Goal: Task Accomplishment & Management: Use online tool/utility

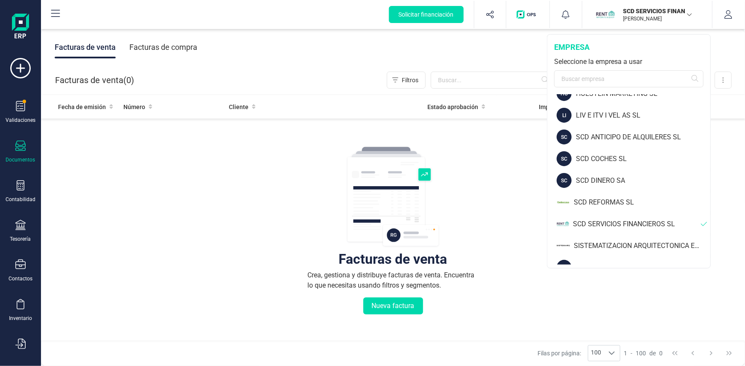
scroll to position [68, 0]
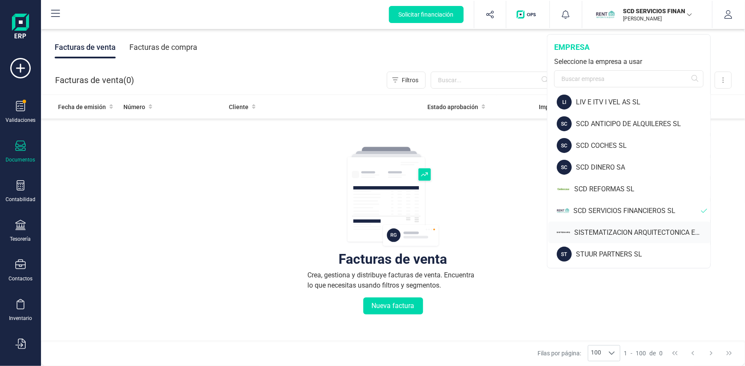
click at [622, 230] on div "SISTEMATIZACION ARQUITECTONICA EN REFORMAS SL" at bounding box center [642, 233] width 136 height 10
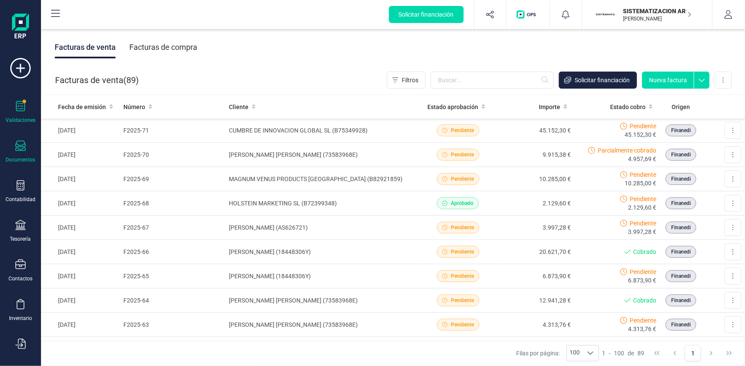
click at [25, 108] on div "Validaciones" at bounding box center [20, 112] width 34 height 23
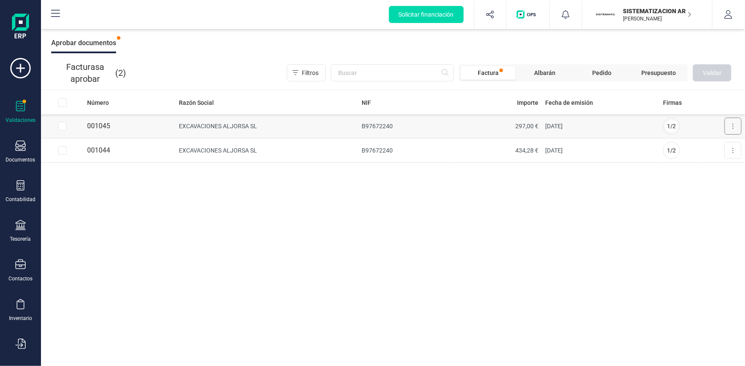
click at [733, 128] on icon at bounding box center [733, 126] width 2 height 7
click at [722, 148] on span "Aprobar factura" at bounding box center [712, 147] width 43 height 9
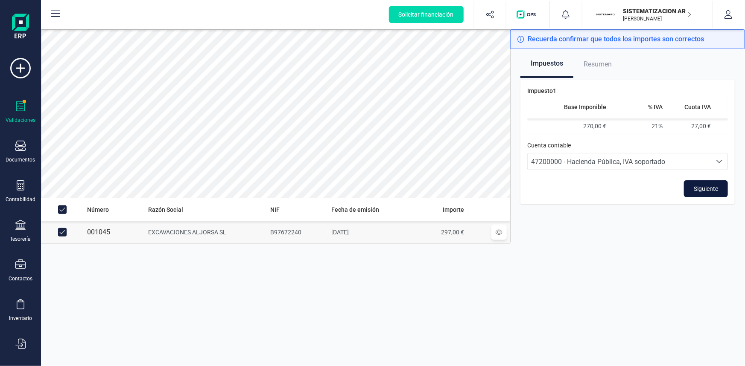
click at [707, 189] on span "Siguiente" at bounding box center [705, 189] width 24 height 9
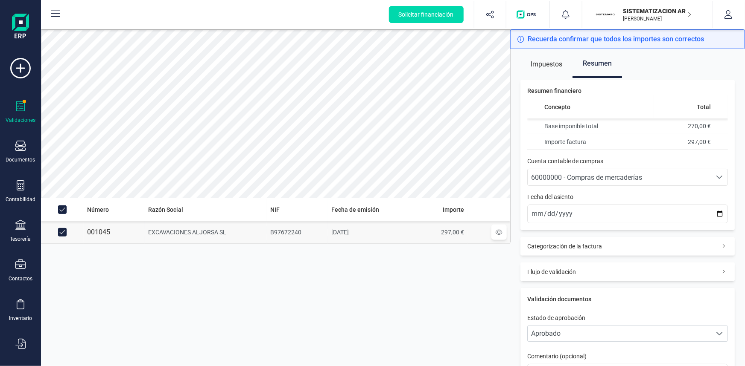
scroll to position [38, 0]
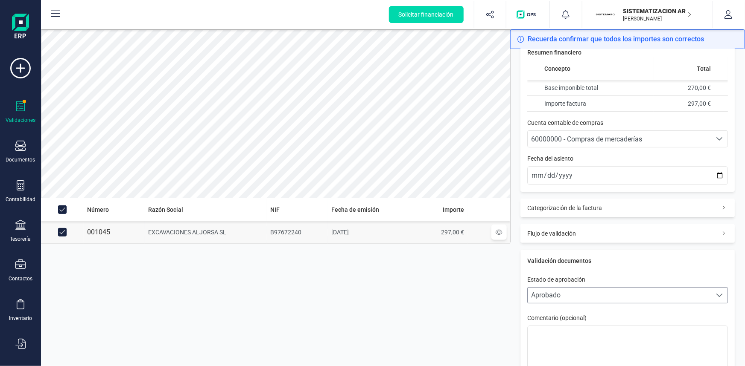
click at [620, 294] on span "Aprobado" at bounding box center [618, 295] width 183 height 15
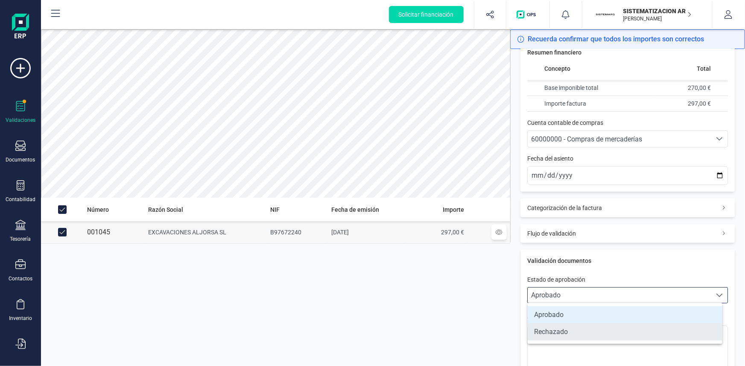
click at [596, 333] on li "Rechazado" at bounding box center [624, 332] width 195 height 17
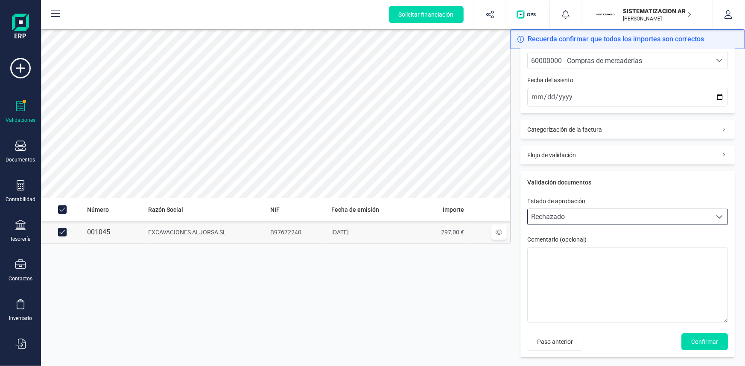
scroll to position [118, 0]
click at [701, 340] on span "Confirmar" at bounding box center [704, 341] width 27 height 9
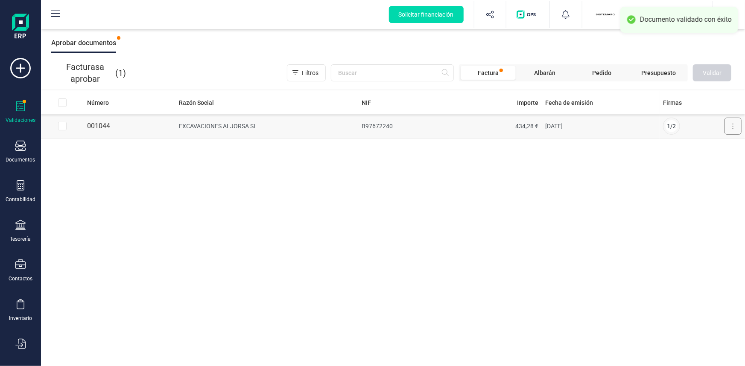
click at [727, 124] on button at bounding box center [732, 126] width 17 height 17
click at [708, 145] on span "Aprobar factura" at bounding box center [712, 147] width 43 height 9
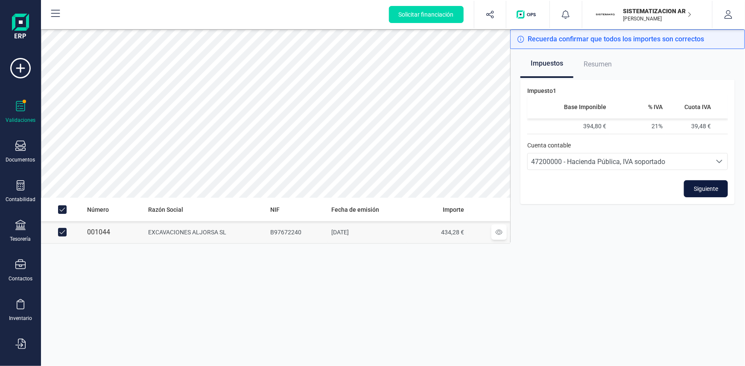
click at [718, 189] on button "Siguiente" at bounding box center [706, 188] width 44 height 17
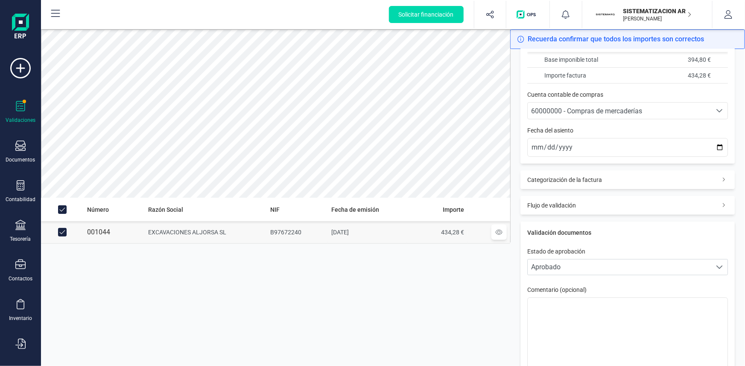
scroll to position [77, 0]
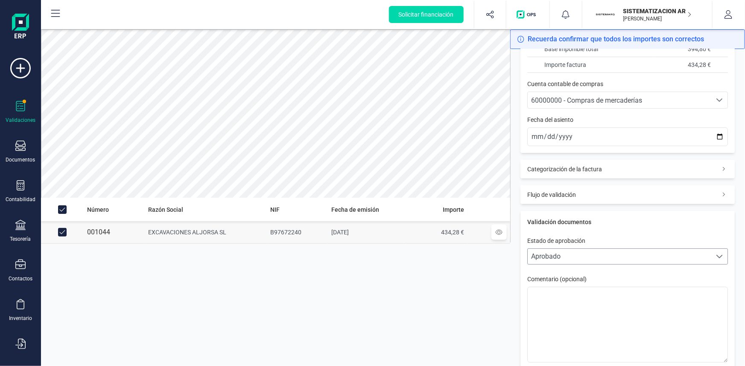
click at [640, 256] on span "Aprobado" at bounding box center [618, 256] width 183 height 15
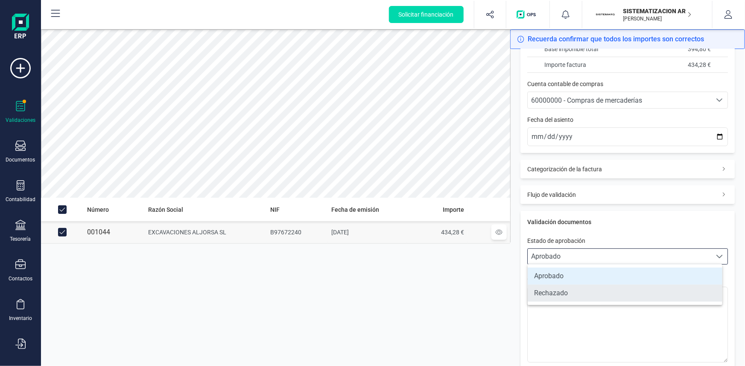
click at [606, 292] on li "Rechazado" at bounding box center [624, 293] width 195 height 17
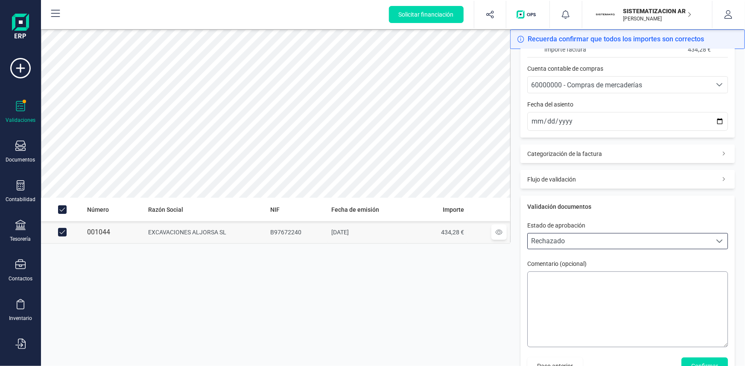
scroll to position [118, 0]
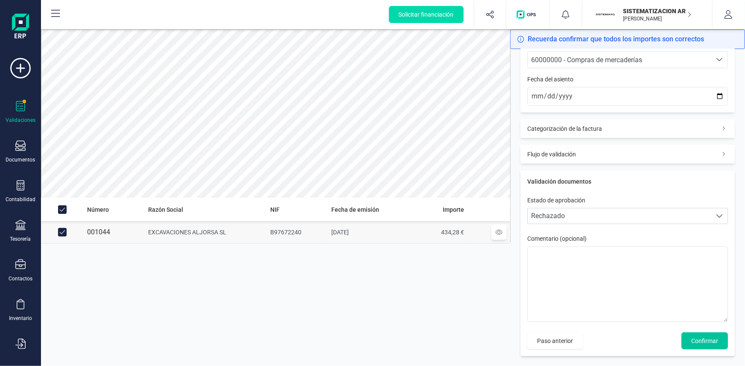
click at [695, 337] on span "Confirmar" at bounding box center [704, 341] width 27 height 9
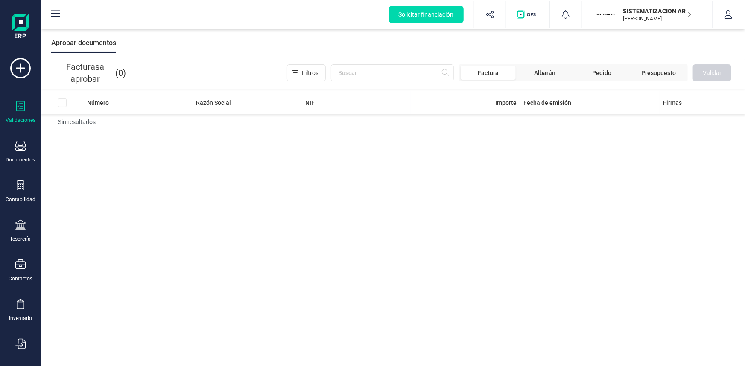
click at [647, 9] on p "SISTEMATIZACION ARQUITECTONICA EN REFORMAS SL" at bounding box center [657, 11] width 68 height 9
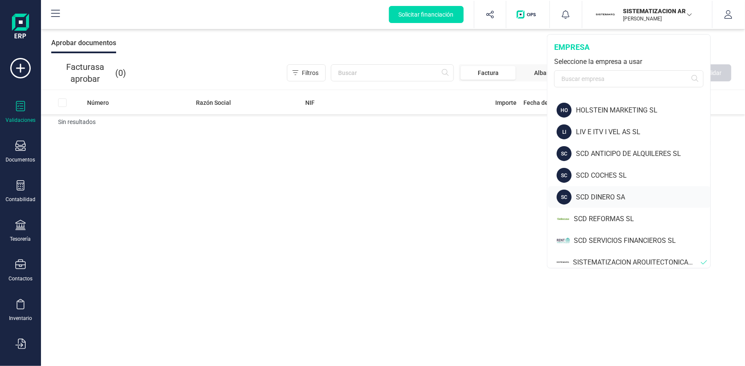
scroll to position [68, 0]
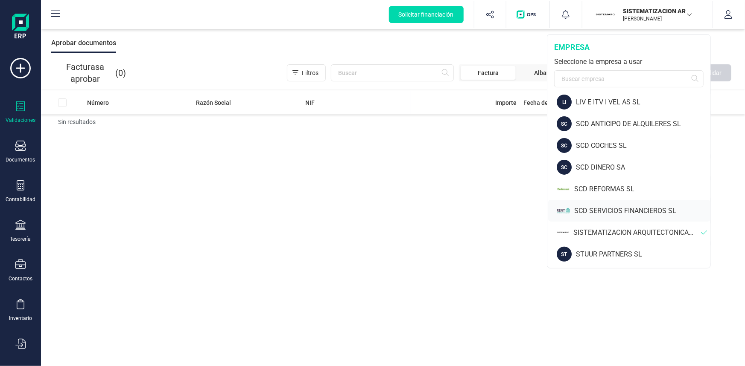
click at [605, 207] on div "SCD SERVICIOS FINANCIEROS SL" at bounding box center [642, 211] width 136 height 10
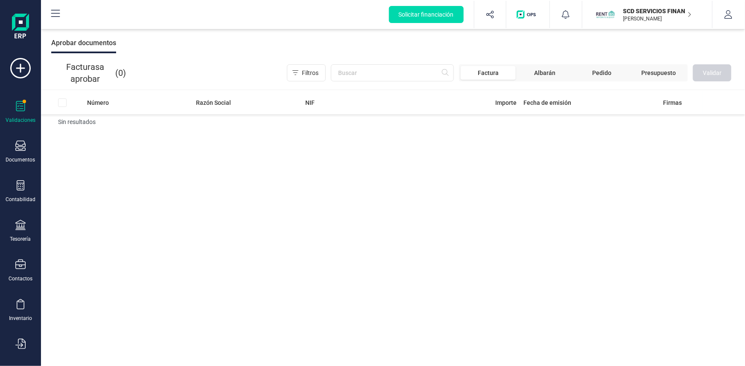
click at [22, 107] on icon at bounding box center [20, 106] width 10 height 10
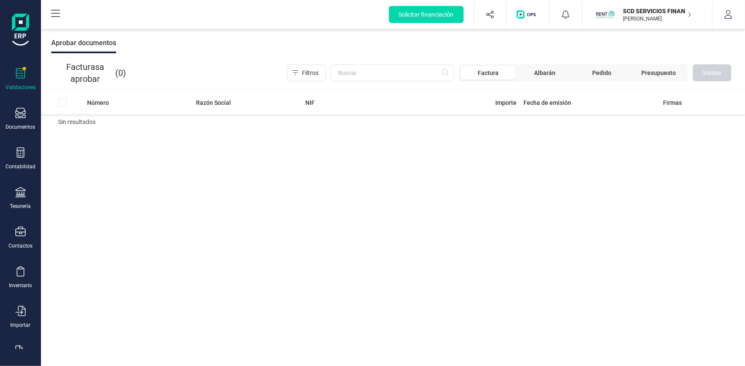
scroll to position [58, 0]
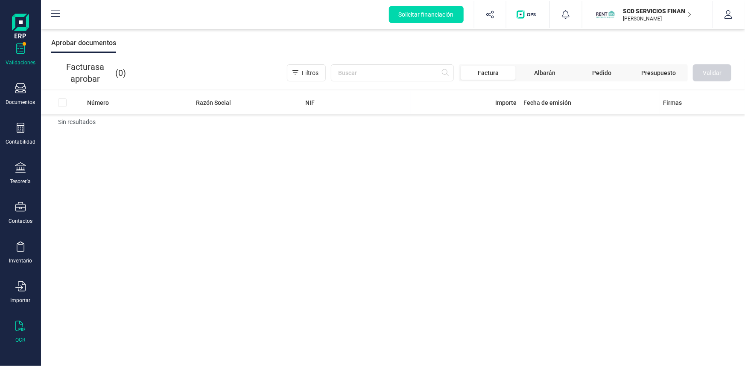
click at [21, 324] on icon at bounding box center [20, 326] width 10 height 10
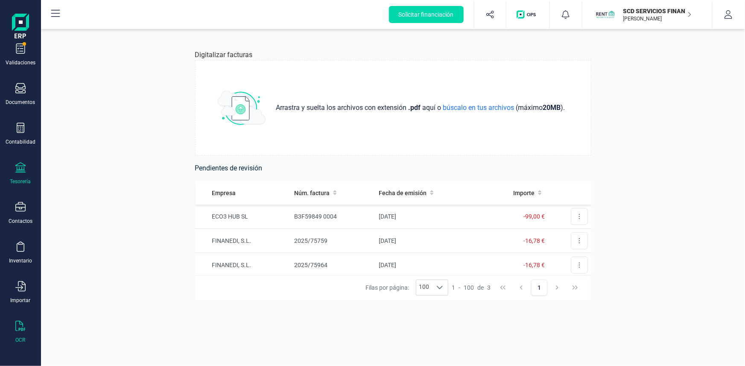
click at [25, 173] on div at bounding box center [20, 169] width 10 height 12
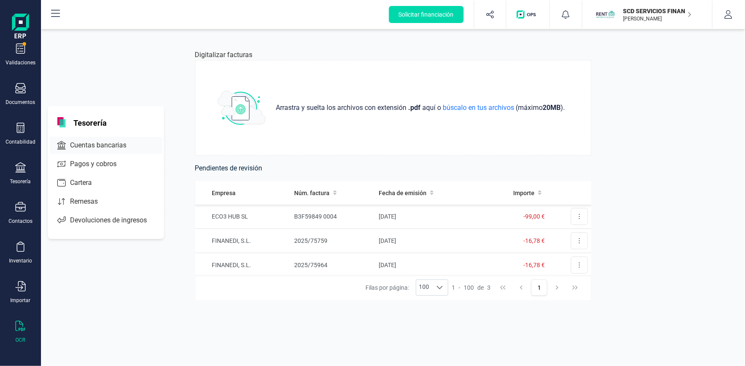
click at [97, 146] on span "Cuentas bancarias" at bounding box center [104, 145] width 75 height 10
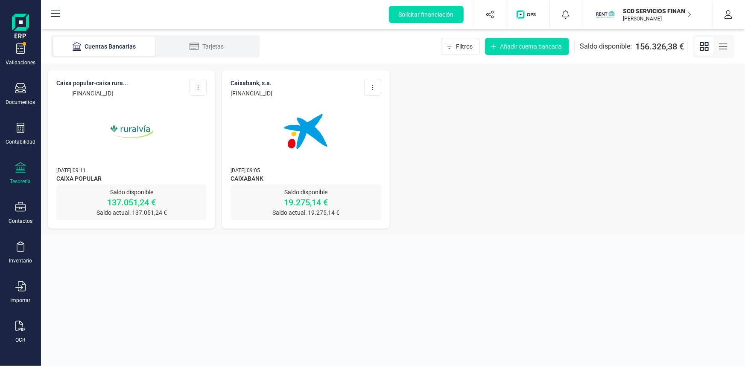
click at [128, 127] on img at bounding box center [132, 132] width 72 height 72
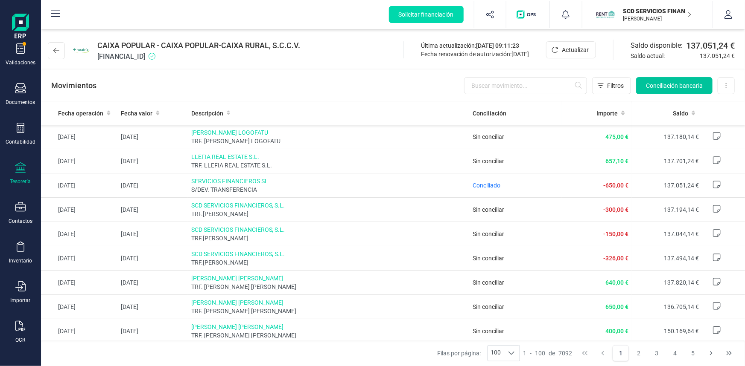
click at [660, 85] on span "Conciliación bancaria" at bounding box center [674, 85] width 57 height 9
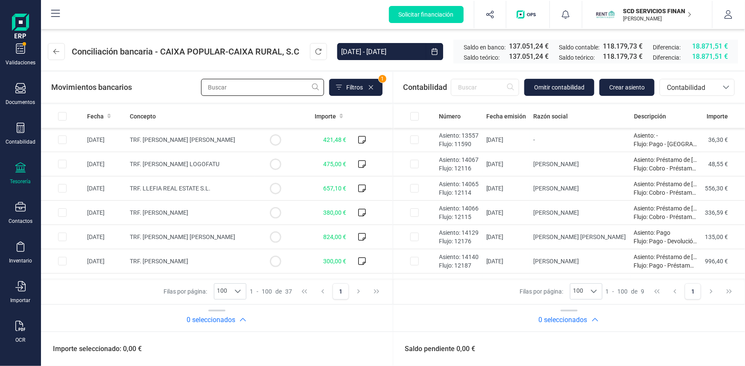
click at [240, 85] on input "text" at bounding box center [262, 87] width 123 height 17
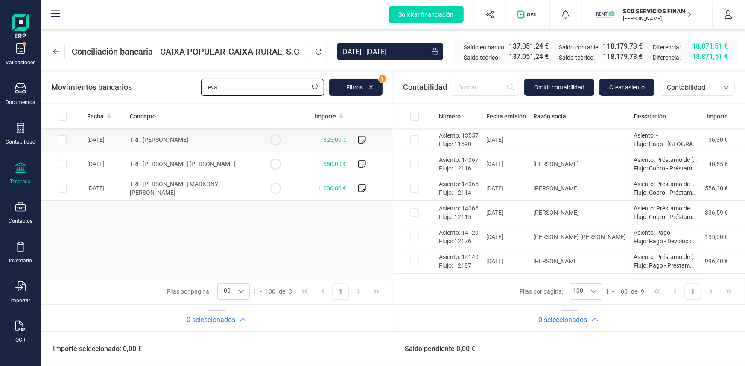
type input "eva"
click at [64, 139] on input "Row Selected c6b66dff-e644-402d-9c2e-501f45d81794" at bounding box center [62, 140] width 9 height 9
checkbox input "true"
click at [700, 86] on span "Contabilidad" at bounding box center [688, 88] width 51 height 10
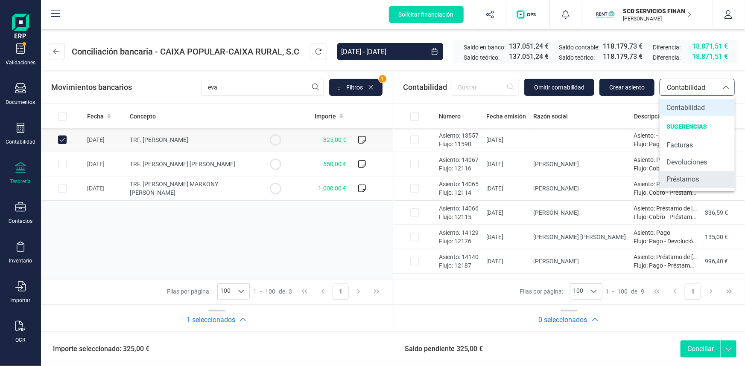
click at [699, 179] on li "Préstamos" at bounding box center [696, 179] width 75 height 17
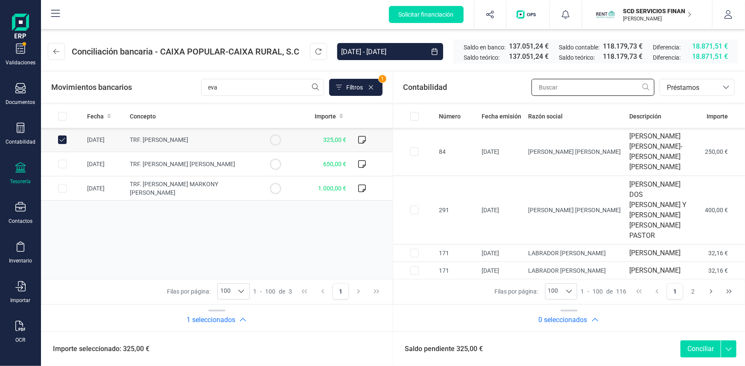
click at [553, 91] on input "text" at bounding box center [592, 87] width 123 height 17
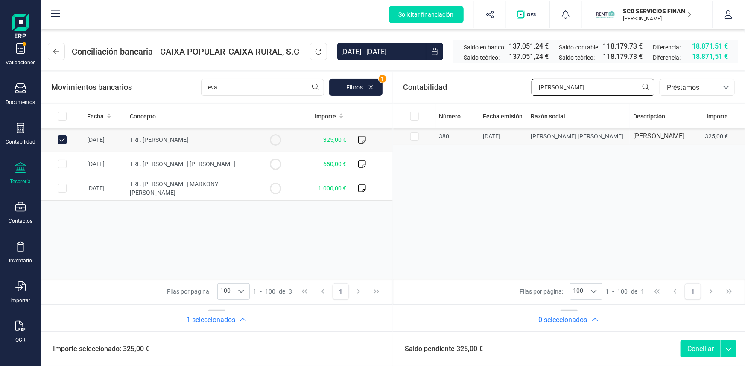
type input "eva veg"
click at [413, 134] on input "Row Selected ef23b30e-2fed-45d6-9546-8336b60b76ea" at bounding box center [414, 136] width 9 height 9
checkbox input "true"
click at [701, 346] on button "Conciliar" at bounding box center [700, 349] width 40 height 17
checkbox input "false"
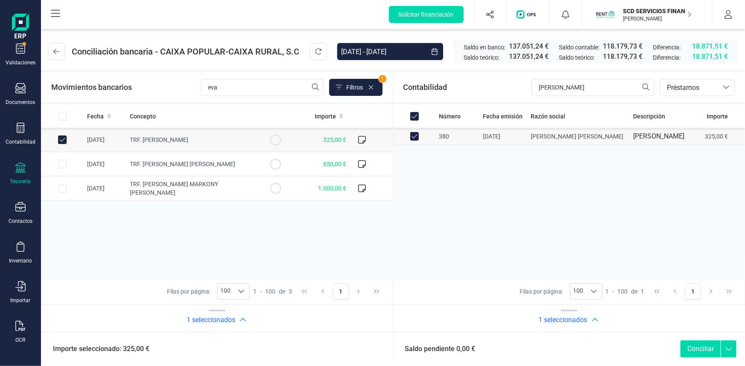
checkbox input "false"
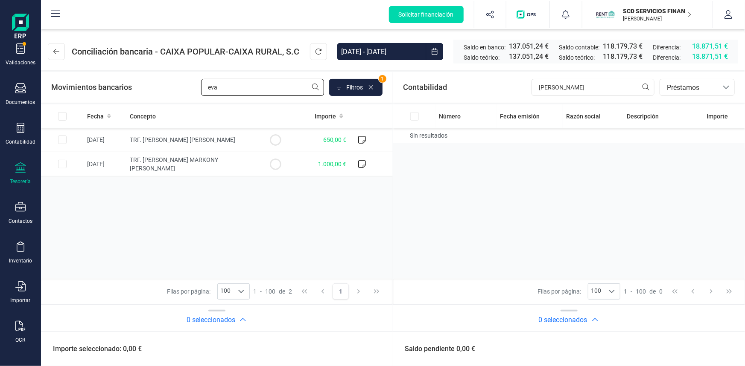
drag, startPoint x: 247, startPoint y: 90, endPoint x: 141, endPoint y: 85, distance: 106.8
click at [143, 85] on div "Movimientos bancarios eva Filtros 1" at bounding box center [216, 87] width 331 height 17
type input "ines"
click at [62, 140] on input "Row Selected fc66619c-1a1c-466c-b58a-9c93ff1bb935" at bounding box center [62, 140] width 9 height 9
checkbox input "true"
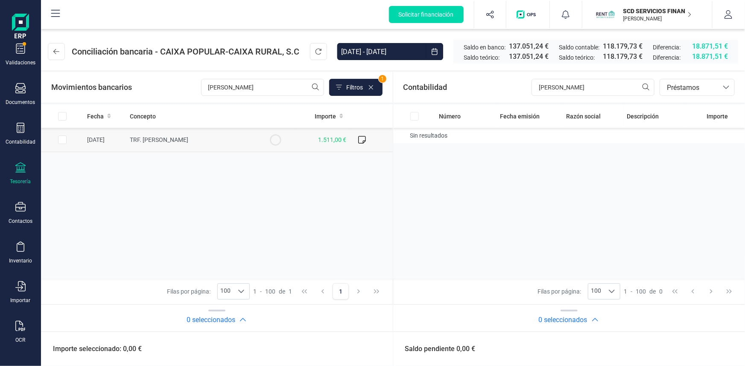
checkbox input "true"
drag, startPoint x: 571, startPoint y: 89, endPoint x: 476, endPoint y: 93, distance: 94.8
click at [476, 93] on div "Contabilidad eva veg bancos.conciliacion.modal.headerLoan bancos.conciliacion.m…" at bounding box center [569, 87] width 352 height 31
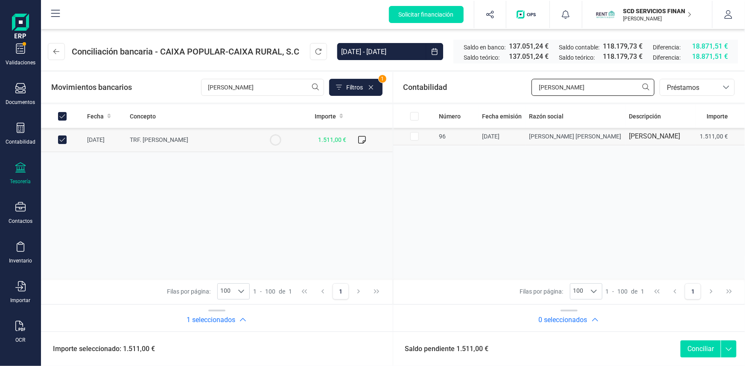
type input "ines"
click at [416, 137] on input "Row Selected df96f766-3e7b-4568-b673-011231069ec6" at bounding box center [414, 136] width 9 height 9
checkbox input "true"
click at [692, 348] on button "Conciliar" at bounding box center [700, 349] width 40 height 17
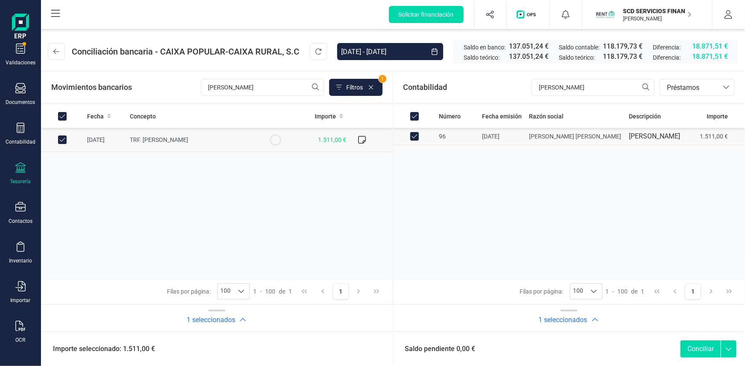
checkbox input "false"
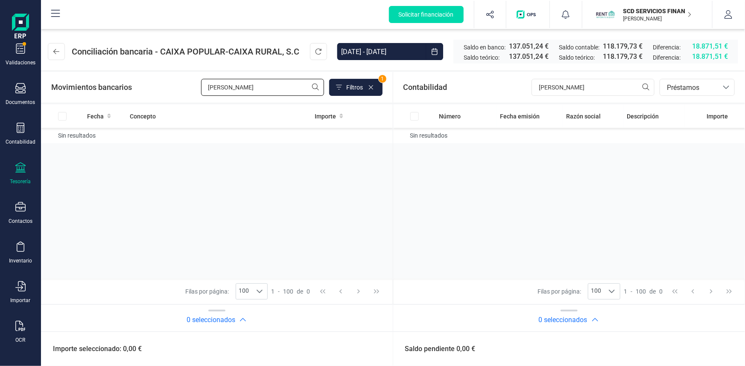
drag, startPoint x: 230, startPoint y: 85, endPoint x: 167, endPoint y: 84, distance: 62.7
click at [171, 84] on div "Movimientos bancarios ines Filtros 1" at bounding box center [216, 87] width 331 height 17
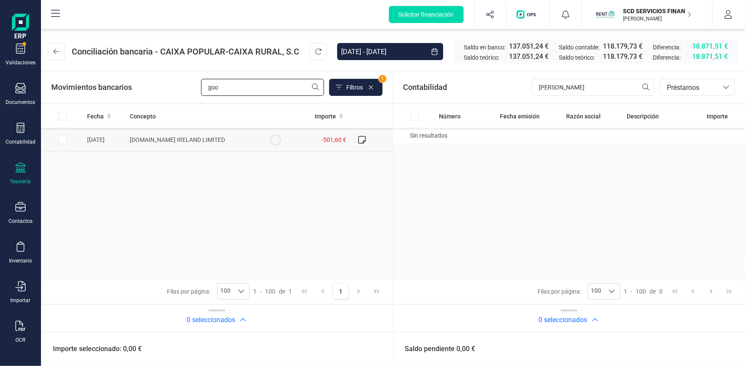
type input "goo"
click at [60, 140] on input "Row Selected 9ee7cdbc-3985-4f85-b4e9-d1f79fa76e7b" at bounding box center [62, 140] width 9 height 9
checkbox input "true"
drag, startPoint x: 557, startPoint y: 93, endPoint x: 501, endPoint y: 93, distance: 55.5
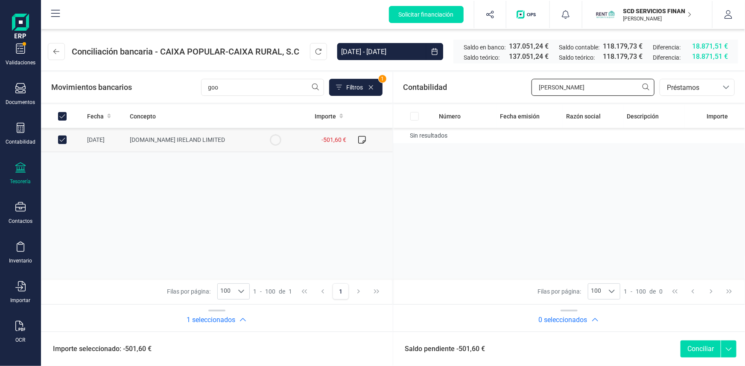
click at [509, 93] on div "Contabilidad ines bancos.conciliacion.modal.headerLoan bancos.conciliacion.moda…" at bounding box center [569, 87] width 352 height 31
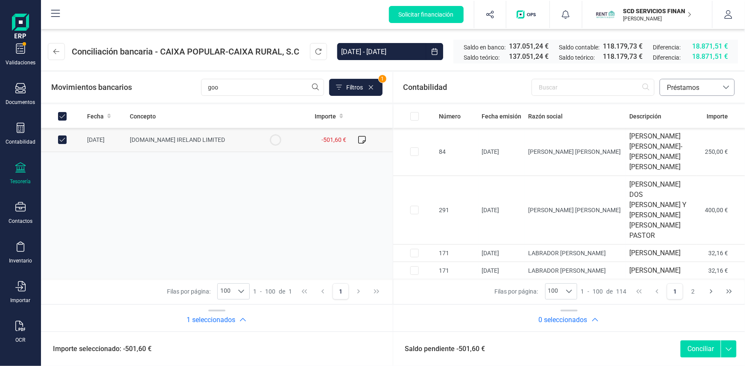
click at [681, 89] on span "Préstamos" at bounding box center [688, 88] width 51 height 10
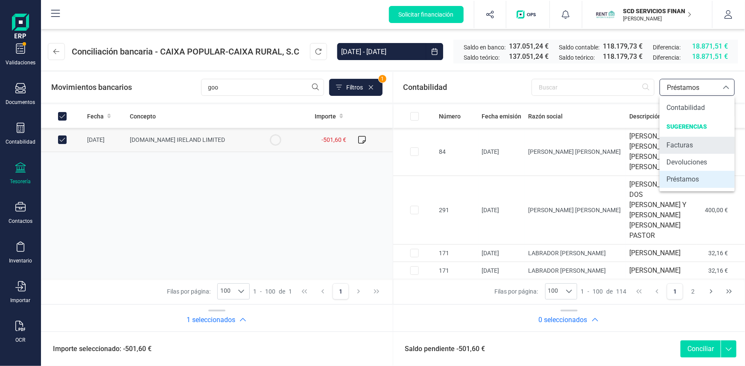
click at [686, 146] on span "Facturas" at bounding box center [679, 145] width 26 height 10
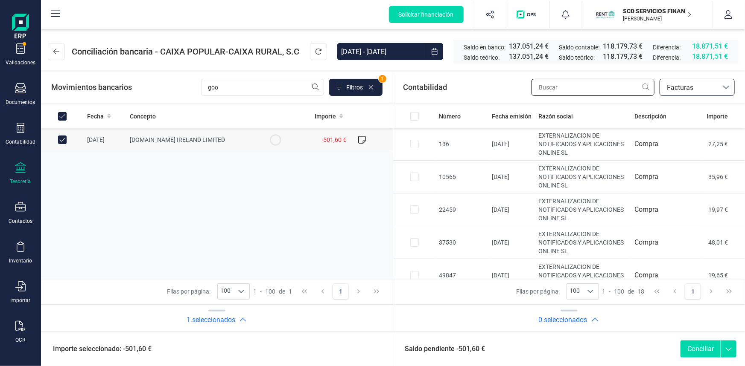
click at [611, 85] on input "text" at bounding box center [592, 87] width 123 height 17
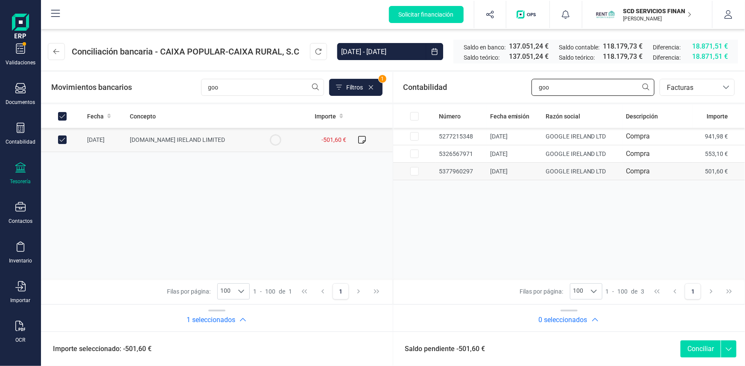
type input "goo"
click at [412, 172] on input "Row Selected 21189813-c33b-4673-b52b-8ccf33ce3ce9" at bounding box center [414, 171] width 9 height 9
checkbox input "true"
click at [699, 348] on button "Conciliar" at bounding box center [700, 349] width 40 height 17
checkbox input "false"
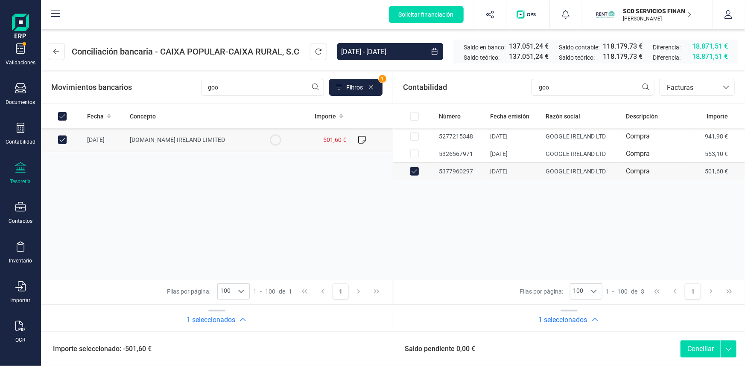
checkbox input "false"
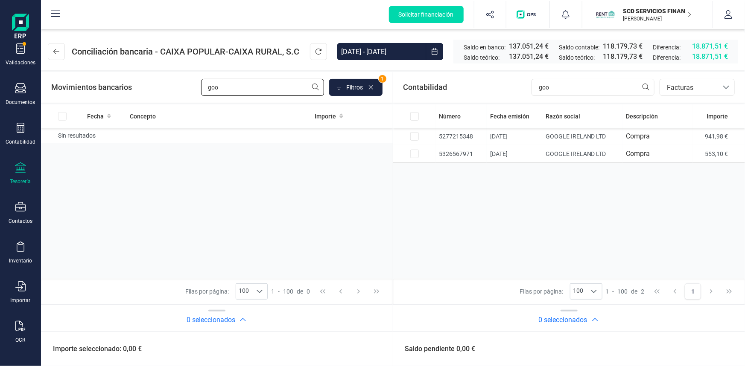
drag, startPoint x: 259, startPoint y: 82, endPoint x: 119, endPoint y: 85, distance: 139.1
click at [148, 85] on div "Movimientos bancarios goo Filtros 1" at bounding box center [216, 87] width 331 height 17
type input "carolina"
click at [63, 141] on input "Row Selected 52605356-08f8-4c7c-bd85-6e50e5c7555b" at bounding box center [62, 140] width 9 height 9
checkbox input "true"
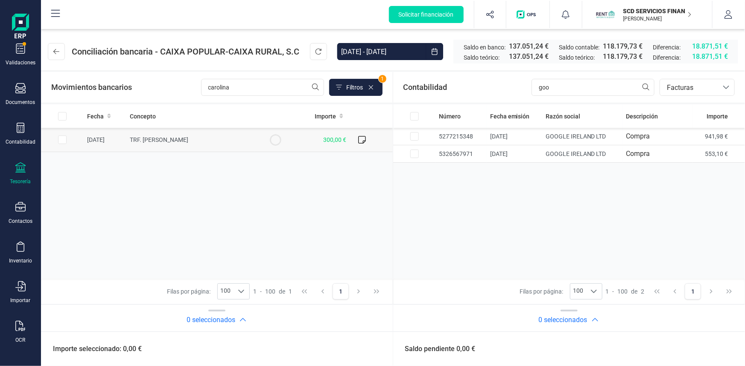
checkbox input "true"
drag, startPoint x: 579, startPoint y: 87, endPoint x: 487, endPoint y: 89, distance: 92.2
click at [488, 89] on div "Contabilidad goo bancos.conciliacion.modal.headerInvoce bancos.conciliacion.mod…" at bounding box center [569, 87] width 352 height 31
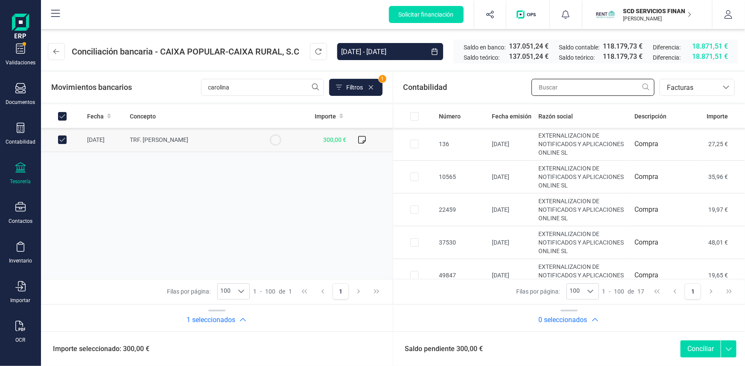
click at [553, 88] on input "text" at bounding box center [592, 87] width 123 height 17
click at [678, 88] on span "Facturas" at bounding box center [688, 88] width 51 height 10
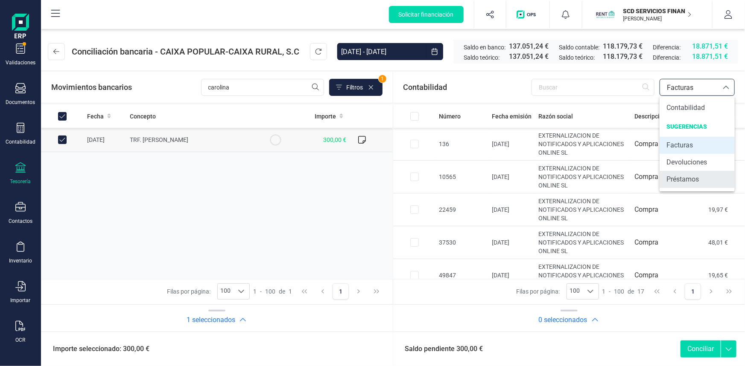
click at [681, 178] on span "Préstamos" at bounding box center [682, 180] width 32 height 10
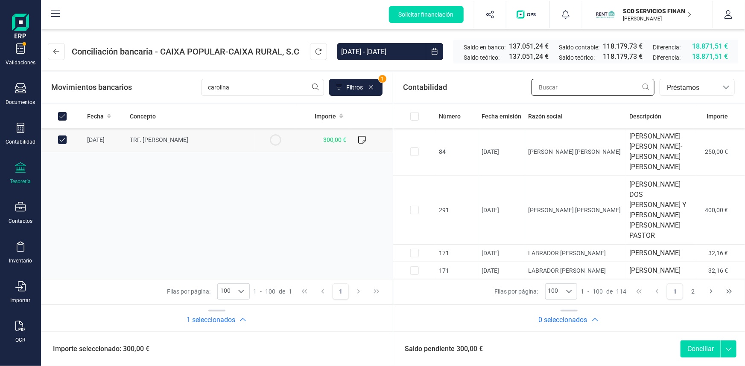
click at [548, 90] on input "text" at bounding box center [592, 87] width 123 height 17
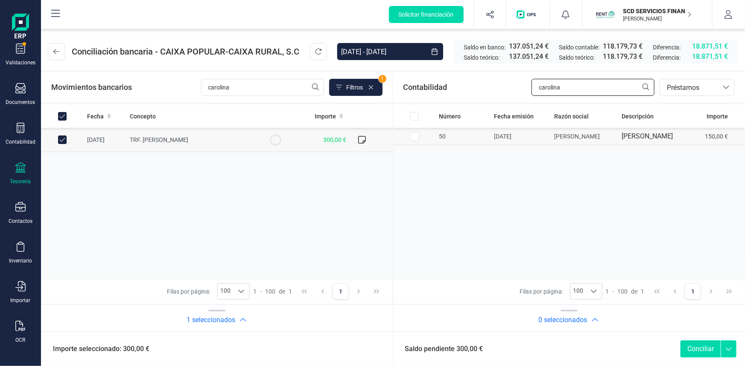
type input "carolina"
click at [414, 140] on input "Row Selected 20dafab2-d12a-48ae-b565-601f91b6941f" at bounding box center [414, 136] width 9 height 9
checkbox input "true"
click at [666, 85] on span "Préstamos" at bounding box center [688, 88] width 51 height 10
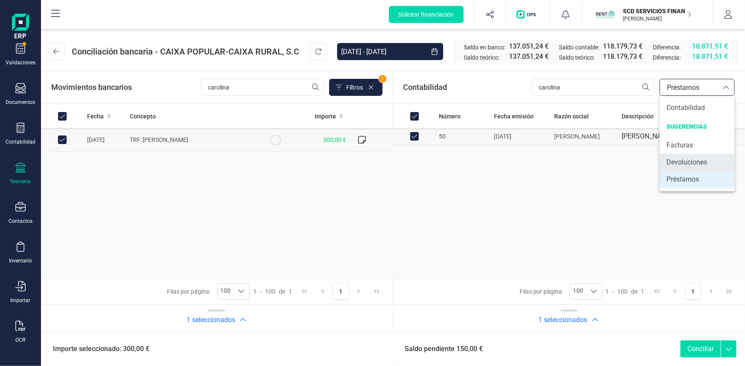
click at [677, 163] on span "Devoluciones" at bounding box center [686, 162] width 41 height 10
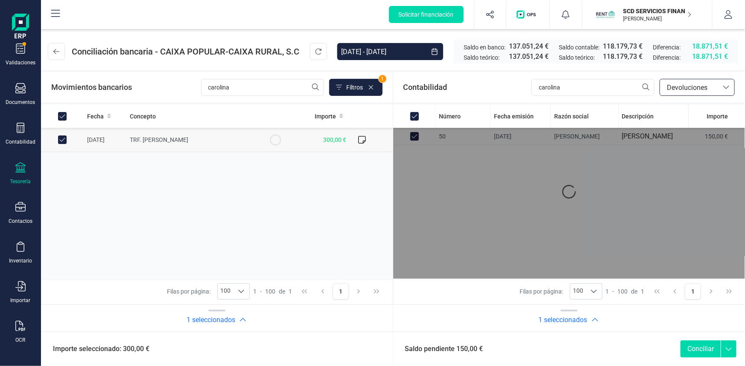
checkbox input "false"
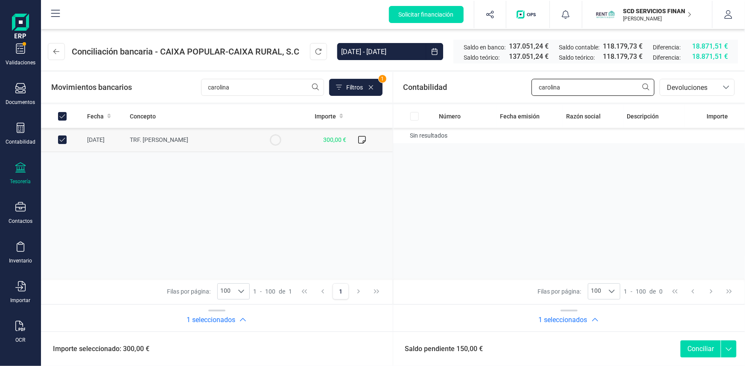
drag, startPoint x: 560, startPoint y: 90, endPoint x: 477, endPoint y: 87, distance: 82.8
click at [481, 87] on div "Contabilidad carolina bancos.conciliacion.modal.headerDev bancos.conciliacion.m…" at bounding box center [569, 87] width 352 height 31
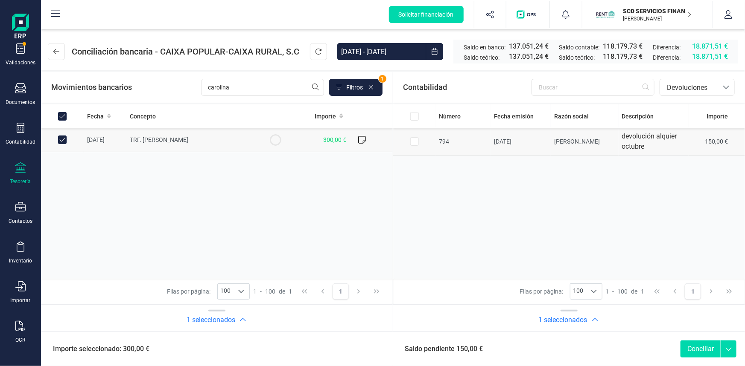
click at [415, 140] on input "Row Selected 67bbe8af-c693-4386-870f-a0b376e5f314" at bounding box center [414, 141] width 9 height 9
checkbox input "true"
click at [700, 349] on button "Conciliar" at bounding box center [700, 349] width 40 height 17
checkbox input "false"
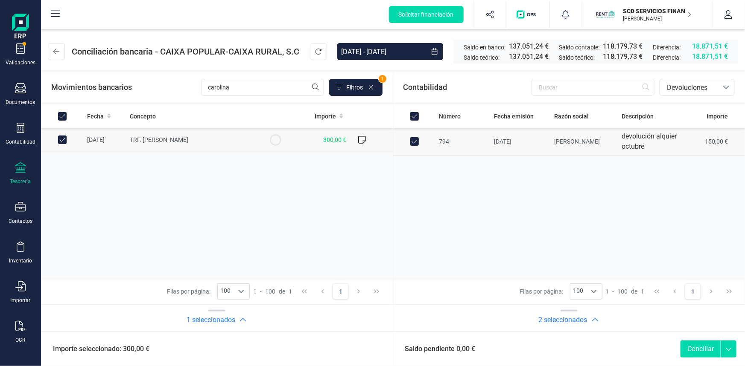
checkbox input "false"
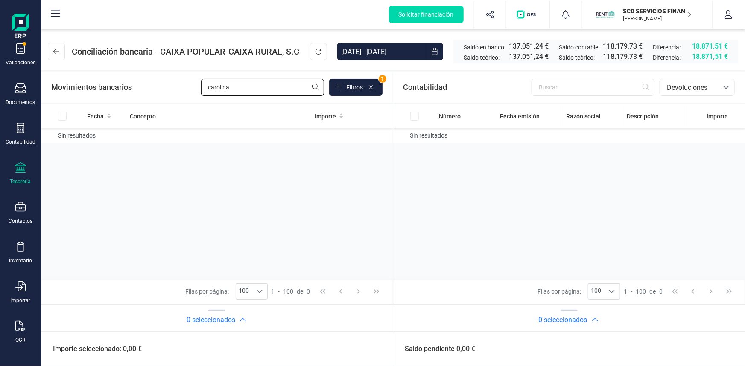
drag, startPoint x: 189, startPoint y: 86, endPoint x: 140, endPoint y: 89, distance: 48.3
click at [150, 89] on div "Movimientos bancarios carolina Filtros 1" at bounding box center [216, 87] width 331 height 17
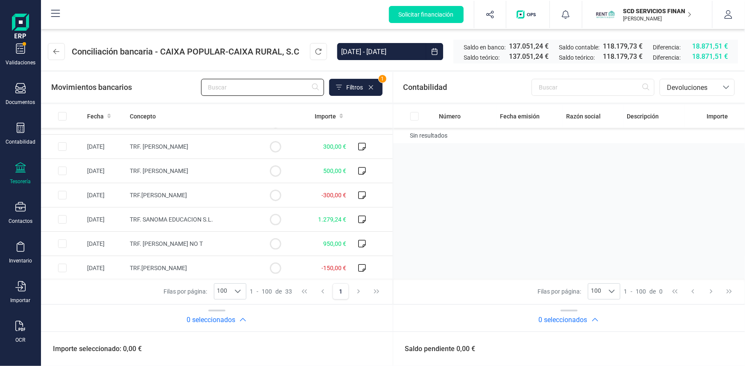
scroll to position [116, 0]
click at [551, 86] on input "text" at bounding box center [592, 87] width 123 height 17
click at [673, 86] on span "Devoluciones" at bounding box center [688, 88] width 51 height 10
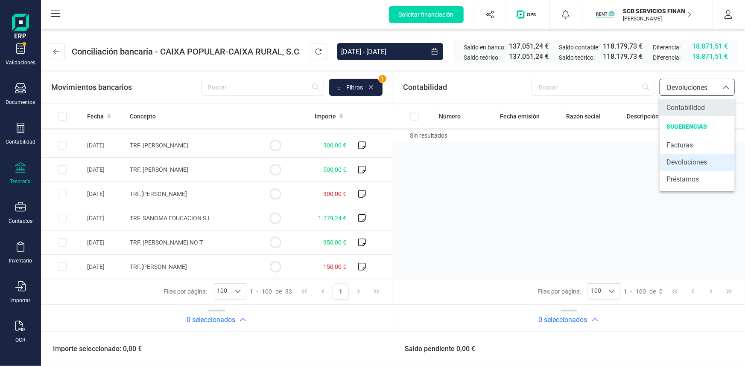
click at [673, 110] on span "Contabilidad" at bounding box center [685, 108] width 38 height 10
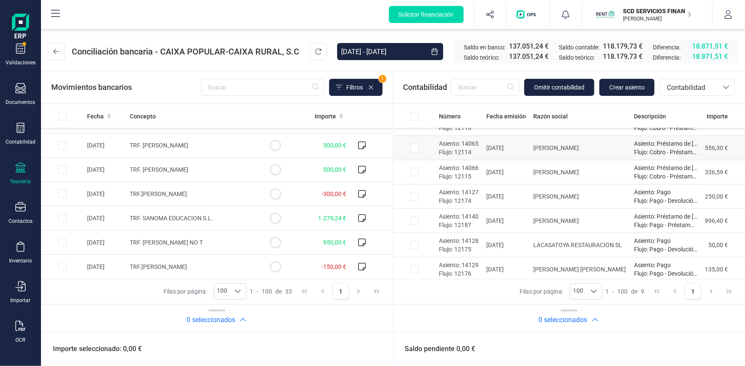
scroll to position [38, 0]
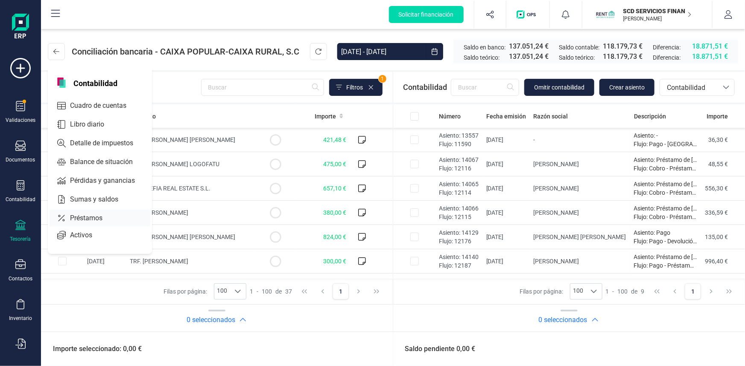
click at [85, 215] on span "Préstamos" at bounding box center [92, 218] width 51 height 10
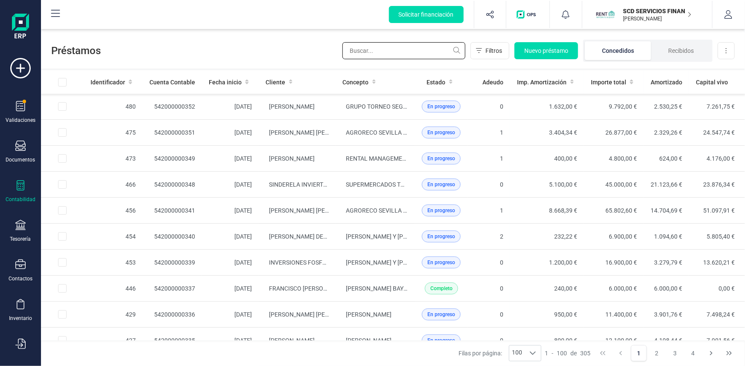
click at [390, 52] on input "text" at bounding box center [403, 50] width 123 height 17
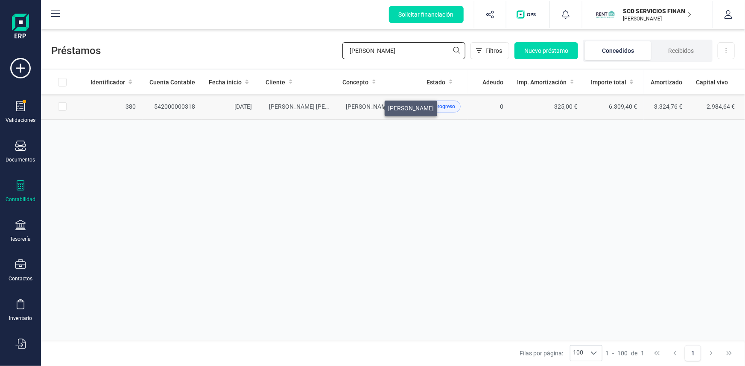
type input "[PERSON_NAME]"
click at [374, 106] on span "[PERSON_NAME]" at bounding box center [369, 106] width 46 height 7
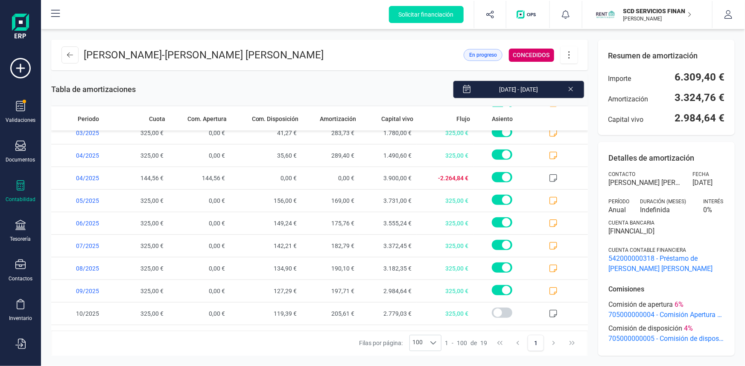
scroll to position [228, 0]
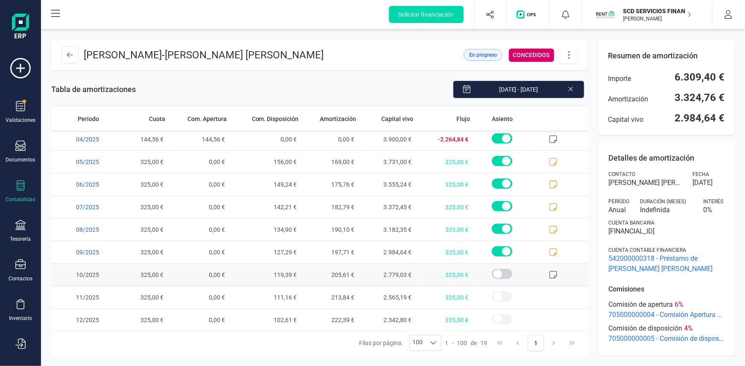
click at [553, 274] on span at bounding box center [558, 275] width 57 height 22
click at [550, 274] on icon at bounding box center [553, 275] width 9 height 9
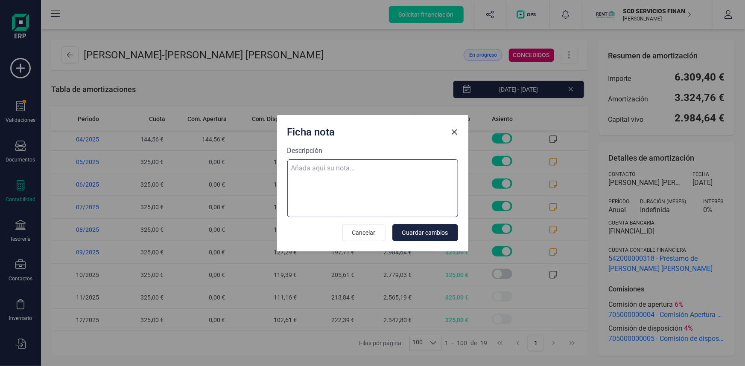
click at [334, 166] on textarea "Descripción" at bounding box center [372, 189] width 171 height 58
paste textarea "06-oct-25 10 trf. eva vega cueto 325,00"
type textarea "06-oct-25 10 trf. eva vega cueto 325,00"
click at [425, 231] on span "Guardar cambios" at bounding box center [425, 233] width 46 height 9
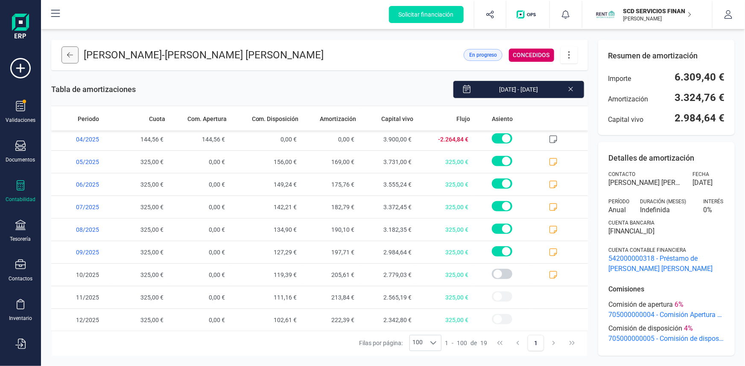
click at [73, 55] on icon at bounding box center [70, 54] width 6 height 5
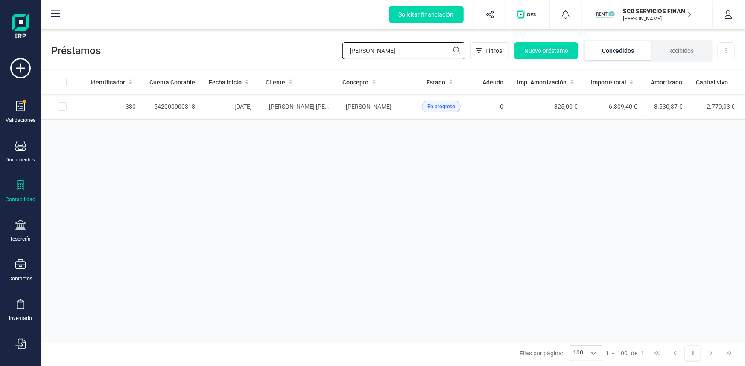
drag, startPoint x: 398, startPoint y: 54, endPoint x: 237, endPoint y: 52, distance: 161.7
click at [243, 50] on div "Préstamos eva ve Filtros Nuevo préstamo Concedidos Recibidos Descargar Excel" at bounding box center [393, 48] width 704 height 39
type input "[PERSON_NAME]"
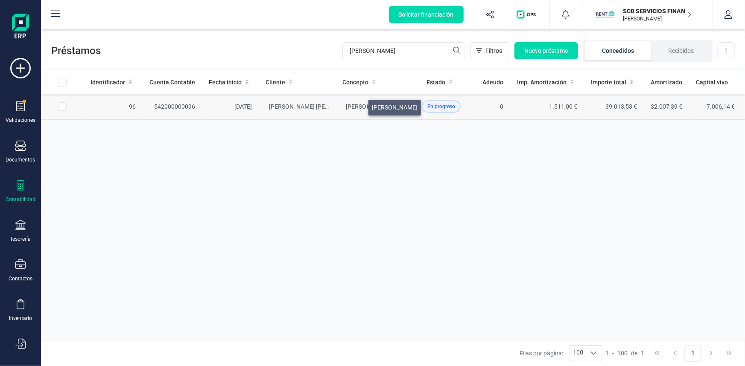
click at [358, 105] on span "[PERSON_NAME]" at bounding box center [369, 106] width 46 height 7
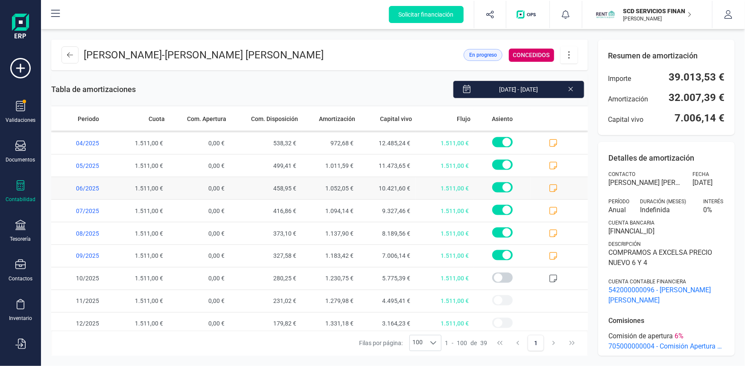
scroll to position [679, 0]
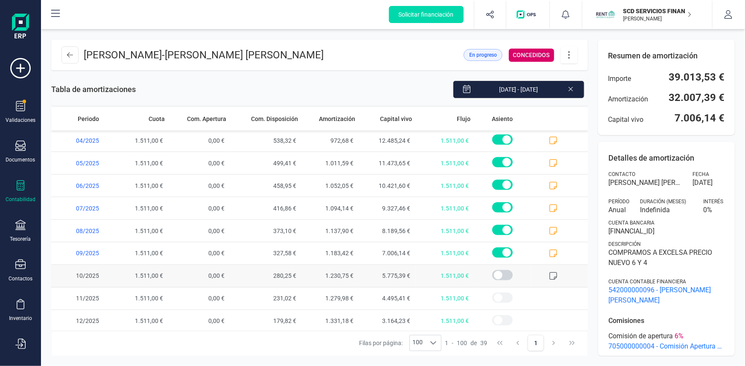
click at [550, 275] on icon at bounding box center [553, 276] width 9 height 9
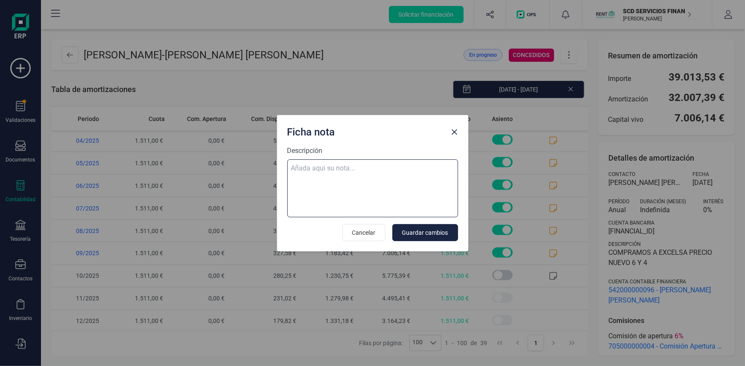
click at [311, 167] on textarea "Descripción" at bounding box center [372, 189] width 171 height 58
paste textarea "06-oct-25 10 trf. ines taouil 1.511,00"
type textarea "06-oct-25 10 trf. ines taouil 1.511,00"
click at [436, 233] on span "Guardar cambios" at bounding box center [425, 233] width 46 height 9
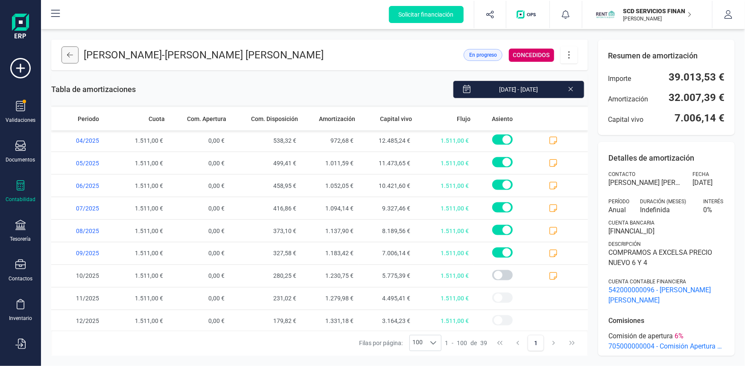
click at [73, 56] on icon at bounding box center [70, 55] width 6 height 7
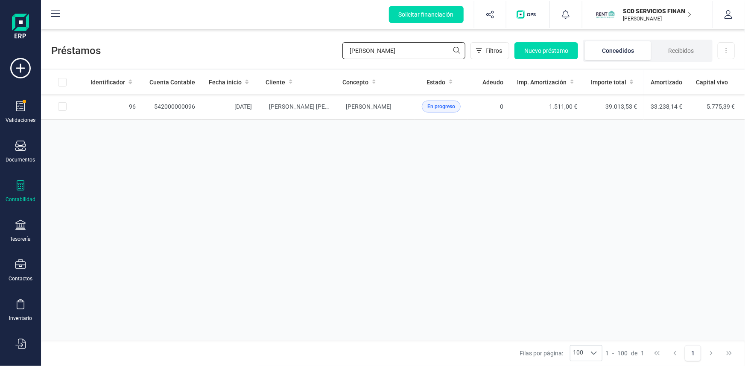
drag, startPoint x: 367, startPoint y: 49, endPoint x: 252, endPoint y: 55, distance: 114.9
click at [256, 55] on div "Préstamos ines Filtros Nuevo préstamo Concedidos Recibidos Descargar Excel" at bounding box center [393, 48] width 704 height 39
type input "carolina"
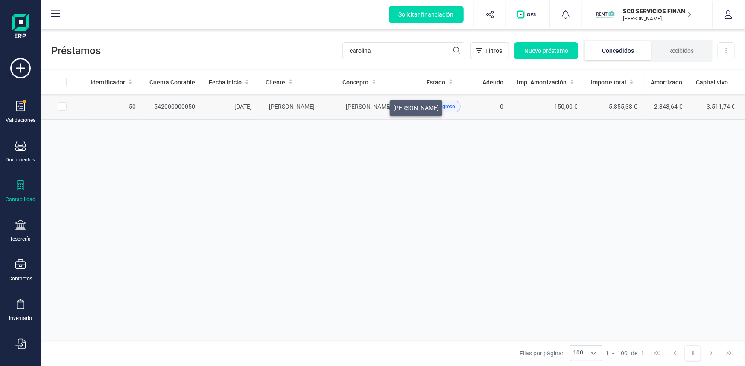
click at [379, 106] on span "[PERSON_NAME]" at bounding box center [369, 106] width 46 height 7
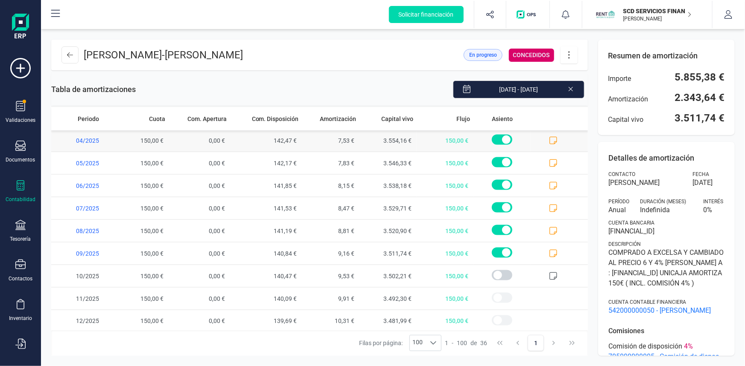
scroll to position [612, 0]
click at [549, 252] on icon at bounding box center [553, 254] width 8 height 8
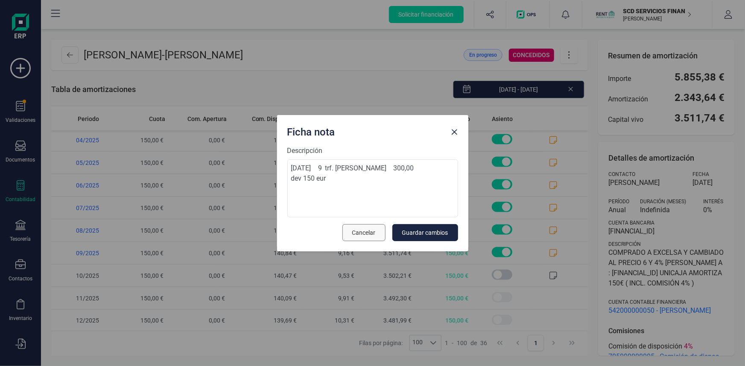
click at [356, 230] on span "Cancelar" at bounding box center [363, 233] width 23 height 9
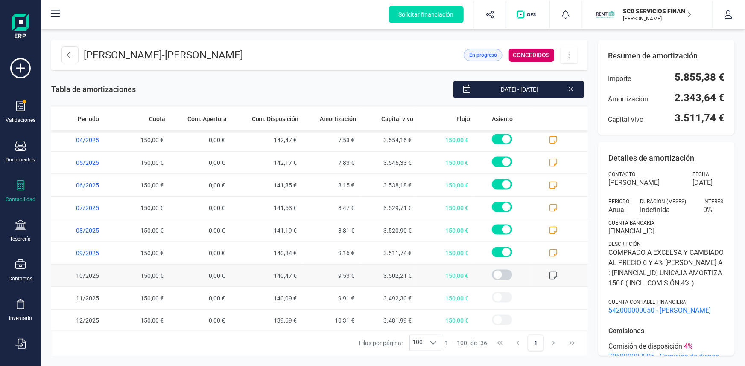
click at [549, 272] on icon at bounding box center [553, 276] width 9 height 9
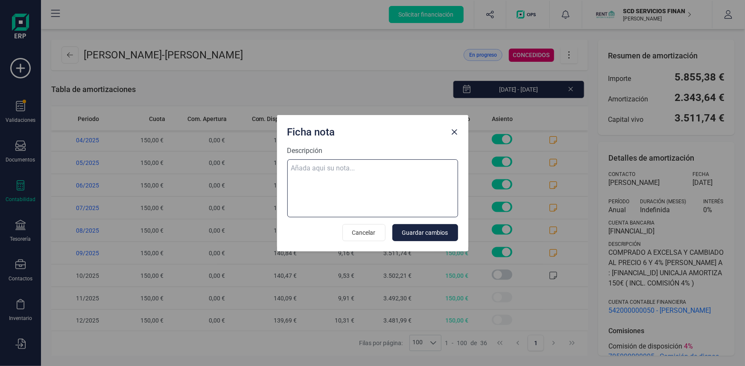
click at [320, 167] on textarea "Descripción" at bounding box center [372, 189] width 171 height 58
paste textarea "07-oct-25 10 trf. carolina correa gonzalez 300,00"
type textarea "07-oct-25 10 trf. carolina correa gonzalez 300,00"
click at [426, 227] on button "Guardar cambios" at bounding box center [425, 232] width 66 height 17
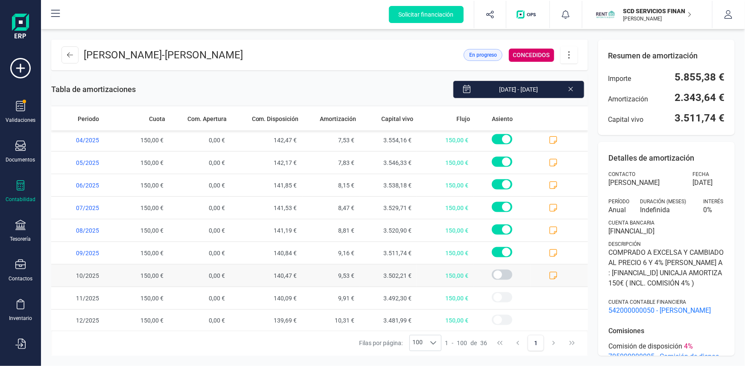
click at [549, 273] on icon at bounding box center [553, 276] width 9 height 9
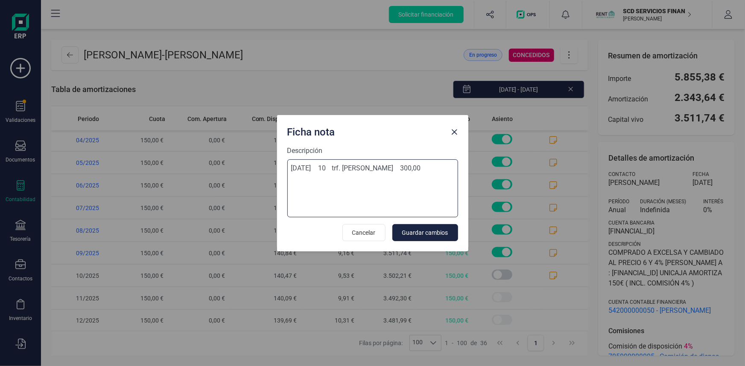
click at [342, 186] on textarea "07-oct-25 10 trf. carolina correa gonzalez 300,00" at bounding box center [372, 189] width 171 height 58
type textarea "07-oct-25 10 trf. carolina correa gonzalez 300,00 dev Felipe Correa 150"
click at [430, 230] on span "Guardar cambios" at bounding box center [425, 233] width 46 height 9
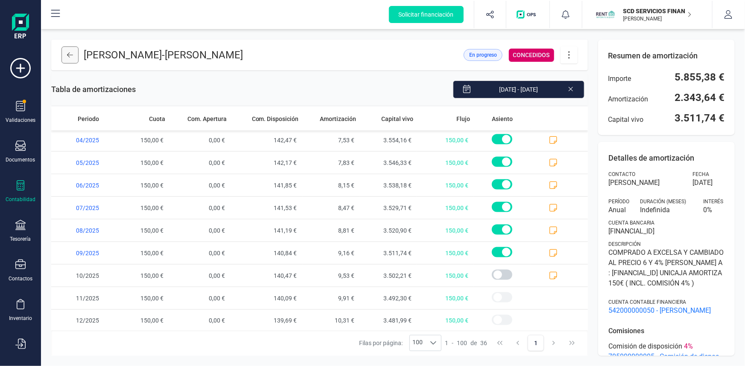
click at [73, 55] on icon at bounding box center [70, 55] width 6 height 7
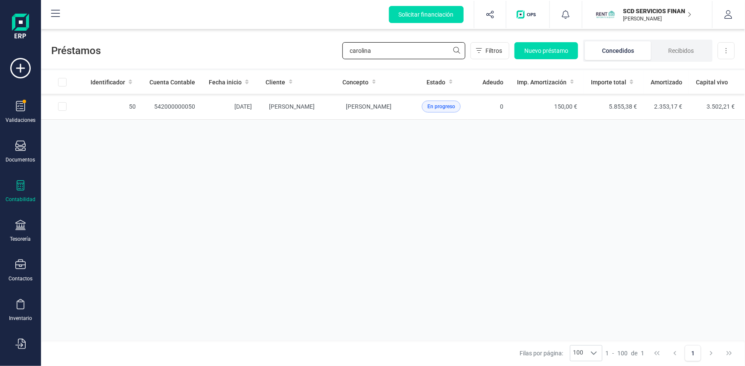
drag, startPoint x: 375, startPoint y: 51, endPoint x: 241, endPoint y: 55, distance: 134.5
click at [272, 58] on div "Préstamos carolina Filtros Nuevo préstamo Concedidos Recibidos Descargar Excel" at bounding box center [393, 48] width 704 height 39
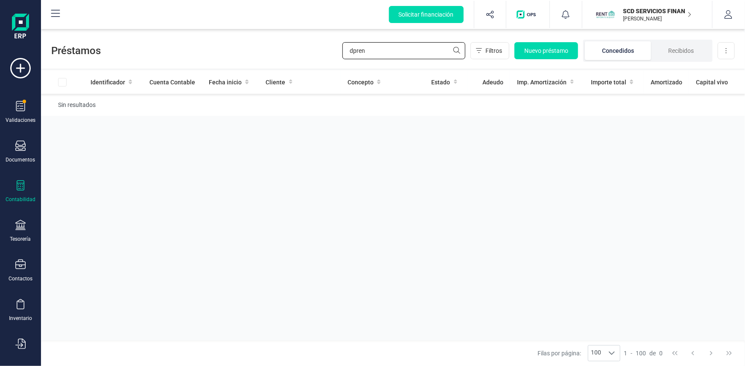
click at [375, 52] on input "dpren" at bounding box center [403, 50] width 123 height 17
type input "d"
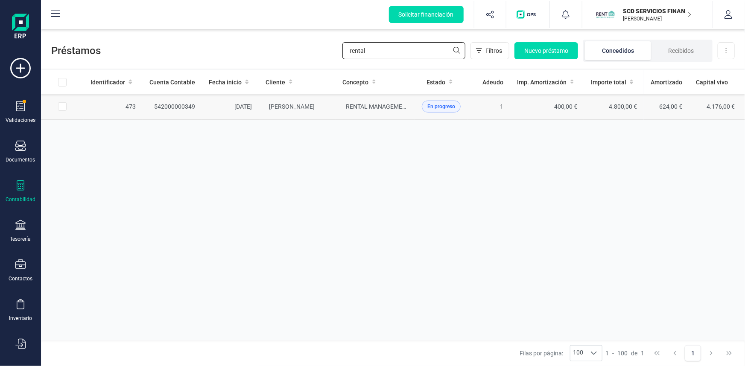
type input "rental"
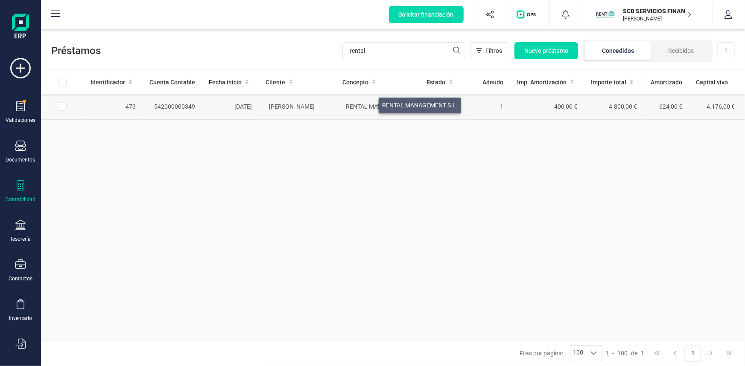
click at [368, 103] on span "RENTAL MANAGEMENT S.L." at bounding box center [384, 106] width 76 height 7
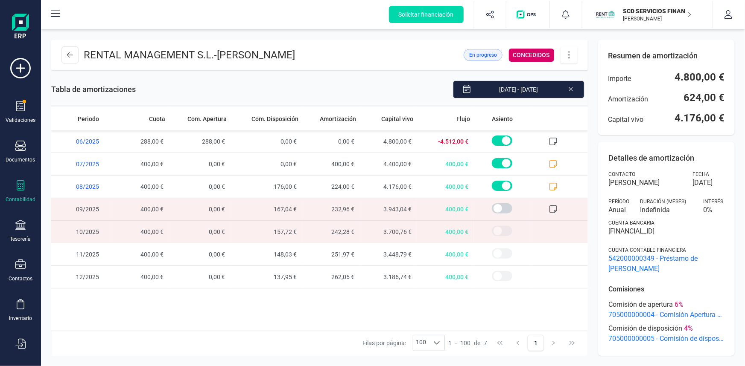
click at [554, 209] on icon at bounding box center [553, 209] width 9 height 9
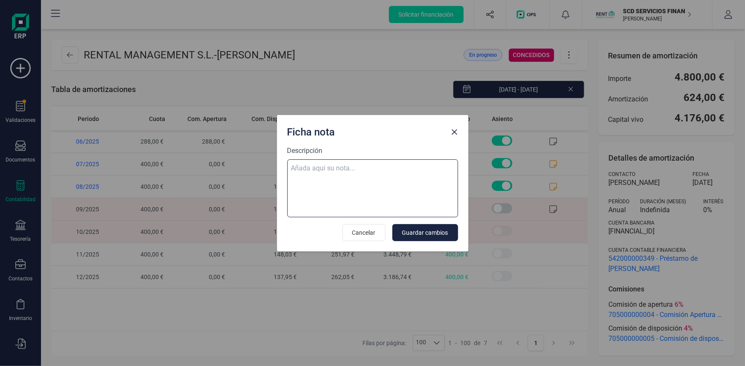
click at [362, 169] on textarea "Descripción" at bounding box center [372, 189] width 171 height 58
paste textarea "07-oct-25 10 trf. dpdrentalmanagement 400,00"
type textarea "07-oct-25 10 trf. dpdrentalmanagement 400,00"
click at [445, 233] on span "Guardar cambios" at bounding box center [425, 233] width 46 height 9
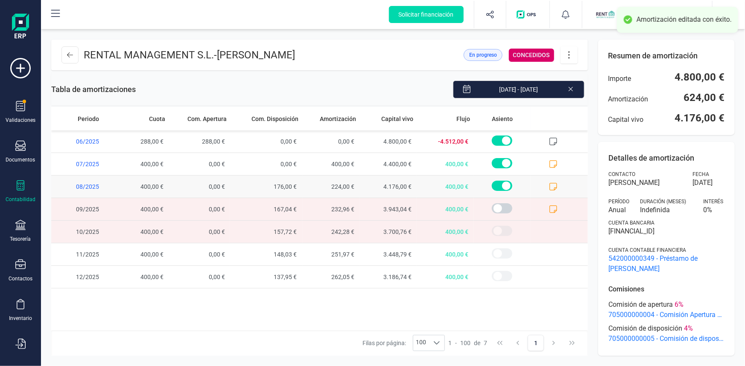
click at [556, 184] on icon at bounding box center [553, 187] width 8 height 8
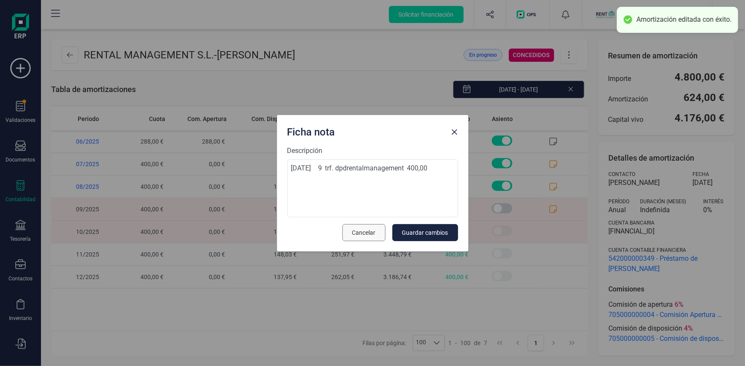
click at [364, 232] on span "Cancelar" at bounding box center [363, 233] width 23 height 9
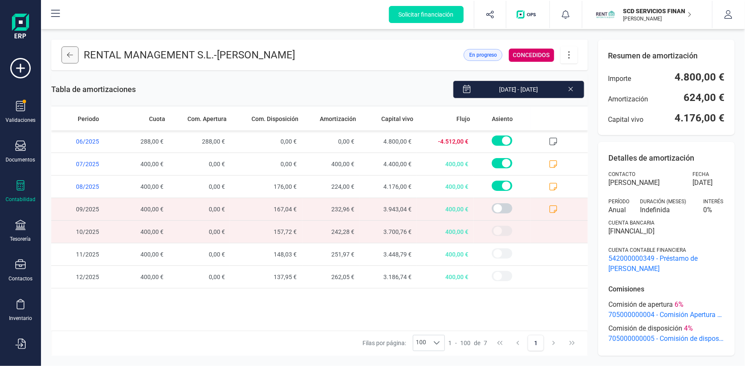
click at [70, 55] on icon at bounding box center [70, 54] width 6 height 5
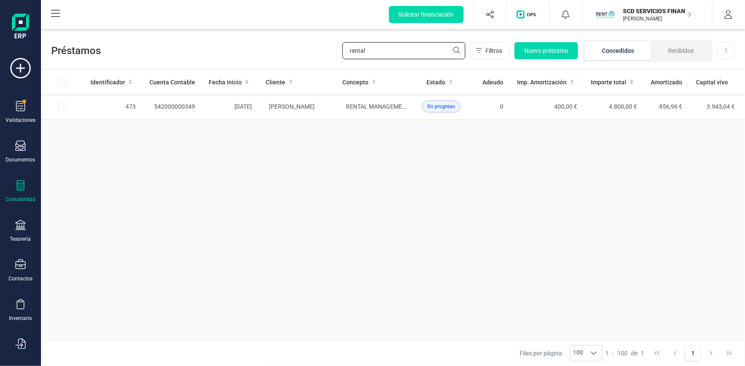
drag, startPoint x: 401, startPoint y: 51, endPoint x: 261, endPoint y: 58, distance: 140.1
click at [262, 57] on div "Préstamos rental Filtros Nuevo préstamo Concedidos Recibidos Descargar Excel" at bounding box center [393, 48] width 704 height 39
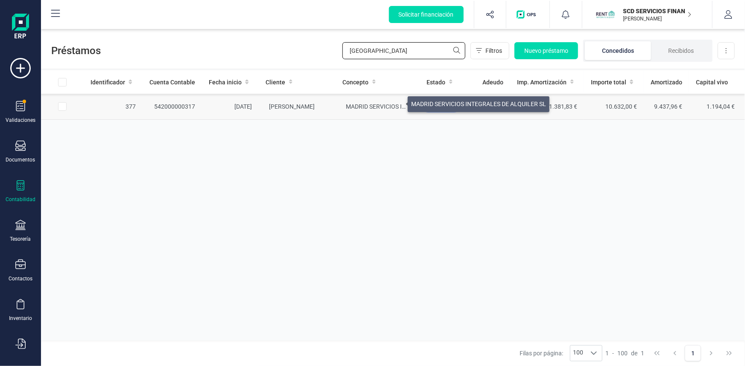
type input "madrid"
click at [396, 103] on span "MADRID SERVICIOS INTEGRALES DE ALQUILER SL" at bounding box center [413, 106] width 135 height 7
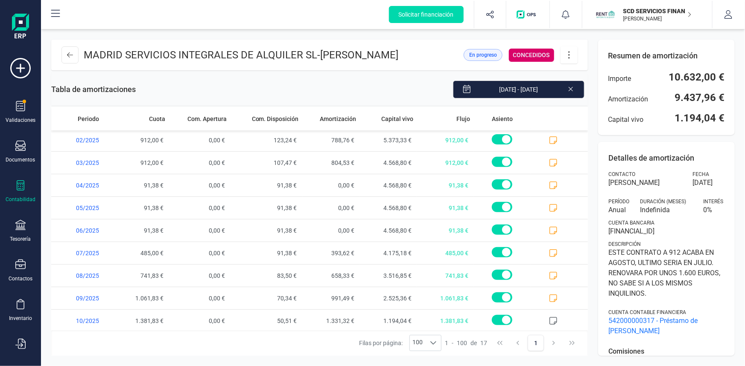
scroll to position [183, 0]
click at [549, 271] on icon at bounding box center [553, 275] width 9 height 9
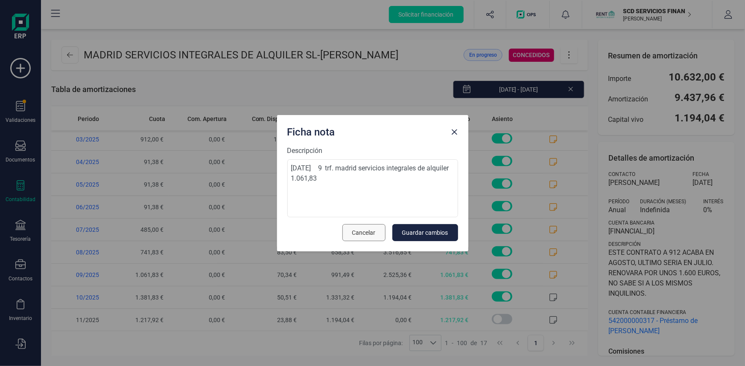
click at [363, 233] on span "Cancelar" at bounding box center [363, 233] width 23 height 9
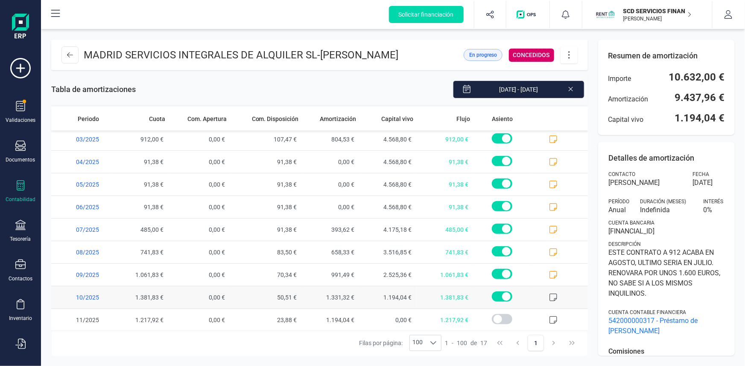
click at [549, 295] on icon at bounding box center [553, 298] width 9 height 9
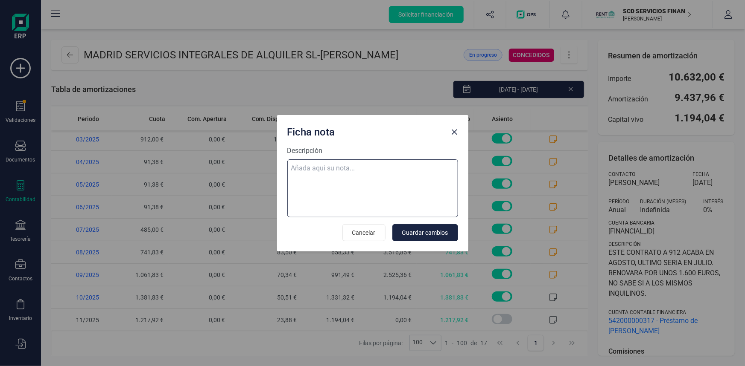
click at [332, 165] on textarea "Descripción" at bounding box center [372, 189] width 171 height 58
paste textarea "07-oct-25 10 trf. madrid servicios integrales de alquiler 1.381,83"
type textarea "07-oct-25 10 trf. madrid servicios integrales de alquiler 1.381,83"
click at [426, 230] on span "Guardar cambios" at bounding box center [425, 233] width 46 height 9
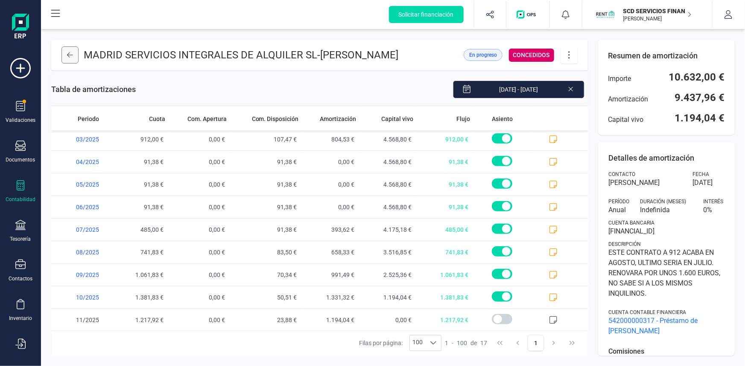
click at [73, 55] on icon at bounding box center [70, 55] width 6 height 7
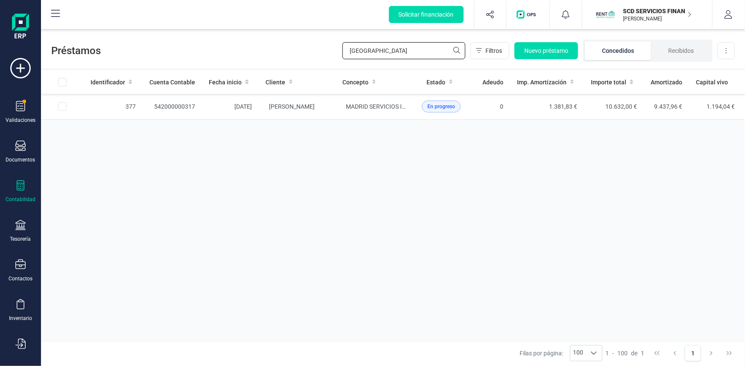
drag, startPoint x: 377, startPoint y: 47, endPoint x: 284, endPoint y: 55, distance: 93.0
click at [285, 55] on div "Préstamos madrid Filtros Nuevo préstamo Concedidos Recibidos Descargar Excel" at bounding box center [393, 48] width 704 height 39
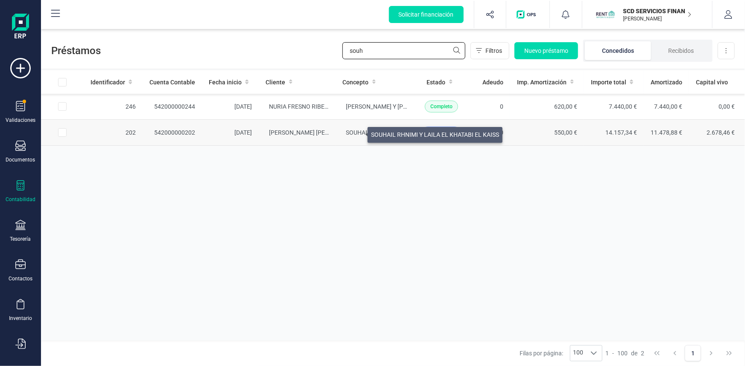
type input "souh"
click at [356, 132] on span "SOUHAIL RHNIMI Y LAILA EL KHATABI EL KAISS" at bounding box center [410, 132] width 128 height 7
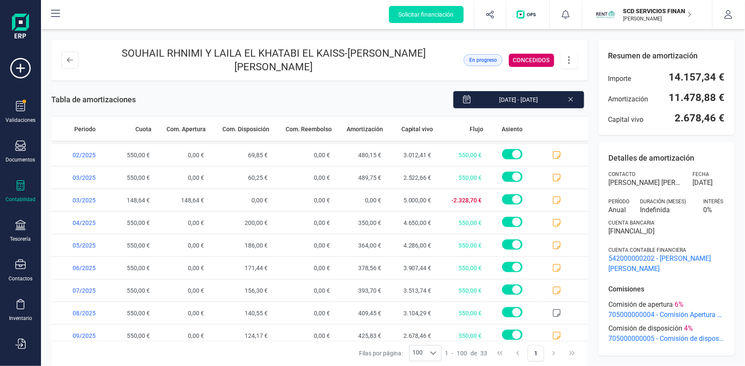
scroll to position [544, 0]
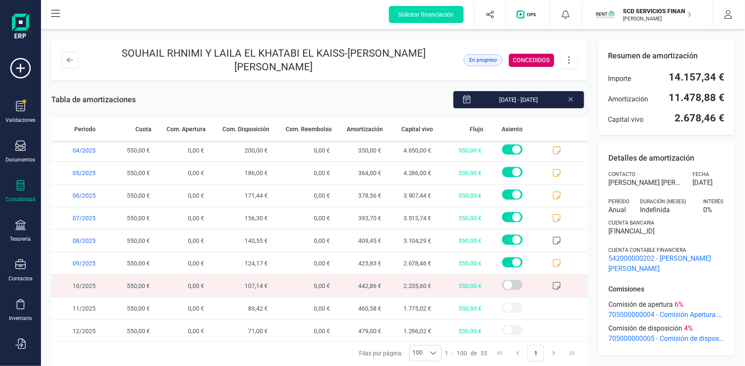
click at [552, 285] on icon at bounding box center [556, 286] width 9 height 9
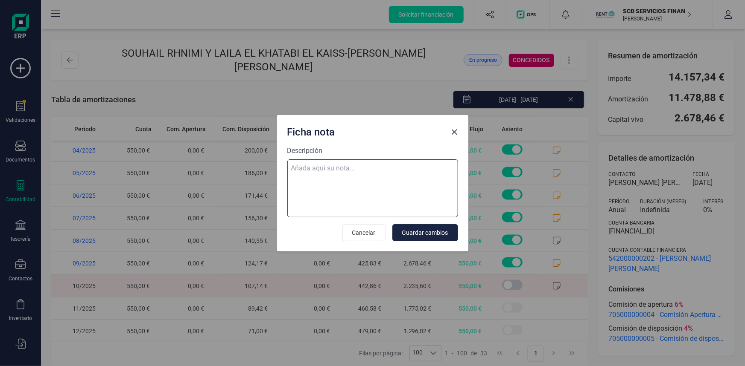
click at [329, 166] on textarea "Descripción" at bounding box center [372, 189] width 171 height 58
paste textarea "07-oct-25 10 trf. souhail rhnimi essahli 550,00"
type textarea "07-oct-25 10 trf. souhail rhnimi essahli 550,00"
click at [427, 231] on span "Guardar cambios" at bounding box center [425, 233] width 46 height 9
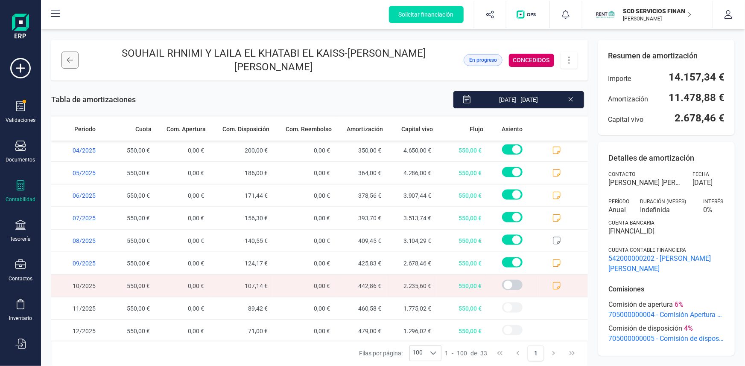
click at [73, 61] on icon at bounding box center [70, 60] width 6 height 7
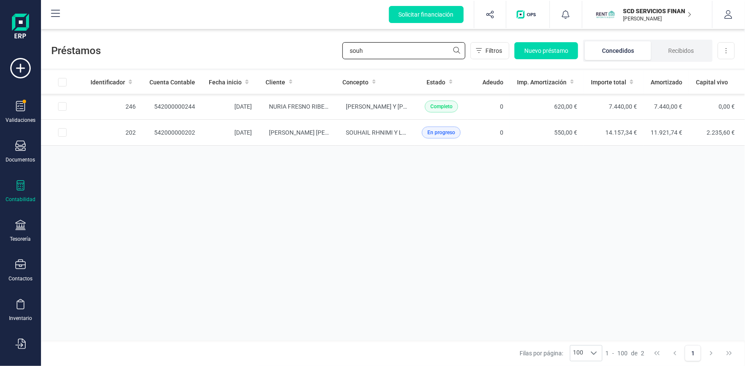
drag, startPoint x: 370, startPoint y: 51, endPoint x: 274, endPoint y: 51, distance: 95.6
click at [276, 51] on div "Préstamos souh Filtros Nuevo préstamo Concedidos Recibidos Descargar Excel" at bounding box center [393, 48] width 704 height 39
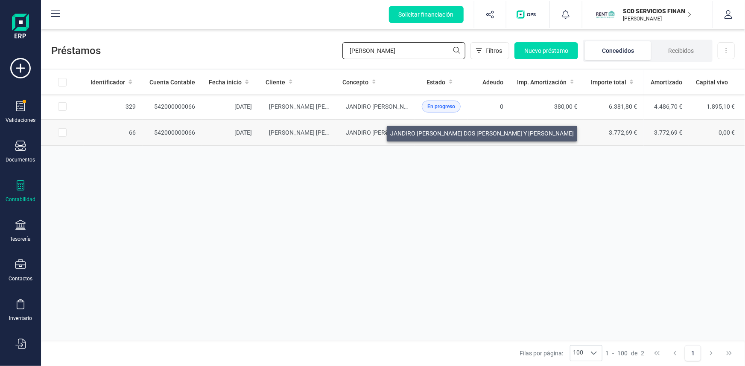
type input "osmer"
click at [376, 131] on span "JANDIRO DUARTE DOS SANTOS Y OSMERI FATIMA ZULLAN" at bounding box center [437, 132] width 183 height 7
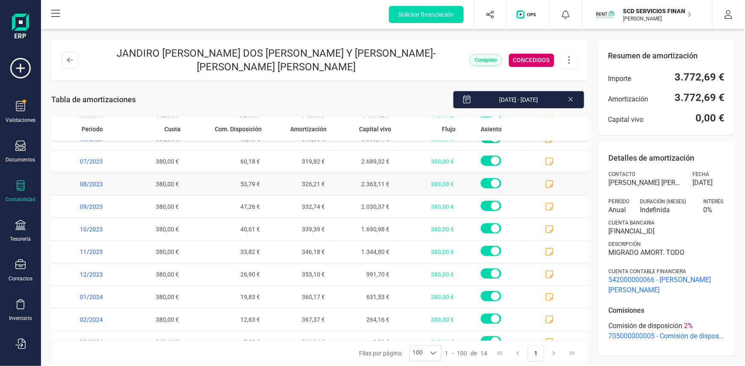
scroll to position [115, 0]
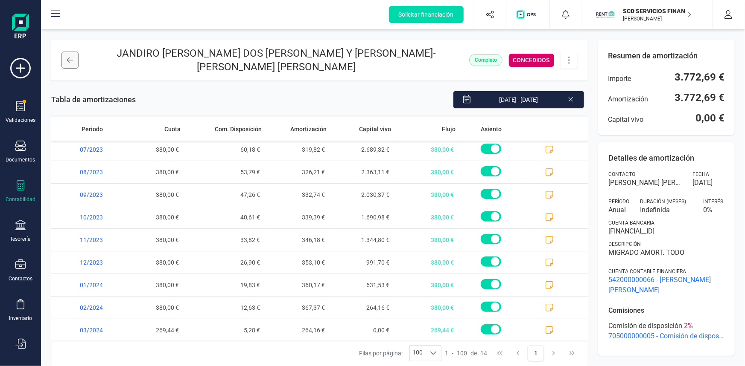
click at [67, 64] on button at bounding box center [69, 60] width 17 height 17
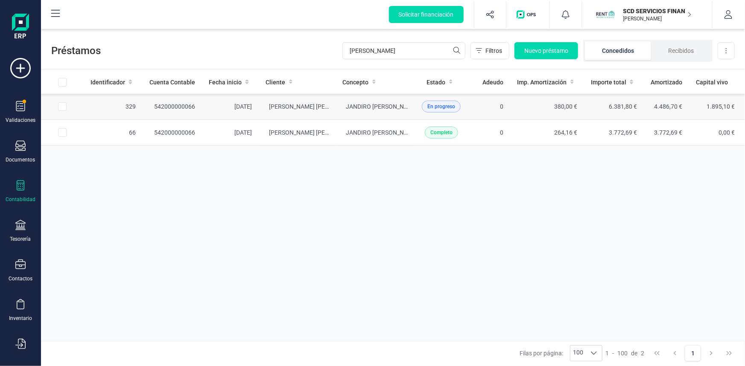
click at [428, 105] on span "En progreso" at bounding box center [441, 107] width 39 height 12
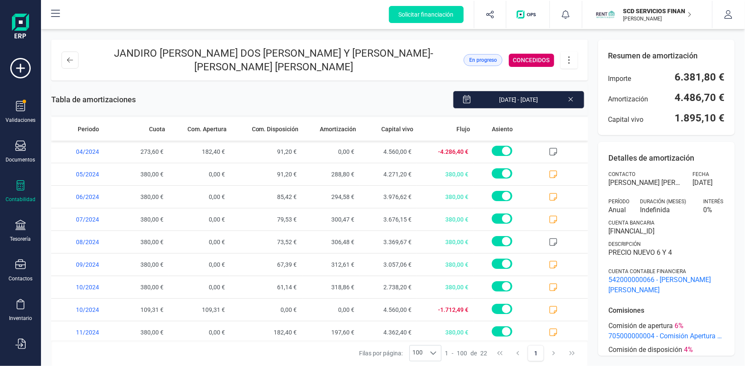
scroll to position [296, 0]
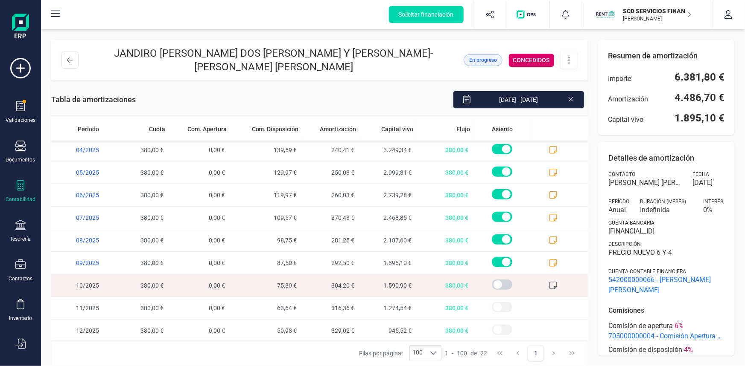
click at [550, 284] on icon at bounding box center [553, 286] width 9 height 9
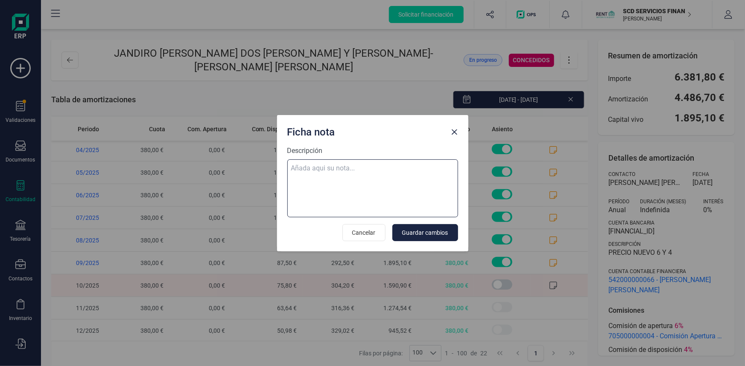
click at [357, 170] on textarea "Descripción" at bounding box center [372, 189] width 171 height 58
paste textarea "07-oct-25 10 trf. osmeri fatima zulian saiber 380,00"
type textarea "07-oct-25 10 trf. osmeri fatima zulian saiber 380,00"
click at [442, 234] on span "Guardar cambios" at bounding box center [425, 233] width 46 height 9
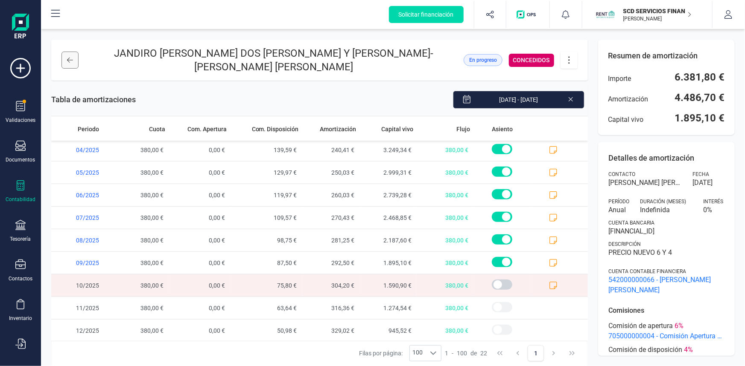
click at [71, 60] on icon at bounding box center [70, 60] width 6 height 7
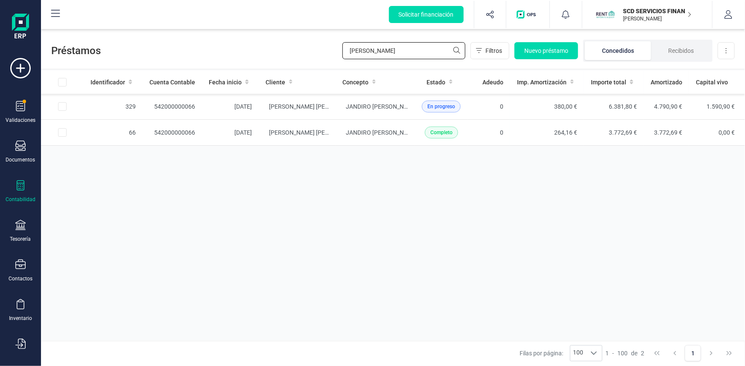
drag, startPoint x: 399, startPoint y: 53, endPoint x: 279, endPoint y: 58, distance: 120.0
click at [279, 58] on div "Préstamos osmer Filtros Nuevo préstamo Concedidos Recibidos Descargar Excel" at bounding box center [393, 48] width 704 height 39
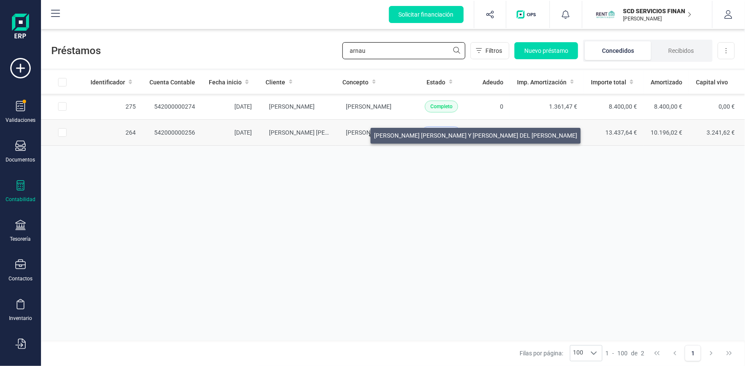
type input "arnau"
click at [360, 134] on span "ROBERTO CARLOS CASTILLO RODRIGUEZ Y MARIA DEL CARMEN ARNAU DOMINGUEZ" at bounding box center [447, 132] width 203 height 7
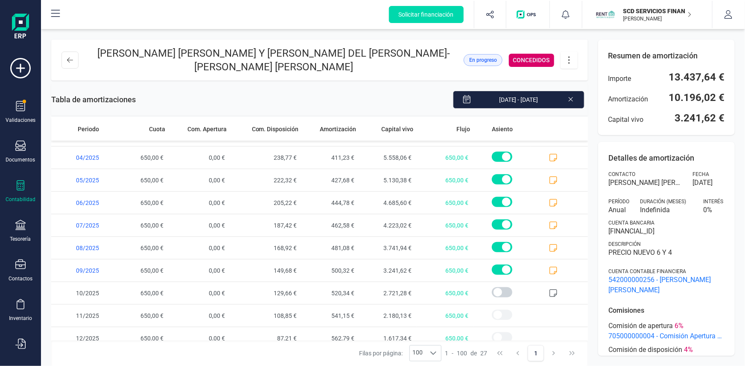
scroll to position [409, 0]
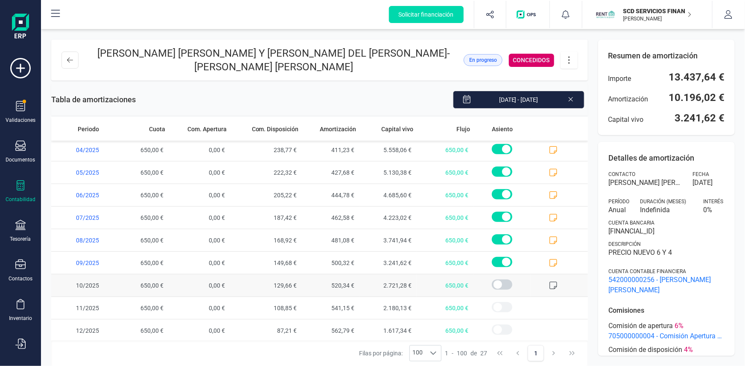
click at [549, 284] on icon at bounding box center [553, 286] width 9 height 9
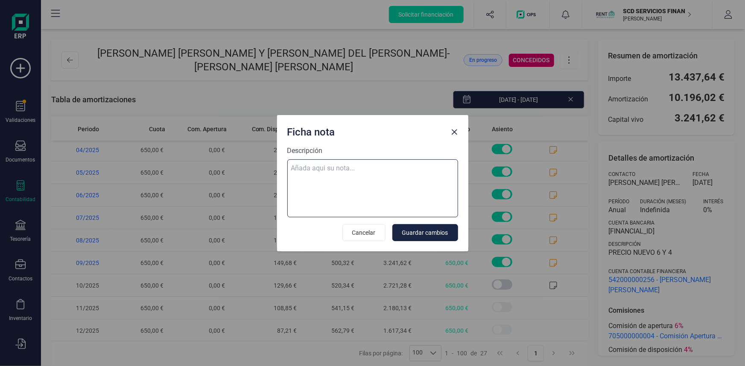
click at [346, 172] on textarea "Descripción" at bounding box center [372, 189] width 171 height 58
paste textarea "07-oct-25 10 trf. maria carmen arnau dominguez 650,00"
type textarea "07-oct-25 10 trf. maria carmen arnau dominguez 650,00"
click at [431, 232] on span "Guardar cambios" at bounding box center [425, 233] width 46 height 9
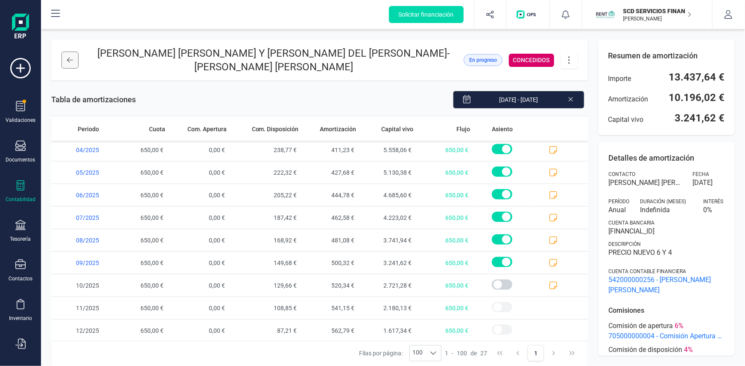
click at [75, 58] on button at bounding box center [69, 60] width 17 height 17
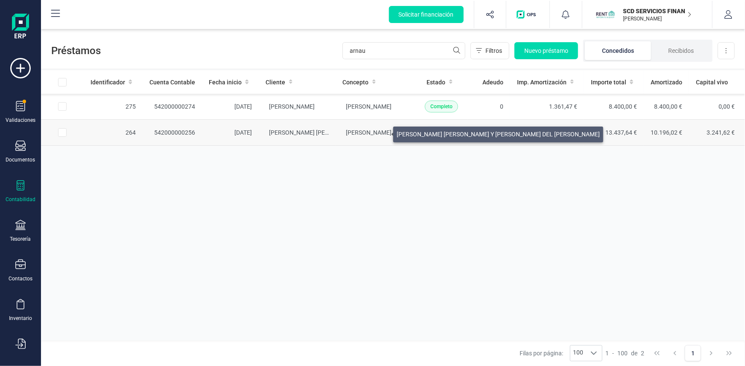
click at [383, 132] on span "ROBERTO CARLOS CASTILLO RODRIGUEZ Y MARIA DEL CARMEN ARNAU DOMINGUEZ" at bounding box center [447, 132] width 203 height 7
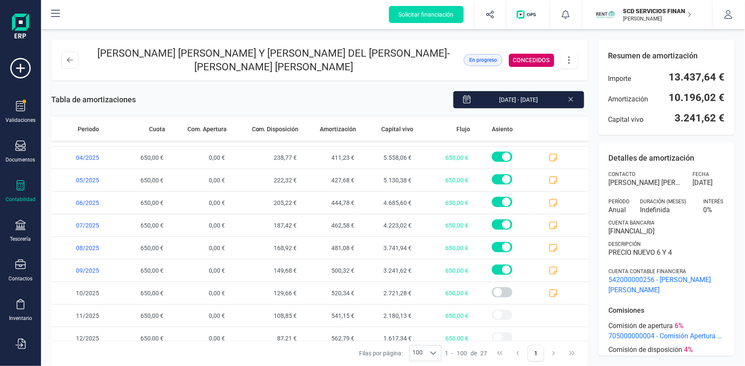
scroll to position [409, 0]
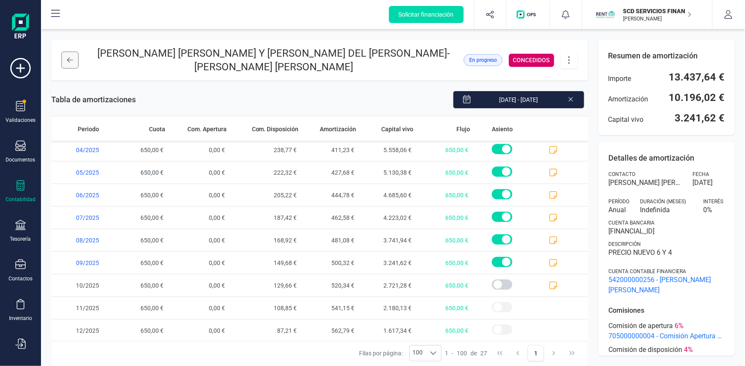
click at [62, 58] on button at bounding box center [69, 60] width 17 height 17
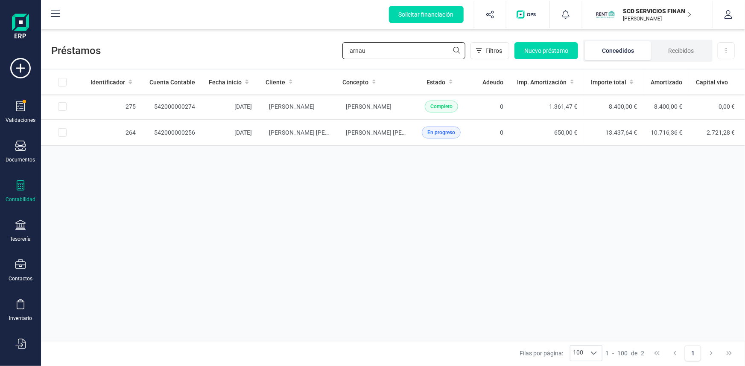
drag, startPoint x: 398, startPoint y: 52, endPoint x: 259, endPoint y: 52, distance: 138.7
click at [261, 51] on div "Préstamos arnau Filtros Nuevo préstamo Concedidos Recibidos Descargar Excel" at bounding box center [393, 48] width 704 height 39
type input "toha"
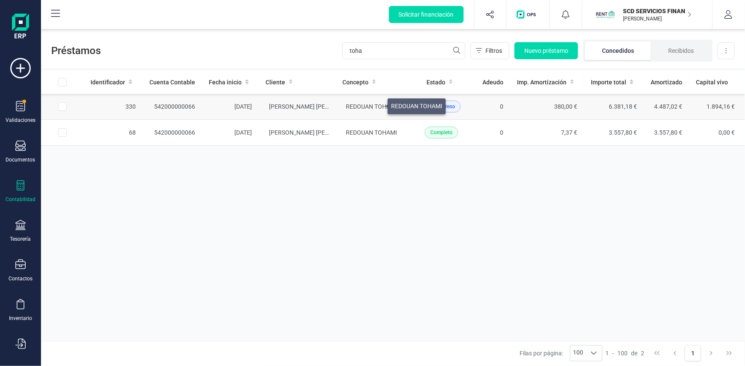
click at [377, 104] on span "REDOUAN TOHAMI" at bounding box center [371, 106] width 51 height 7
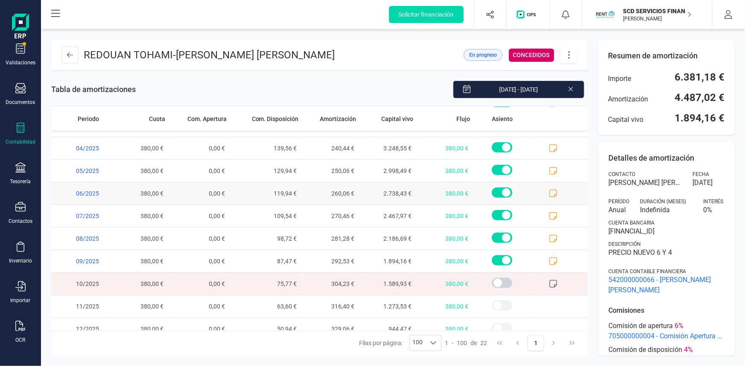
scroll to position [296, 0]
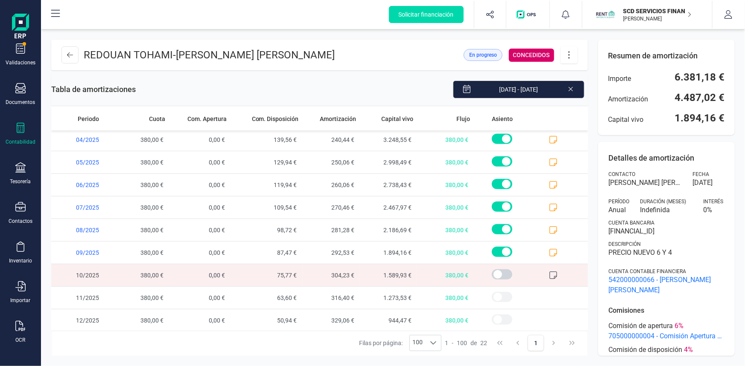
click at [549, 273] on icon at bounding box center [553, 275] width 9 height 9
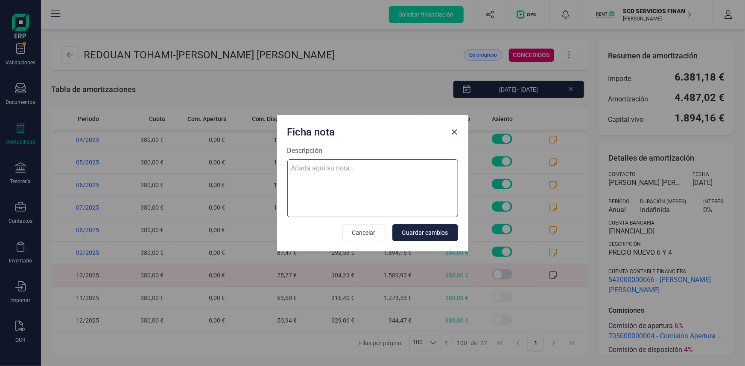
click at [376, 168] on textarea "Descripción" at bounding box center [372, 189] width 171 height 58
paste textarea "07-oct-25 10 trf. tohami redouan 380,00"
type textarea "07-oct-25 10 trf. tohami redouan 380,00"
click at [421, 235] on span "Guardar cambios" at bounding box center [425, 233] width 46 height 9
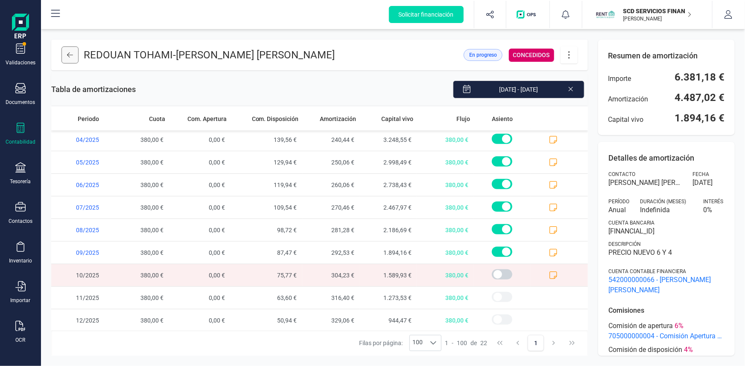
click at [76, 52] on button at bounding box center [69, 55] width 17 height 17
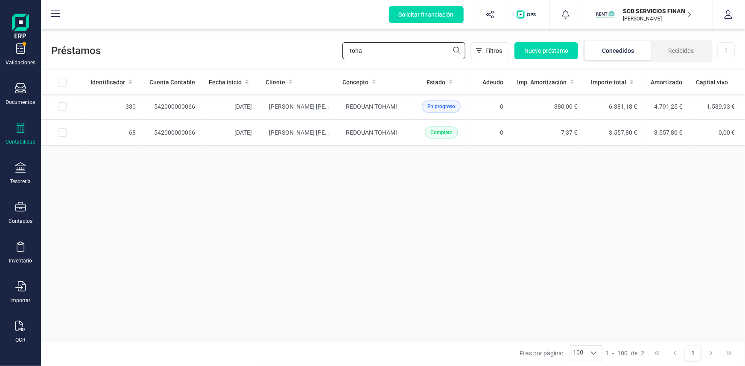
drag, startPoint x: 371, startPoint y: 52, endPoint x: 273, endPoint y: 61, distance: 98.1
click at [285, 55] on div "Préstamos toha Filtros Nuevo préstamo Concedidos Recibidos Descargar Excel" at bounding box center [393, 48] width 704 height 39
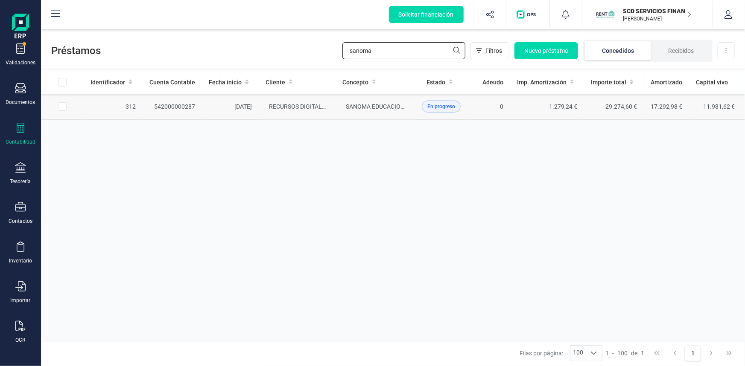
type input "sanoma"
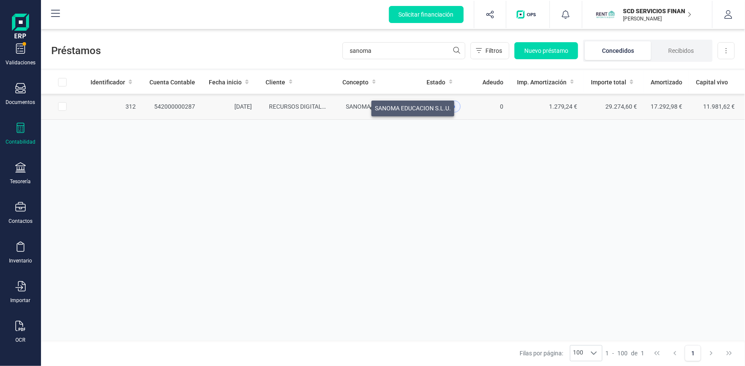
click at [361, 106] on span "SANOMA EDUCACION S.L.U." at bounding box center [384, 106] width 76 height 7
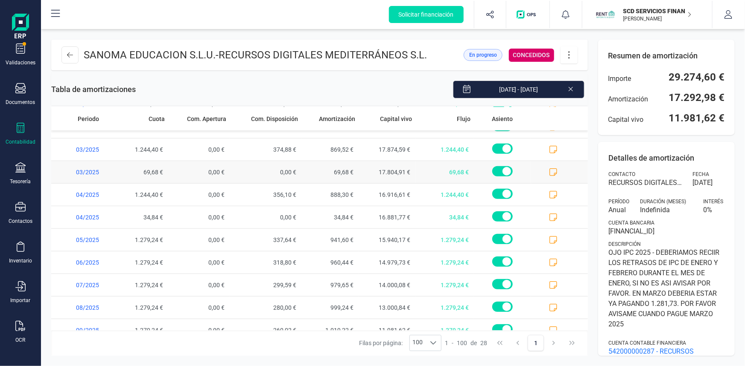
scroll to position [431, 0]
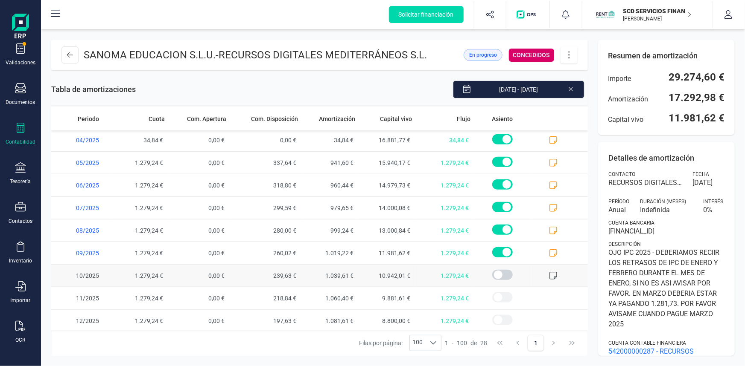
click at [551, 272] on icon at bounding box center [553, 276] width 8 height 8
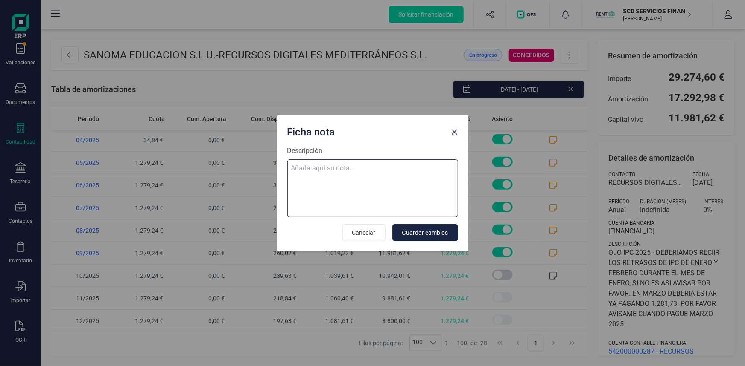
click at [331, 172] on textarea "Descripción" at bounding box center [372, 189] width 171 height 58
paste textarea "07-oct-25 10 trf. sanoma educacion s.l. 1.279,24"
type textarea "07-oct-25 10 trf. sanoma educacion s.l. 1.279,24"
click at [442, 230] on span "Guardar cambios" at bounding box center [425, 233] width 46 height 9
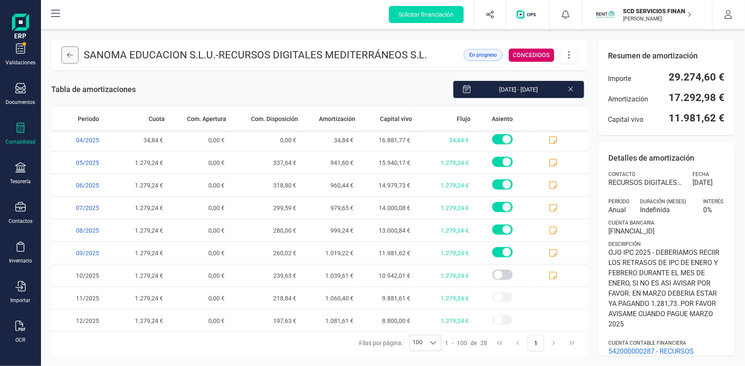
click at [70, 57] on icon at bounding box center [70, 55] width 6 height 7
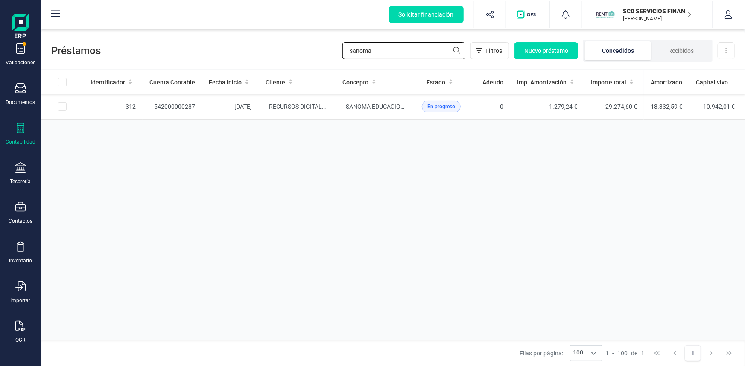
drag, startPoint x: 386, startPoint y: 49, endPoint x: 253, endPoint y: 56, distance: 132.4
click at [257, 55] on div "Préstamos sanoma Filtros Nuevo préstamo Concedidos Recibidos Descargar Excel" at bounding box center [393, 48] width 704 height 39
type input "tania"
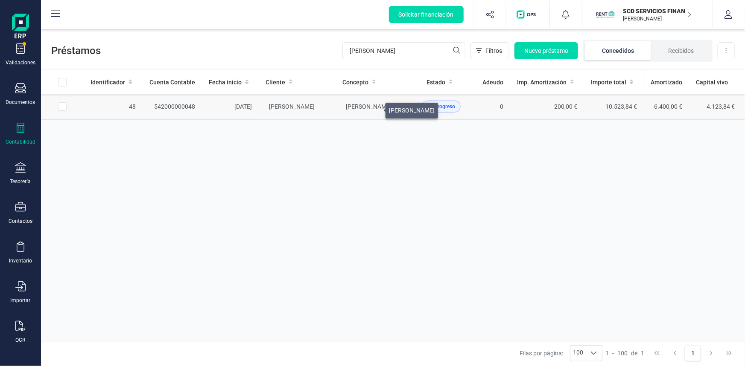
click at [375, 108] on span "TANIA ESPINOSA JIMENEZ" at bounding box center [369, 106] width 46 height 7
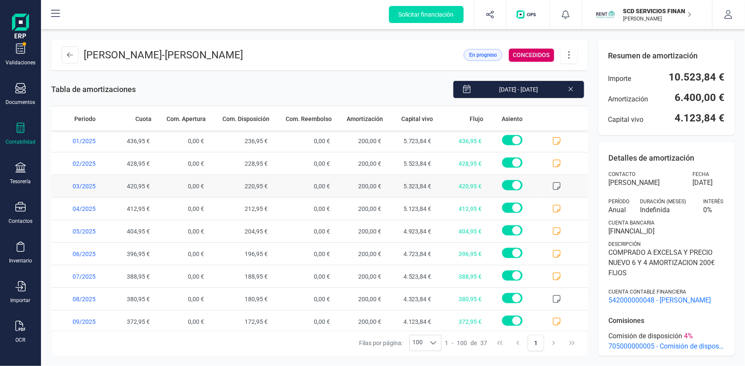
scroll to position [634, 0]
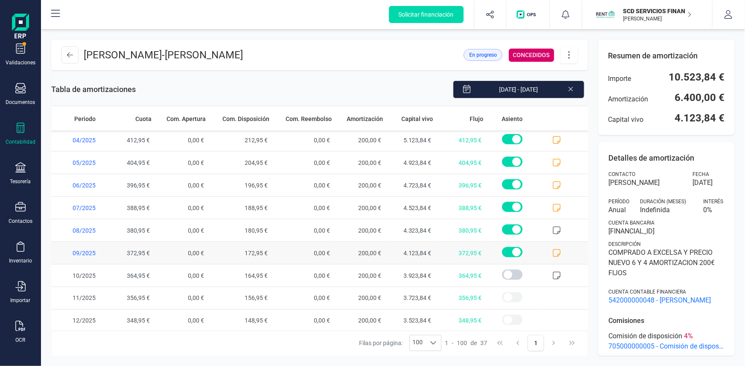
click at [552, 249] on icon at bounding box center [556, 253] width 9 height 9
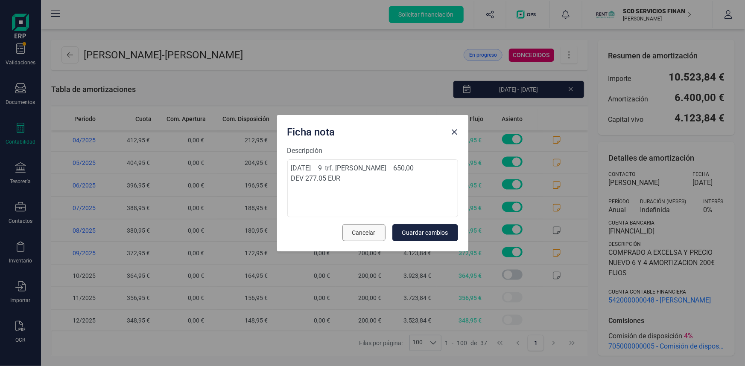
click at [372, 235] on span "Cancelar" at bounding box center [363, 233] width 23 height 9
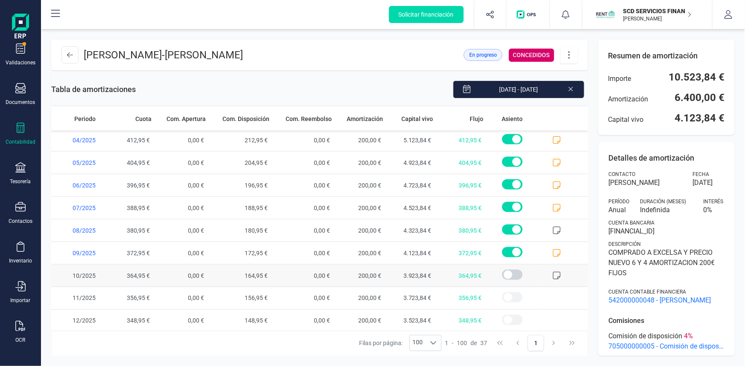
click at [545, 275] on span at bounding box center [562, 276] width 50 height 22
click at [552, 272] on icon at bounding box center [556, 276] width 9 height 9
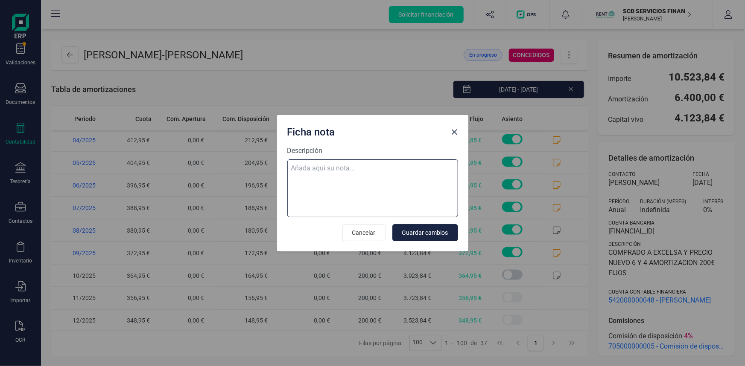
click at [345, 164] on textarea "Descripción" at bounding box center [372, 189] width 171 height 58
paste textarea "07-oct-25 10 trf. tania espinosa jimenez 650,00"
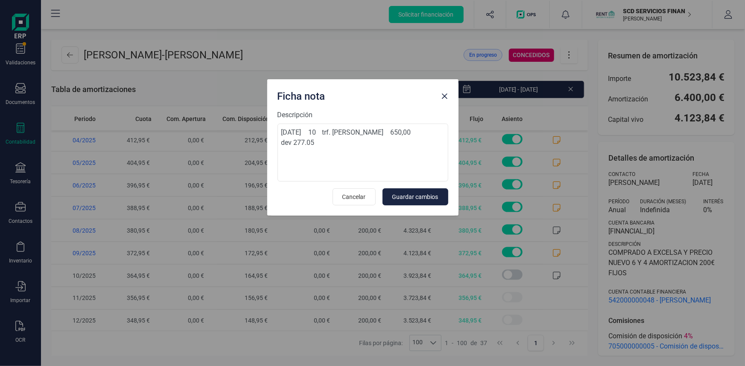
drag, startPoint x: 363, startPoint y: 129, endPoint x: 353, endPoint y: 93, distance: 36.7
click at [353, 93] on div "Ficha nota" at bounding box center [356, 94] width 164 height 17
click at [298, 142] on textarea "07-oct-25 10 trf. tania espinosa jimenez 650,00 dev 277.05" at bounding box center [362, 153] width 171 height 58
type textarea "07-oct-25 10 trf. tania espinosa jimenez 650,00 dev 285.05 eur"
click at [426, 193] on span "Guardar cambios" at bounding box center [415, 197] width 46 height 9
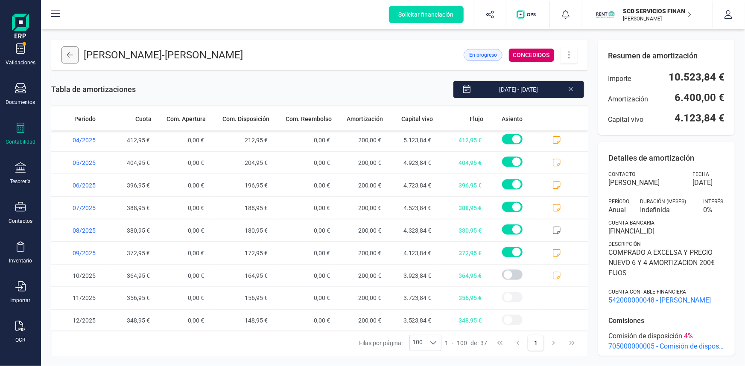
click at [68, 56] on icon at bounding box center [70, 54] width 6 height 5
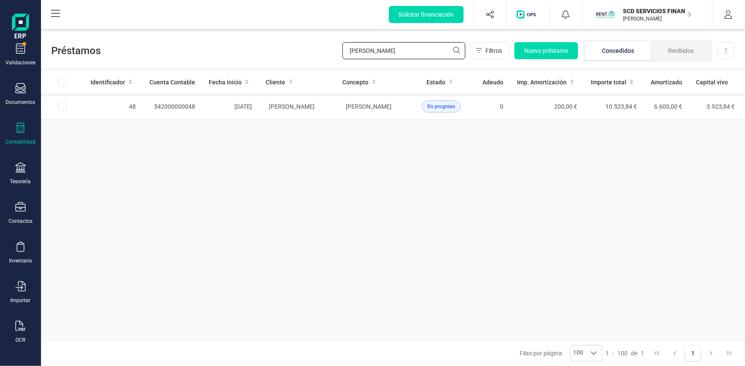
drag, startPoint x: 385, startPoint y: 54, endPoint x: 268, endPoint y: 52, distance: 117.3
click at [270, 51] on div "Préstamos tania Filtros Nuevo préstamo Concedidos Recibidos Descargar Excel" at bounding box center [393, 48] width 704 height 39
type input "estela"
click at [390, 112] on td "ESTELA DIEGO CAGIGAS" at bounding box center [375, 107] width 79 height 26
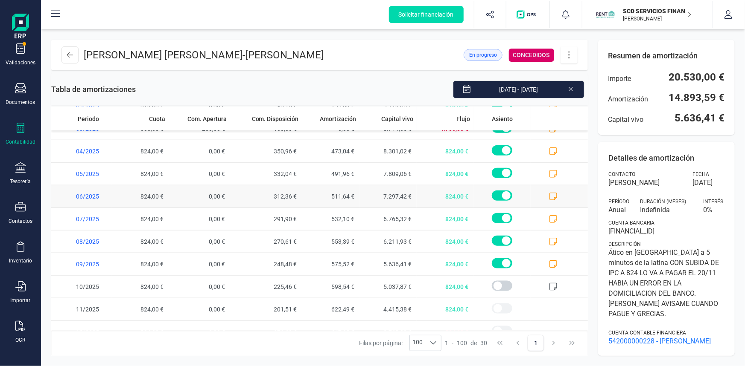
scroll to position [477, 0]
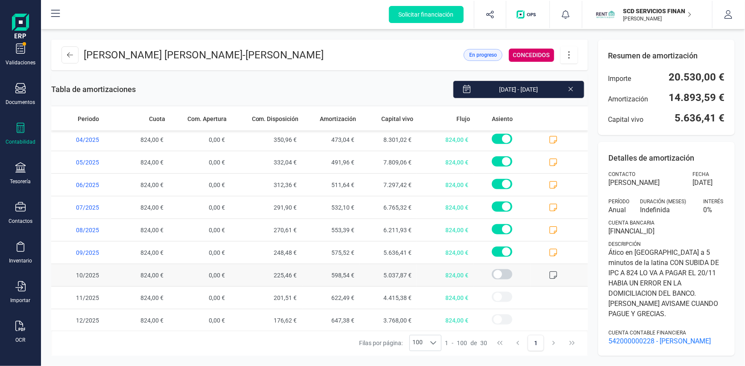
click at [549, 273] on icon at bounding box center [553, 275] width 9 height 9
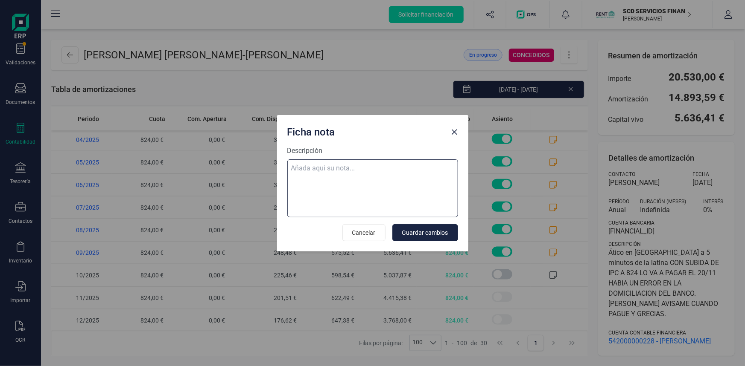
click at [323, 171] on textarea "Descripción" at bounding box center [372, 189] width 171 height 58
paste textarea "07-oct-25 10 trf. estela diego cagigas 824,00"
type textarea "07-oct-25 10 trf. estela diego cagigas 824,00"
click at [442, 234] on span "Guardar cambios" at bounding box center [425, 233] width 46 height 9
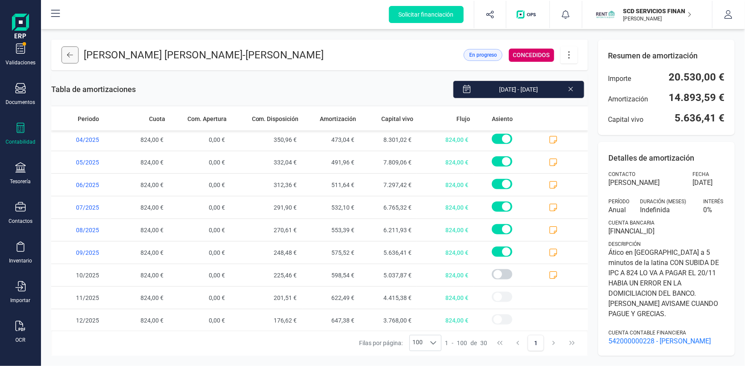
click at [69, 55] on icon at bounding box center [70, 55] width 6 height 7
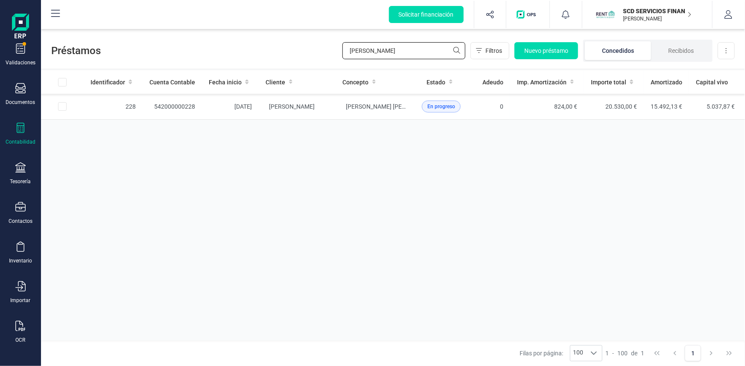
drag, startPoint x: 386, startPoint y: 49, endPoint x: 229, endPoint y: 55, distance: 157.1
click at [246, 55] on div "Préstamos estela Filtros Nuevo préstamo Concedidos Recibidos Descargar Excel" at bounding box center [393, 48] width 704 height 39
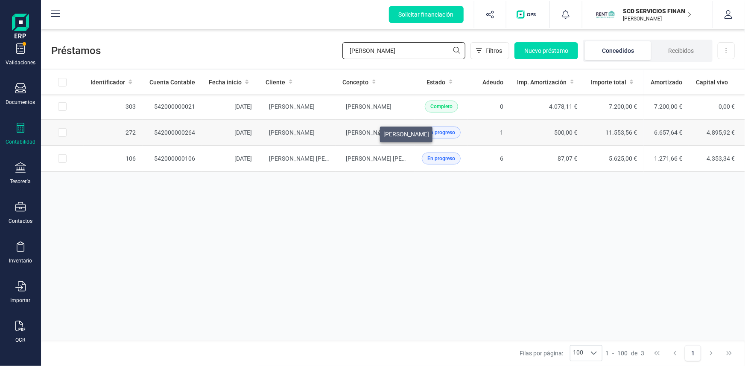
type input "sheila"
click at [369, 132] on span "SHEILA BELTRÁN TRENAR" at bounding box center [369, 132] width 46 height 7
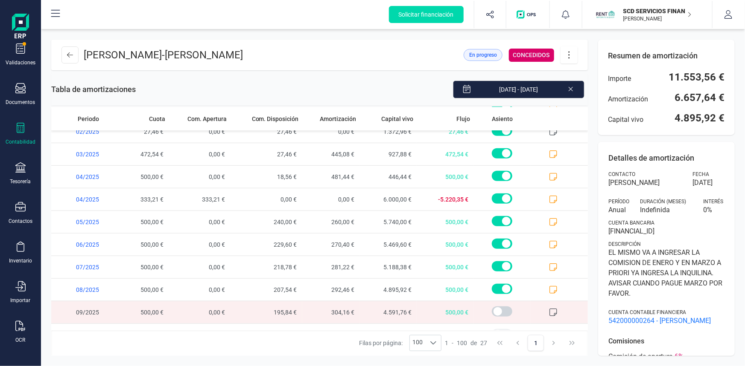
scroll to position [409, 0]
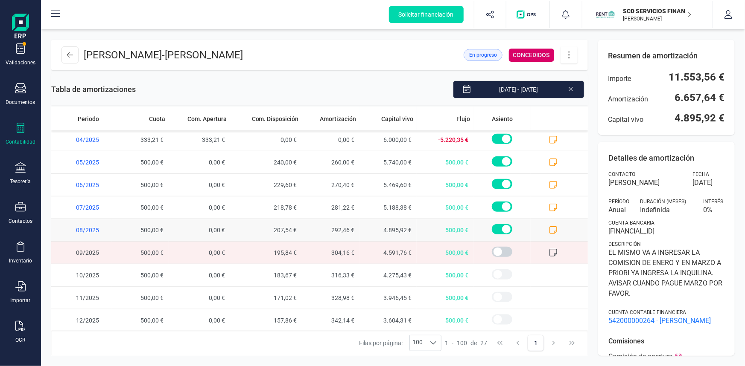
click at [541, 228] on span at bounding box center [558, 230] width 57 height 22
click at [549, 228] on icon at bounding box center [553, 231] width 8 height 8
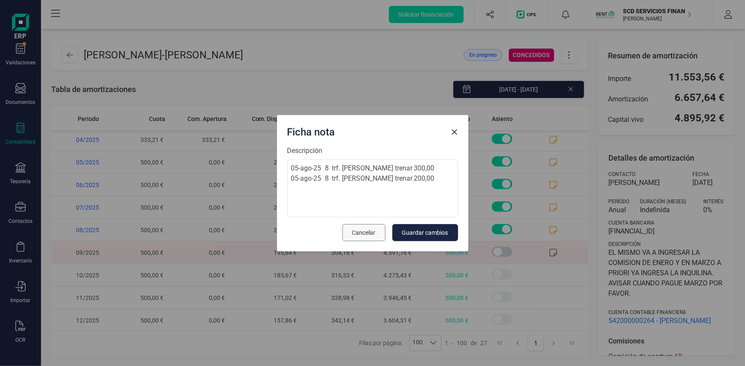
click at [364, 232] on span "Cancelar" at bounding box center [363, 233] width 23 height 9
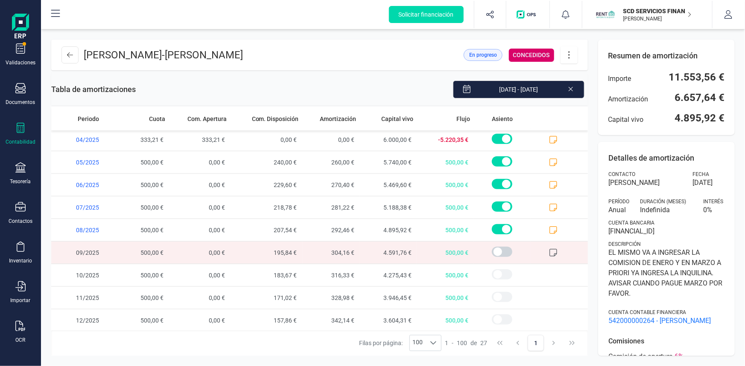
click at [549, 250] on icon at bounding box center [553, 253] width 9 height 9
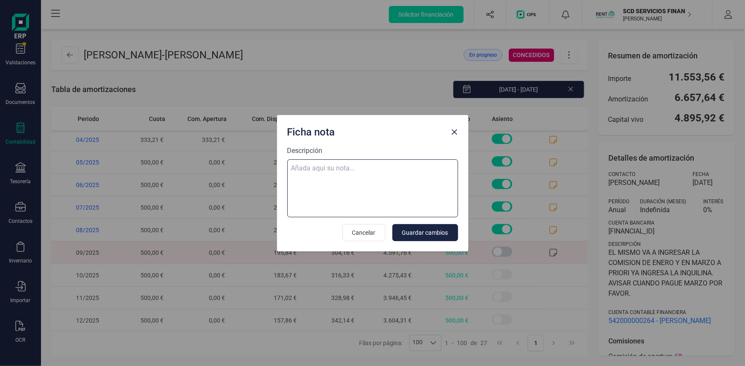
click at [341, 161] on textarea "Descripción" at bounding box center [372, 189] width 171 height 58
paste textarea "07-oct-25 10 trf. sheila esperanza beltran trenar 500,00"
type textarea "07-oct-25 10 trf. sheila esperanza beltran trenar 500,00"
click at [410, 233] on span "Guardar cambios" at bounding box center [425, 233] width 46 height 9
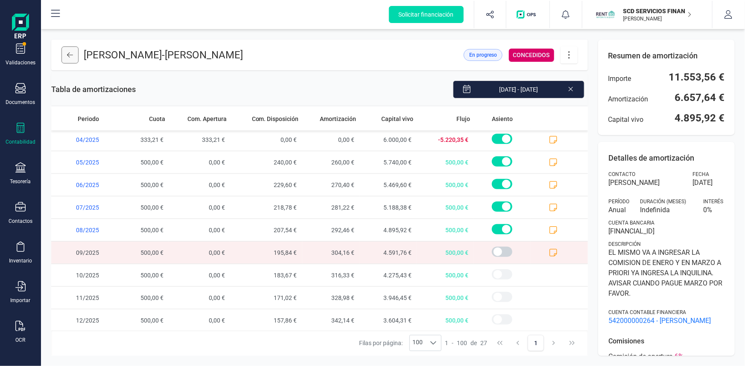
click at [71, 55] on icon at bounding box center [70, 55] width 6 height 7
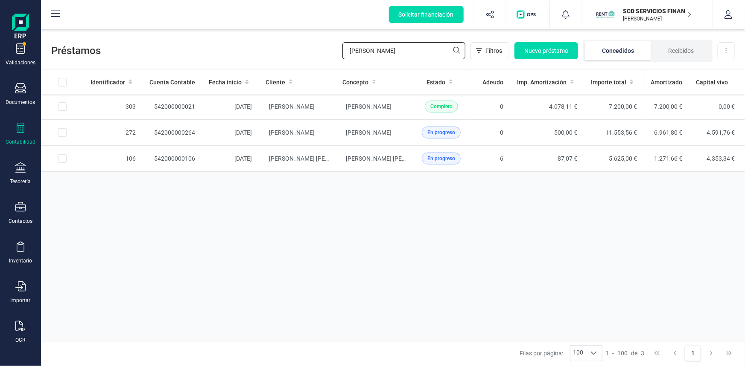
drag, startPoint x: 372, startPoint y: 49, endPoint x: 296, endPoint y: 45, distance: 76.1
click at [298, 45] on div "Préstamos sheila Filtros Nuevo préstamo Concedidos Recibidos Descargar Excel" at bounding box center [393, 48] width 704 height 39
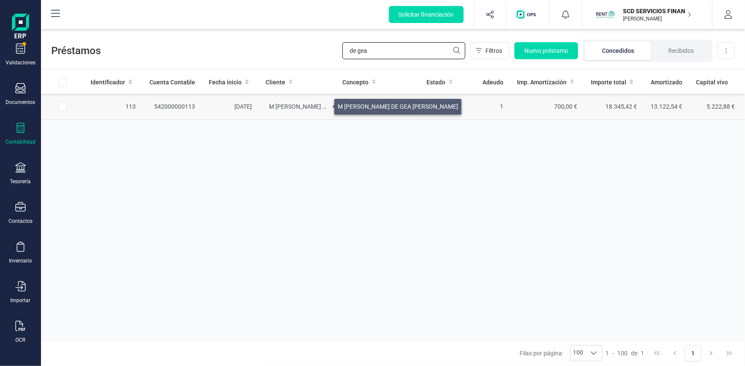
type input "de gea"
click at [323, 105] on span "M [PERSON_NAME] DE GEA [PERSON_NAME]" at bounding box center [329, 106] width 120 height 7
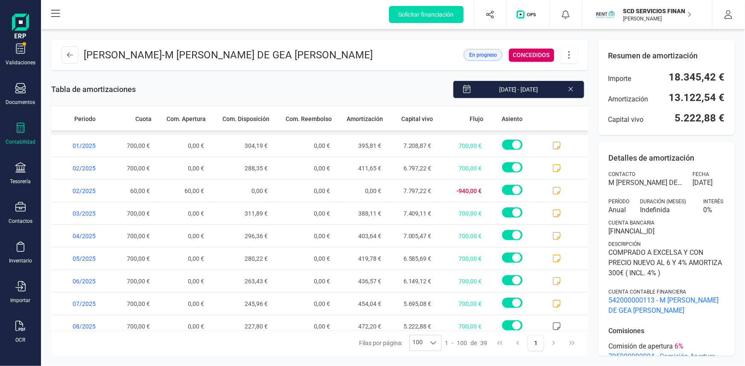
scroll to position [679, 0]
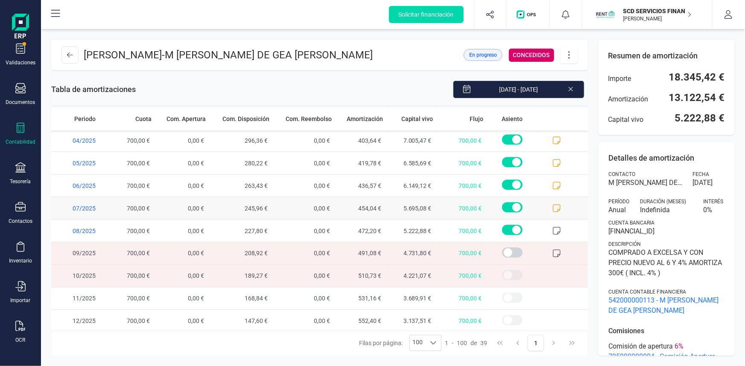
click at [553, 208] on icon at bounding box center [557, 209] width 8 height 8
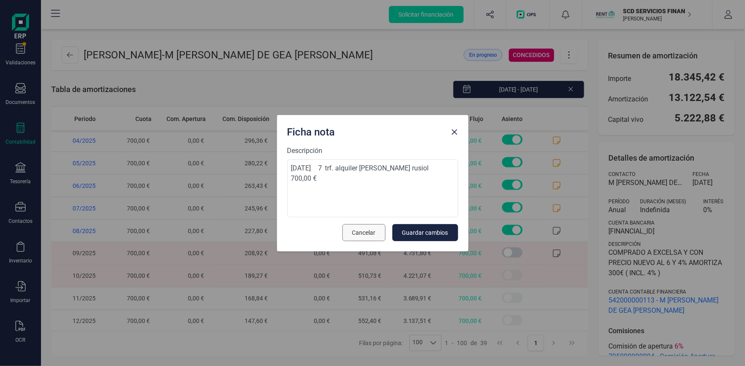
click at [363, 230] on span "Cancelar" at bounding box center [363, 233] width 23 height 9
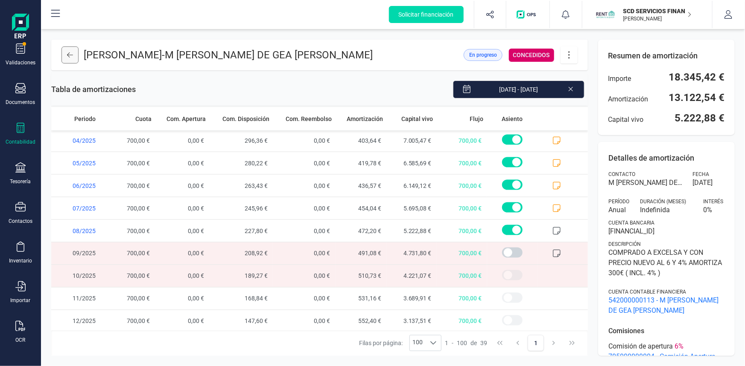
click at [69, 52] on icon at bounding box center [70, 55] width 6 height 7
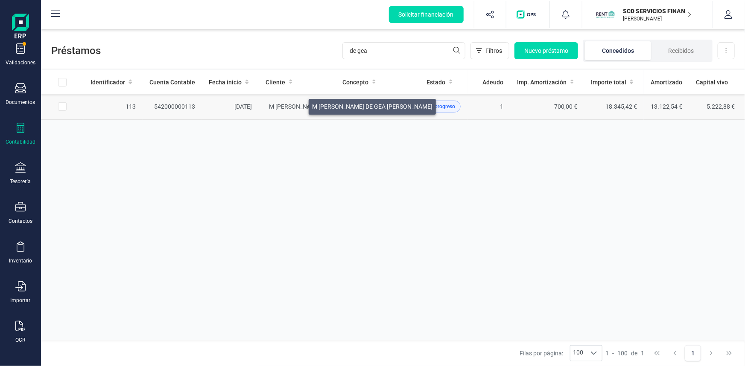
click at [298, 105] on span "M [PERSON_NAME] DE GEA [PERSON_NAME]" at bounding box center [329, 106] width 120 height 7
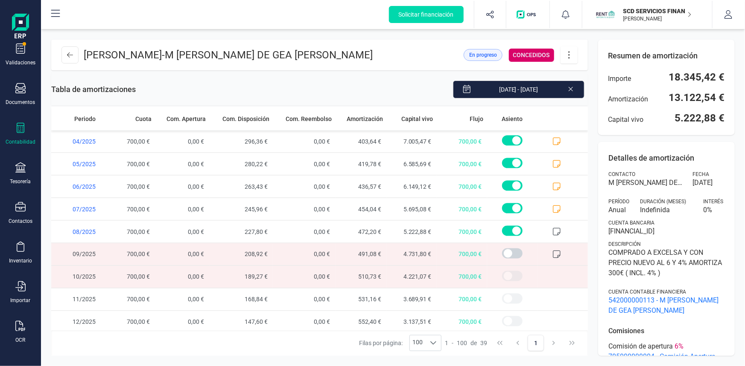
scroll to position [679, 0]
click at [62, 55] on button at bounding box center [69, 55] width 17 height 17
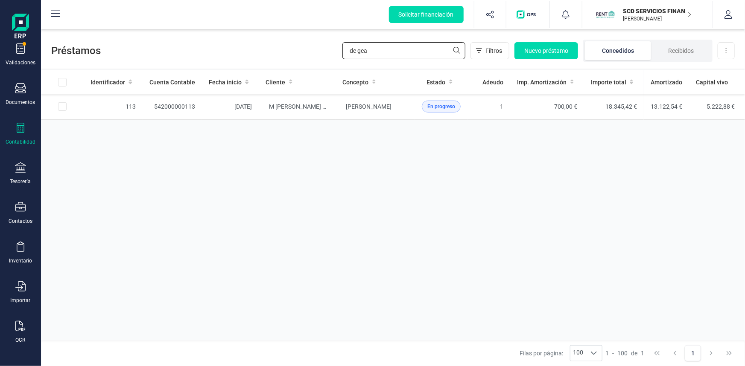
click at [263, 62] on div "Préstamos de gea Filtros Nuevo préstamo Concedidos Recibidos Descargar Excel" at bounding box center [393, 48] width 704 height 39
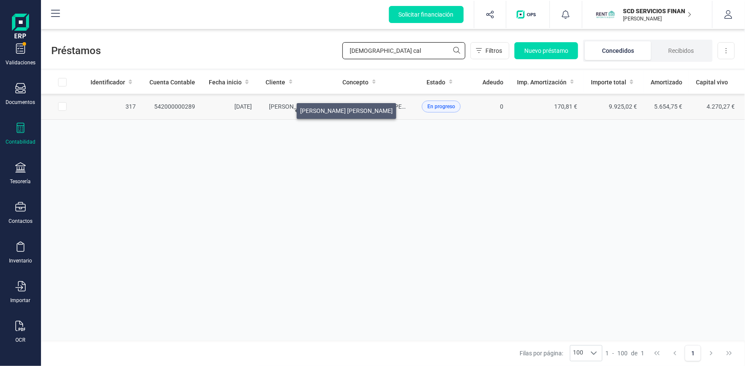
type input "jesus cal"
click at [286, 109] on span "[PERSON_NAME] [PERSON_NAME]" at bounding box center [315, 106] width 93 height 7
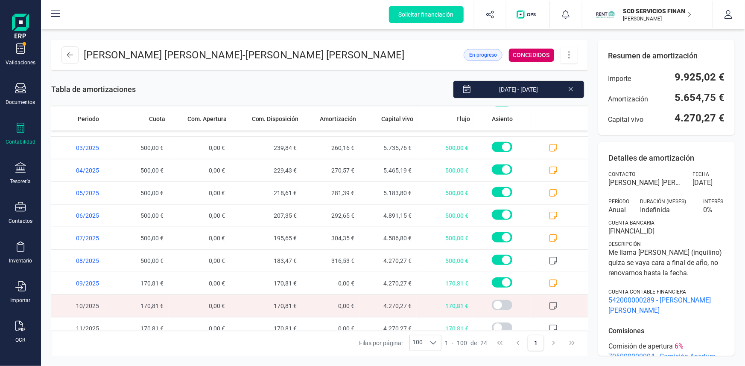
scroll to position [341, 0]
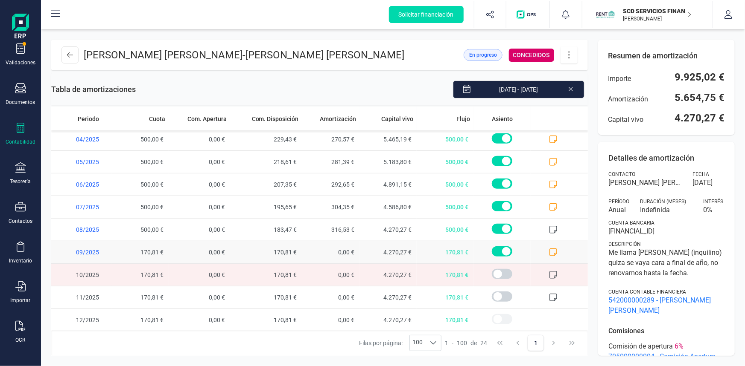
click at [541, 250] on span at bounding box center [558, 252] width 57 height 22
click at [549, 249] on icon at bounding box center [553, 252] width 9 height 9
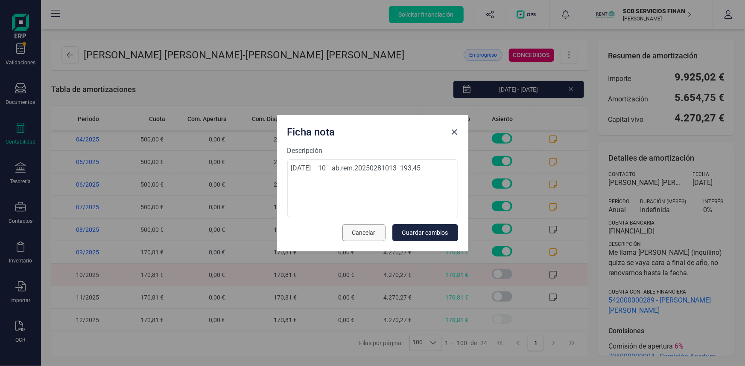
click at [364, 235] on span "Cancelar" at bounding box center [363, 233] width 23 height 9
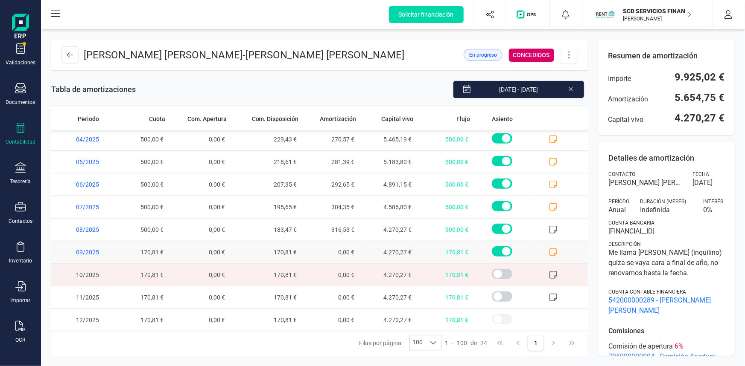
click at [496, 251] on span at bounding box center [502, 252] width 20 height 10
click at [69, 54] on icon at bounding box center [70, 55] width 6 height 7
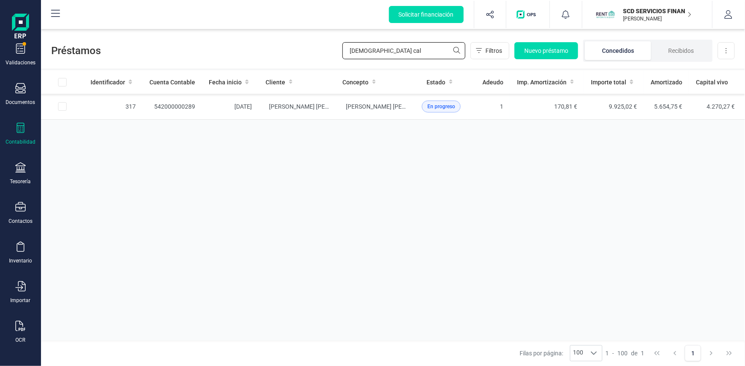
drag, startPoint x: 381, startPoint y: 55, endPoint x: 271, endPoint y: 61, distance: 109.8
click at [273, 61] on div "Préstamos jesus cal Filtros Nuevo préstamo Concedidos Recibidos Descargar Excel" at bounding box center [393, 48] width 704 height 39
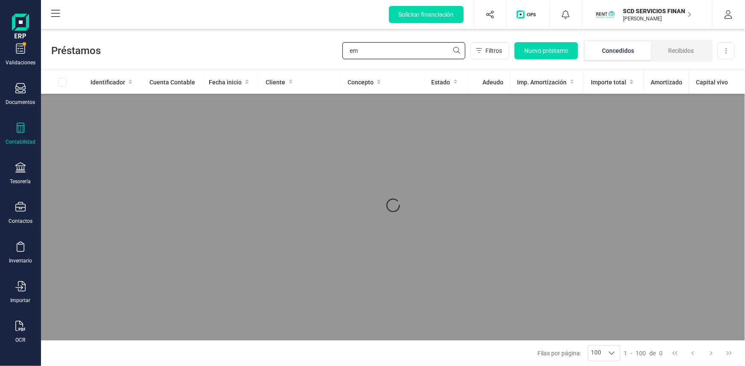
type input "e"
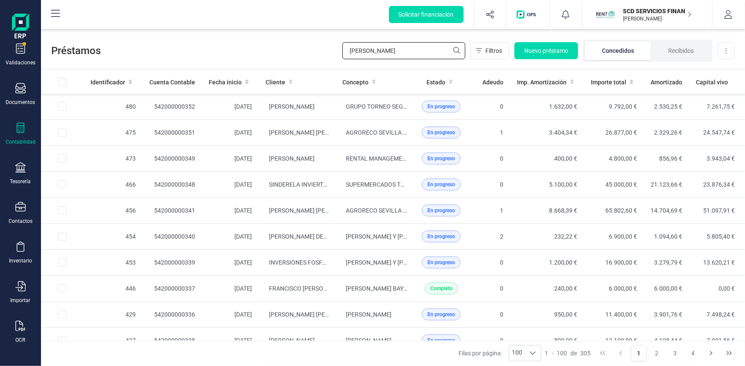
click at [396, 49] on input "mendez" at bounding box center [403, 50] width 123 height 17
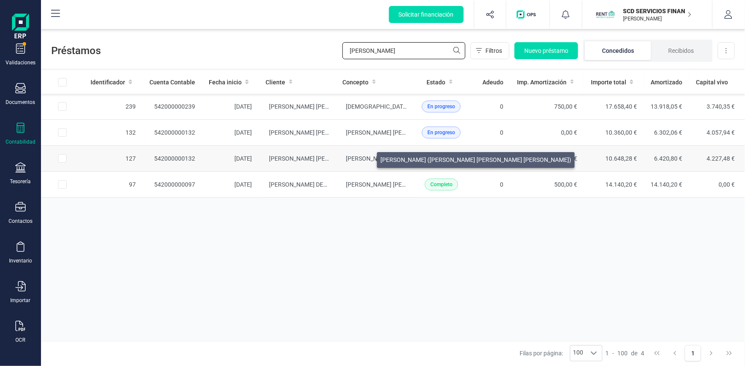
type input "mendez"
click at [366, 158] on span "[PERSON_NAME] ([PERSON_NAME] [PERSON_NAME] [PERSON_NAME])" at bounding box center [441, 158] width 191 height 7
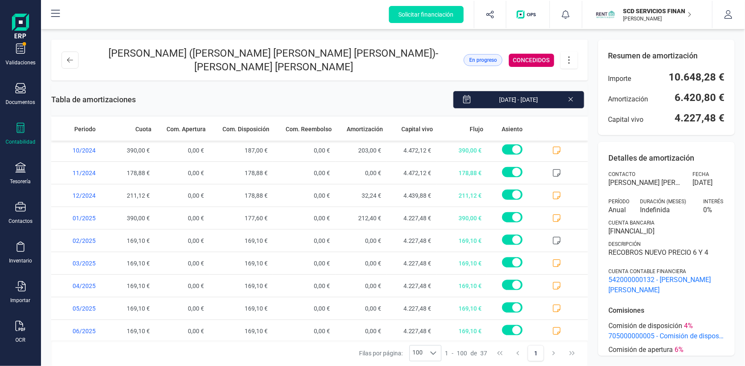
scroll to position [634, 0]
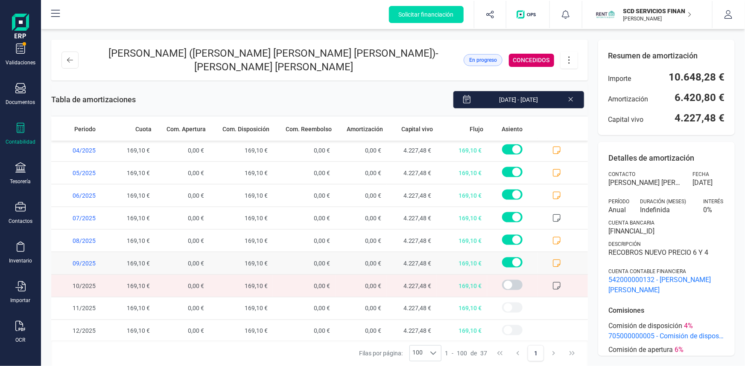
click at [548, 257] on span at bounding box center [562, 264] width 50 height 22
click at [548, 256] on span at bounding box center [562, 264] width 50 height 22
click at [555, 263] on icon at bounding box center [556, 263] width 9 height 9
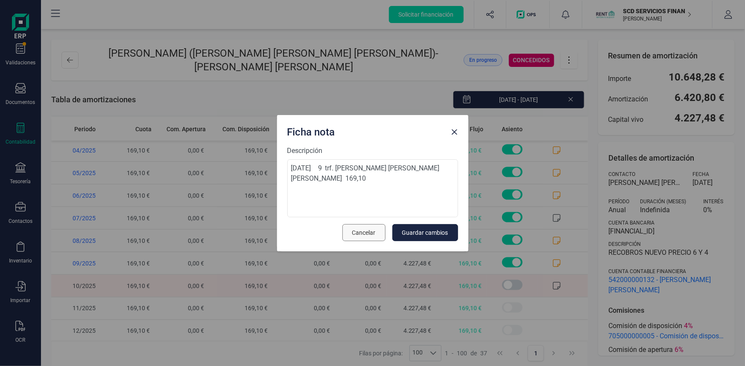
click at [368, 232] on span "Cancelar" at bounding box center [363, 233] width 23 height 9
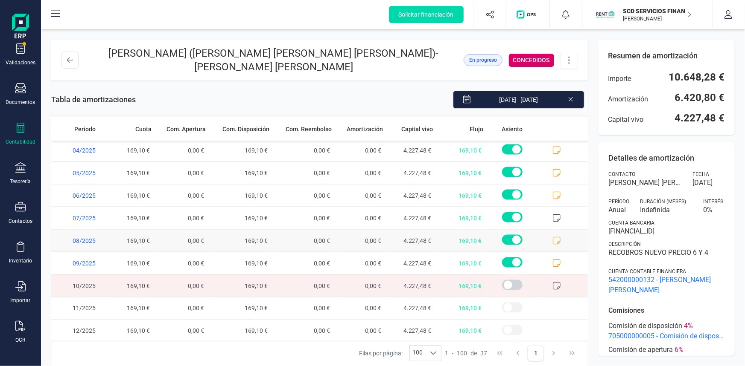
click at [552, 239] on icon at bounding box center [556, 241] width 9 height 9
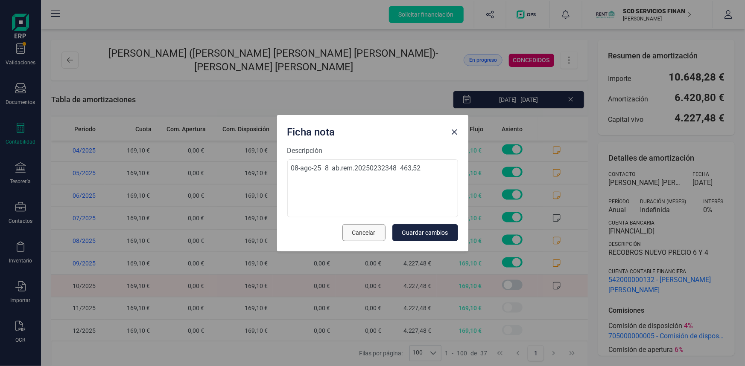
click at [364, 230] on span "Cancelar" at bounding box center [363, 233] width 23 height 9
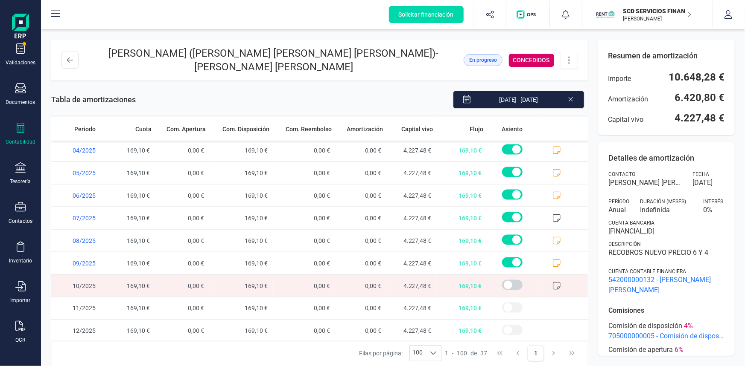
click at [570, 56] on icon at bounding box center [569, 59] width 16 height 9
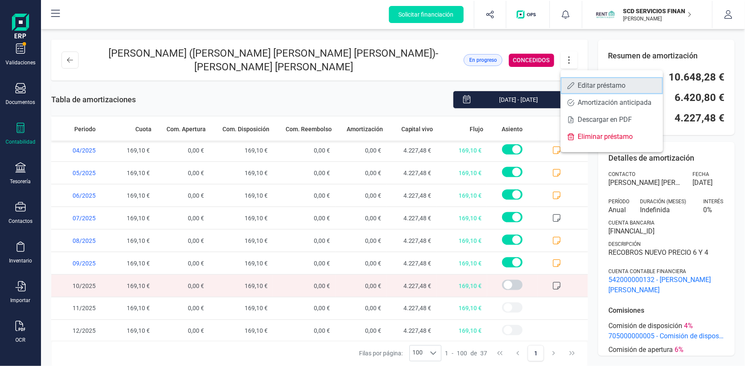
click at [582, 84] on span "Editar préstamo" at bounding box center [616, 85] width 79 height 7
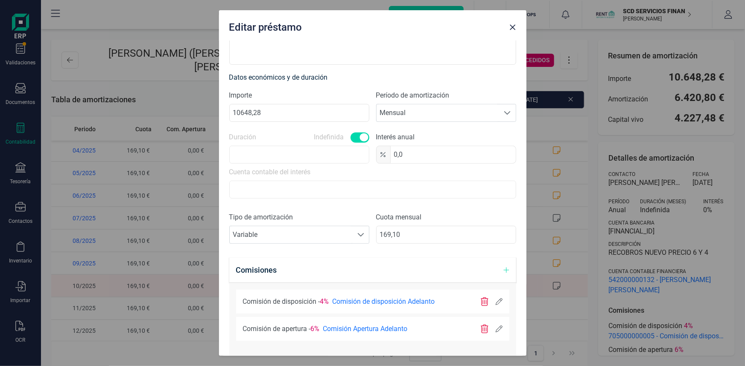
scroll to position [194, 0]
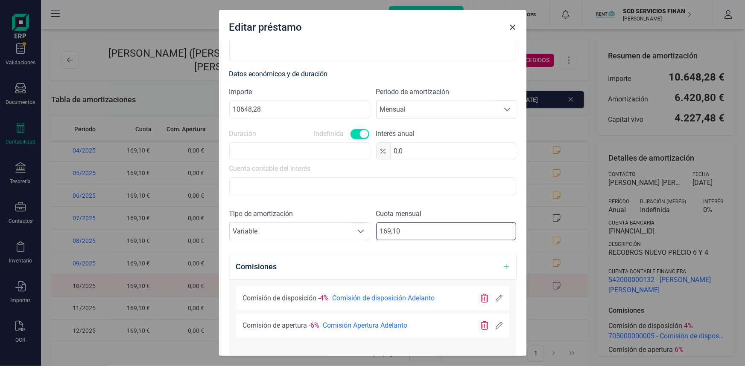
click at [398, 231] on input "169,10" at bounding box center [446, 232] width 140 height 18
type input "1,00"
type input "400,00"
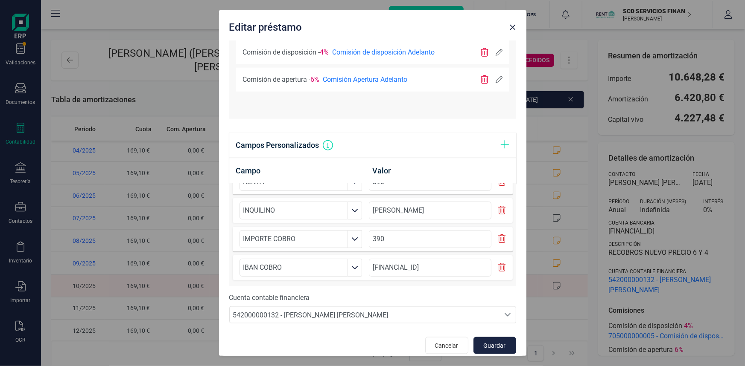
scroll to position [448, 0]
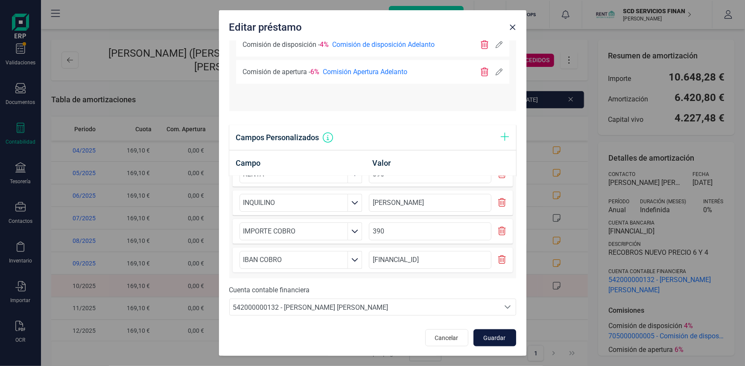
click at [492, 334] on span "Guardar" at bounding box center [494, 338] width 23 height 9
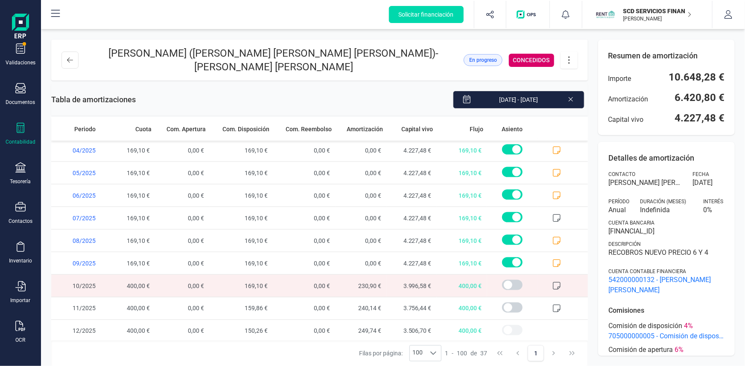
click at [552, 284] on icon at bounding box center [556, 286] width 9 height 9
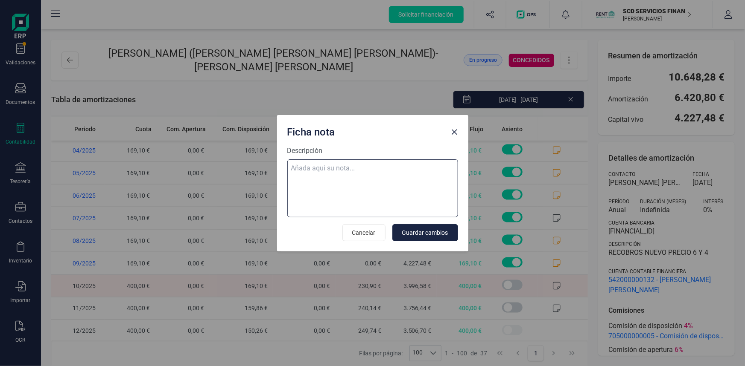
click at [348, 162] on textarea "Descripción" at bounding box center [372, 189] width 171 height 58
paste textarea "08-oct-25 10 trf. eduardo jose mendez lopez 400,00"
type textarea "08-oct-25 10 trf. eduardo jose mendez lopez 400,00"
click at [422, 231] on span "Guardar cambios" at bounding box center [425, 233] width 46 height 9
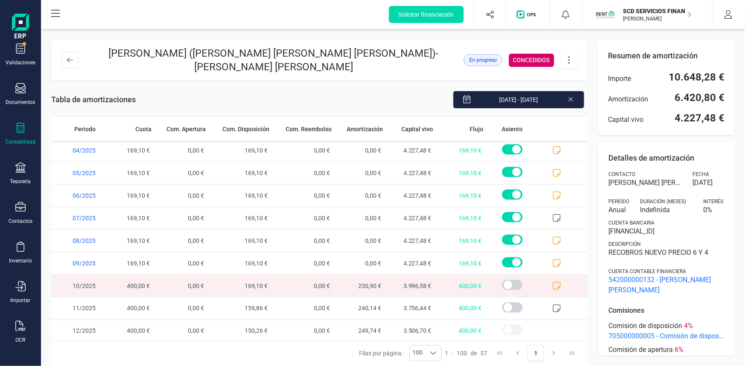
click at [569, 59] on icon at bounding box center [569, 59] width 16 height 9
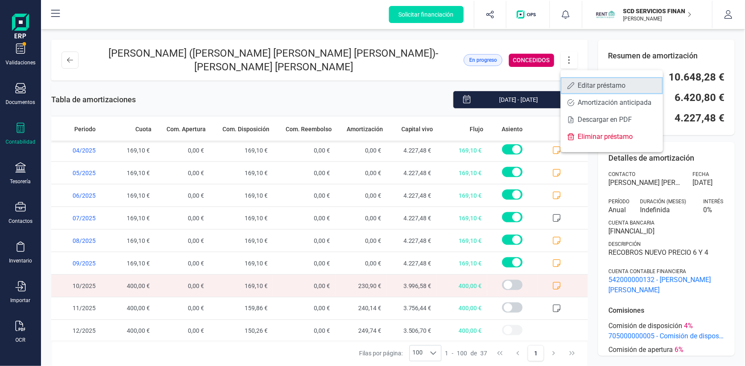
click at [604, 84] on span "Editar préstamo" at bounding box center [616, 85] width 79 height 7
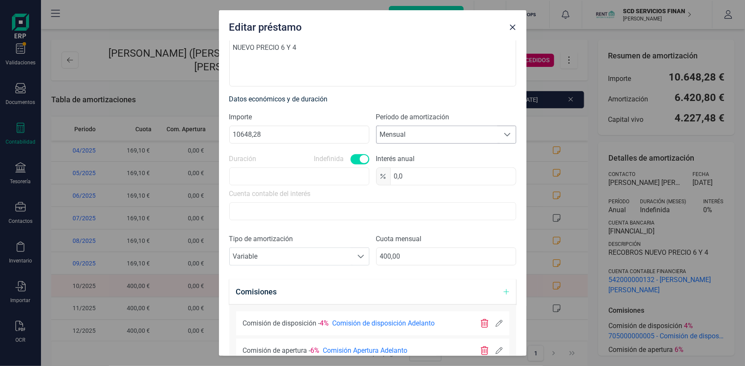
scroll to position [194, 0]
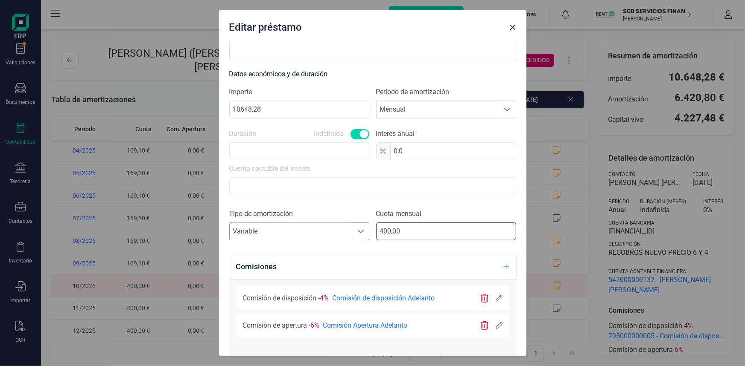
drag, startPoint x: 401, startPoint y: 230, endPoint x: 344, endPoint y: 230, distance: 56.7
click at [344, 230] on div "Tipo de amortización Seleccione un tipo de documento Variable Variable Cuota me…" at bounding box center [372, 228] width 287 height 38
type input "169,10"
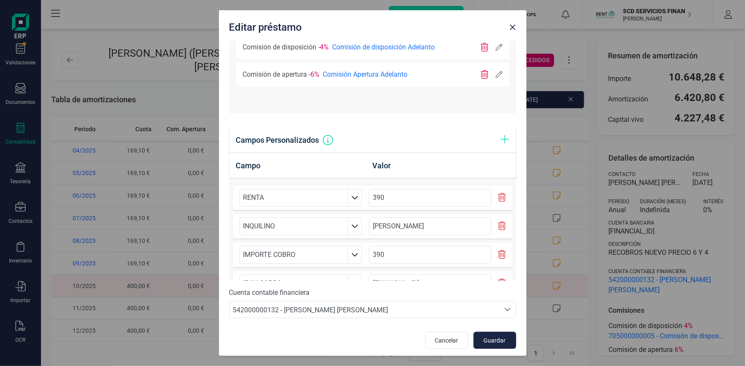
scroll to position [448, 0]
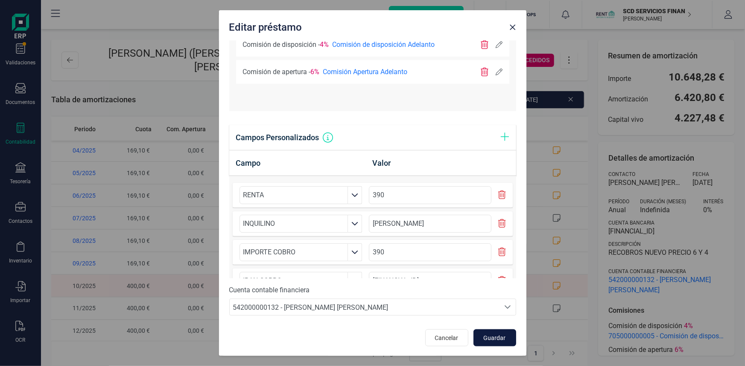
click at [484, 341] on span "Guardar" at bounding box center [494, 338] width 23 height 9
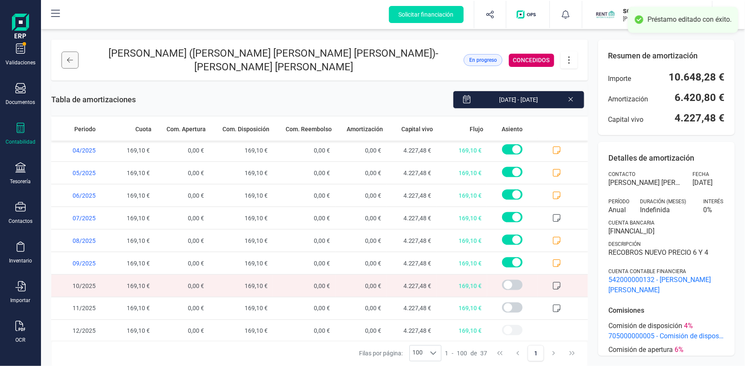
click at [70, 61] on icon at bounding box center [70, 60] width 6 height 7
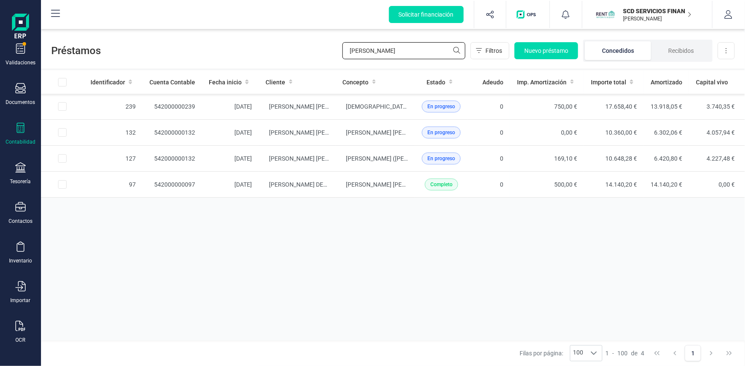
drag, startPoint x: 384, startPoint y: 55, endPoint x: 282, endPoint y: 52, distance: 102.0
click at [282, 52] on div "Préstamos mendez Filtros Nuevo préstamo Concedidos Recibidos Descargar Excel" at bounding box center [393, 48] width 704 height 39
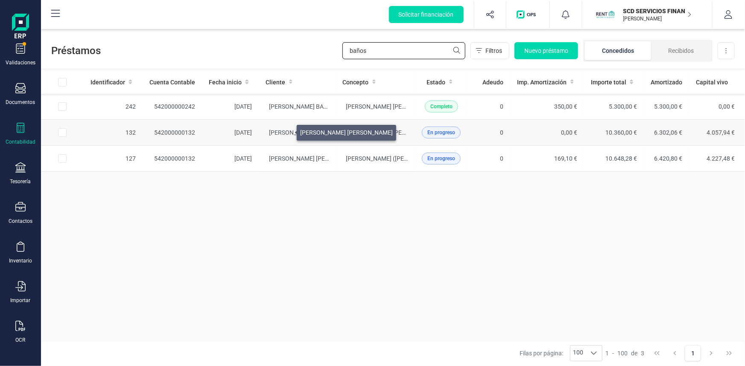
type input "baños"
click at [286, 131] on span "[PERSON_NAME] [PERSON_NAME]" at bounding box center [315, 132] width 93 height 7
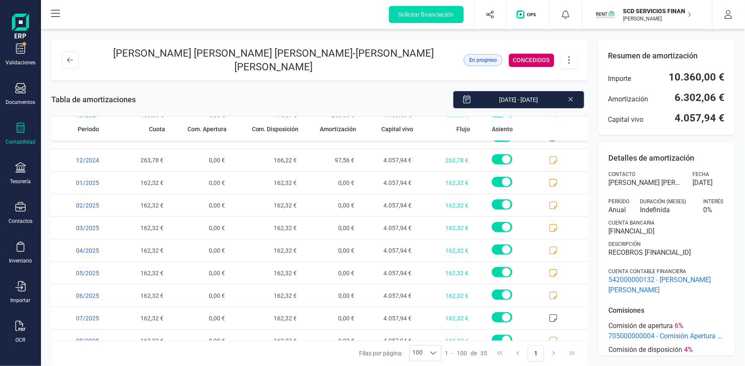
scroll to position [589, 0]
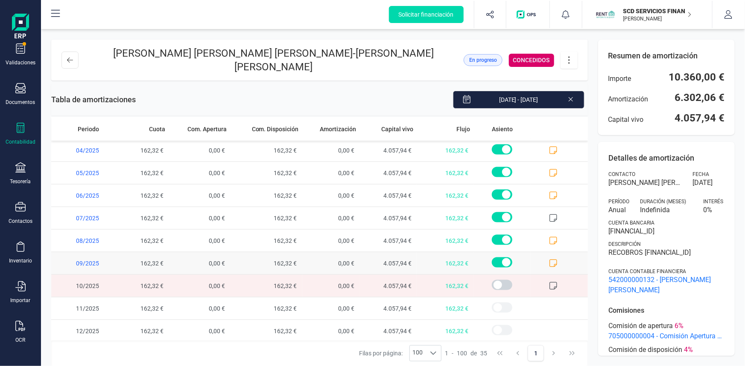
click at [549, 259] on icon at bounding box center [553, 263] width 9 height 9
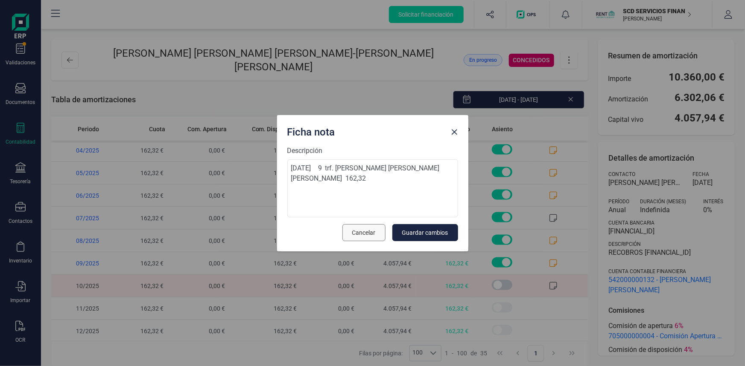
drag, startPoint x: 355, startPoint y: 230, endPoint x: 351, endPoint y: 226, distance: 4.8
click at [355, 230] on span "Cancelar" at bounding box center [363, 233] width 23 height 9
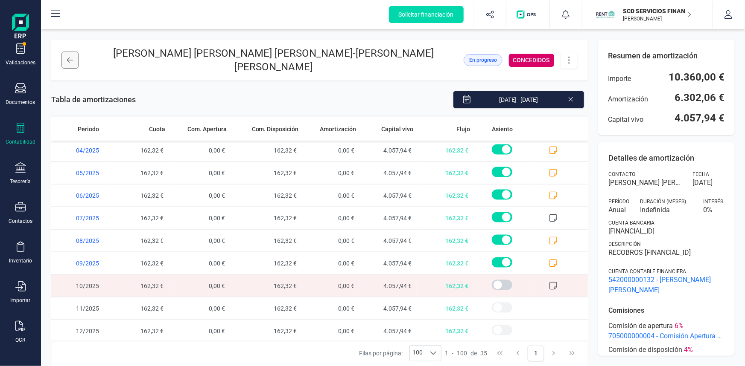
click at [65, 52] on button at bounding box center [69, 60] width 17 height 17
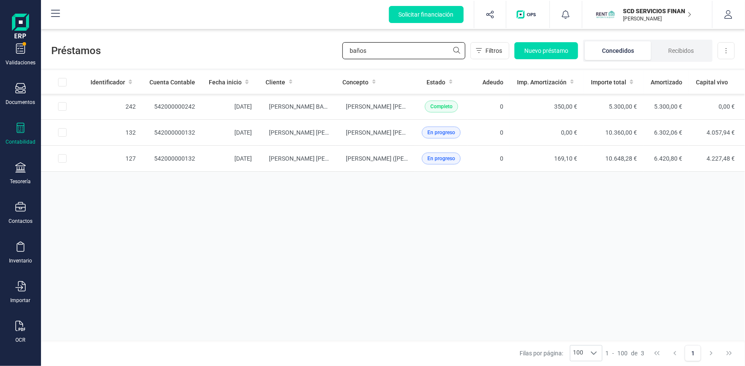
drag, startPoint x: 391, startPoint y: 52, endPoint x: 282, endPoint y: 53, distance: 109.2
click at [282, 53] on div "Préstamos baños Filtros Nuevo préstamo Concedidos Recibidos Descargar Excel" at bounding box center [393, 48] width 704 height 39
type input "massi"
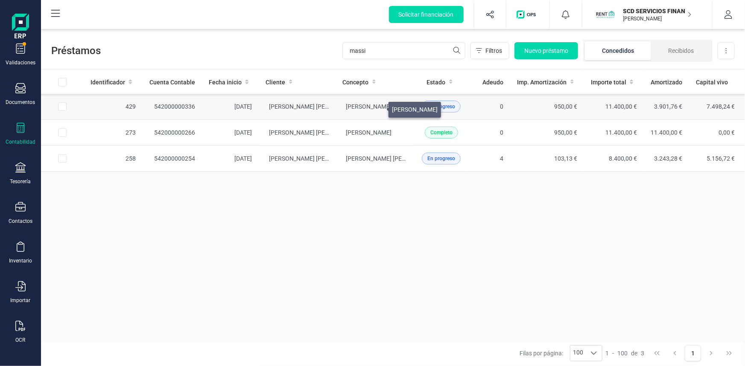
click at [378, 108] on span "[PERSON_NAME]" at bounding box center [369, 106] width 46 height 7
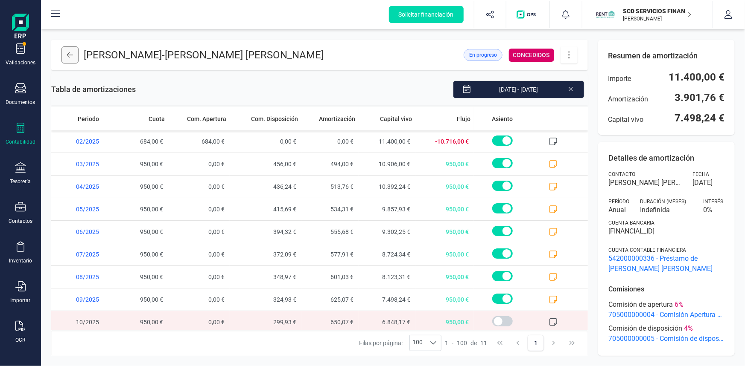
click at [76, 56] on button at bounding box center [69, 55] width 17 height 17
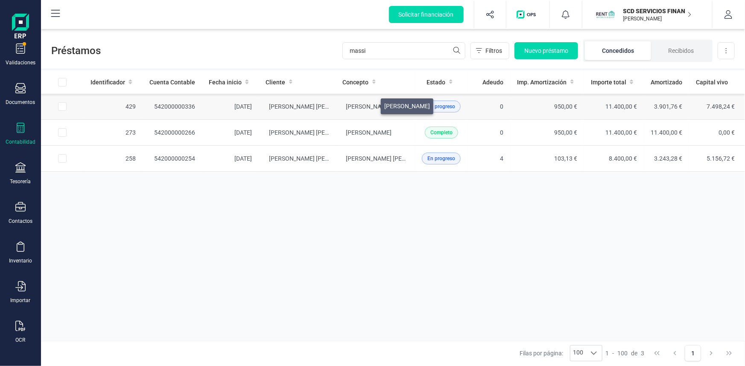
click at [370, 104] on span "[PERSON_NAME]" at bounding box center [369, 106] width 46 height 7
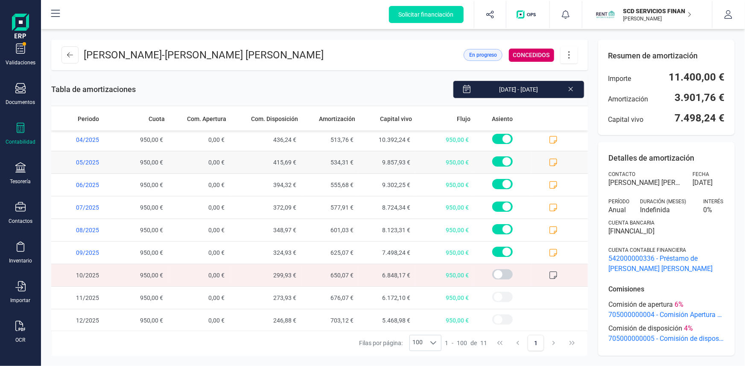
scroll to position [47, 0]
click at [549, 272] on icon at bounding box center [553, 275] width 9 height 9
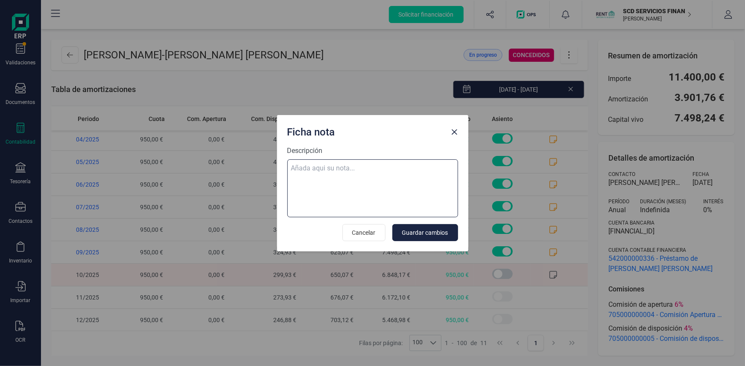
click at [334, 171] on textarea "Descripción" at bounding box center [372, 189] width 171 height 58
paste textarea "08-oct-25 10 trf. massimo colummi no t 950,00"
type textarea "08-oct-25 10 trf. massimo colummi no t 950,00"
click at [439, 229] on span "Guardar cambios" at bounding box center [425, 233] width 46 height 9
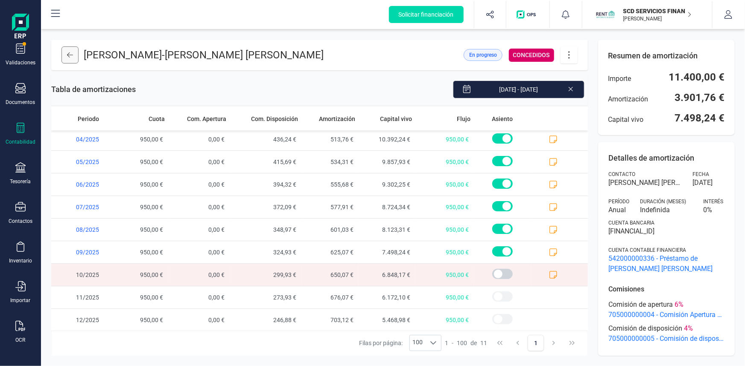
click at [73, 52] on icon at bounding box center [70, 55] width 6 height 7
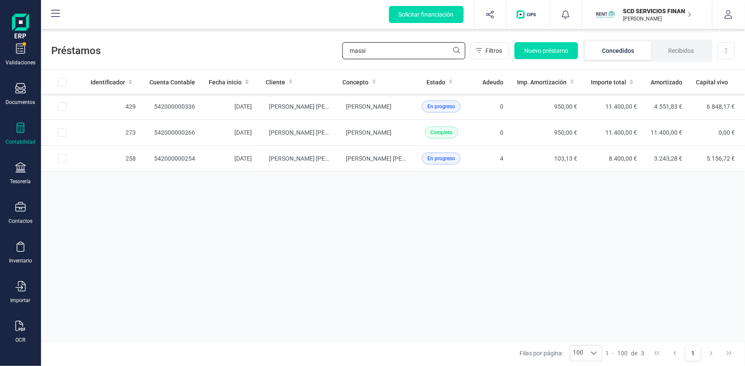
drag, startPoint x: 411, startPoint y: 50, endPoint x: 282, endPoint y: 58, distance: 129.5
click at [291, 56] on div "Préstamos massi Filtros Nuevo préstamo Concedidos Recibidos Descargar Excel" at bounding box center [393, 48] width 704 height 39
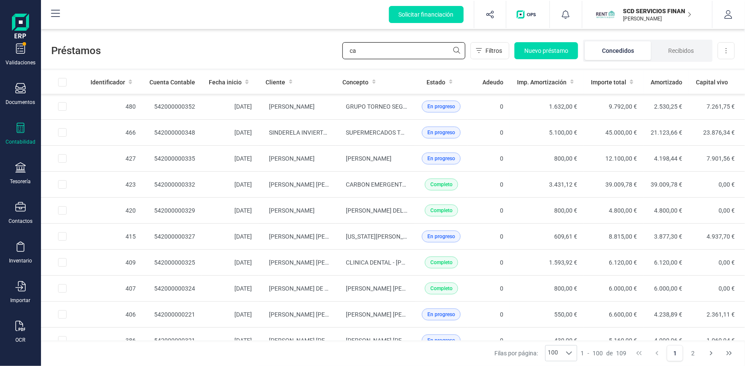
type input "c"
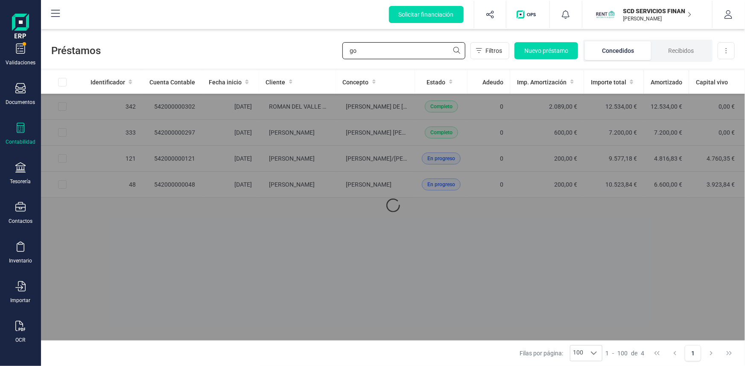
type input "g"
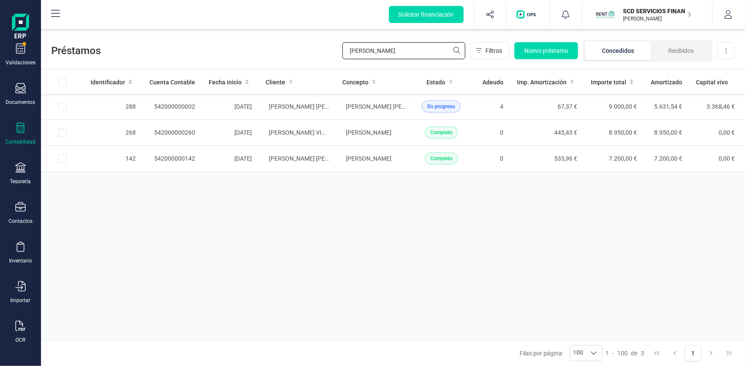
type input "marian"
drag, startPoint x: 389, startPoint y: 48, endPoint x: 294, endPoint y: 49, distance: 94.7
click at [302, 52] on div "Préstamos marian Filtros Nuevo préstamo Concedidos Recibidos Descargar Excel" at bounding box center [393, 48] width 704 height 39
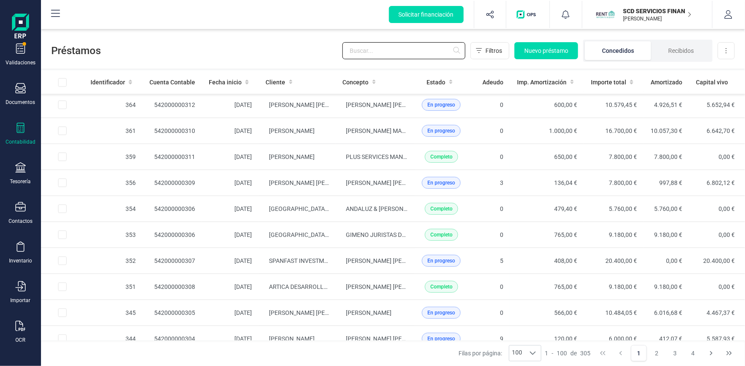
scroll to position [931, 0]
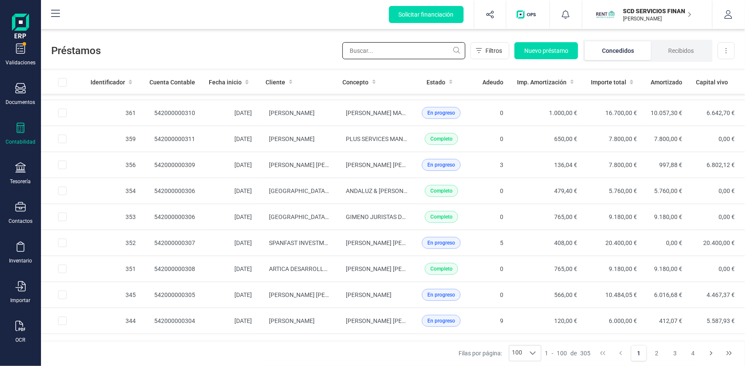
click at [385, 55] on input "text" at bounding box center [403, 50] width 123 height 17
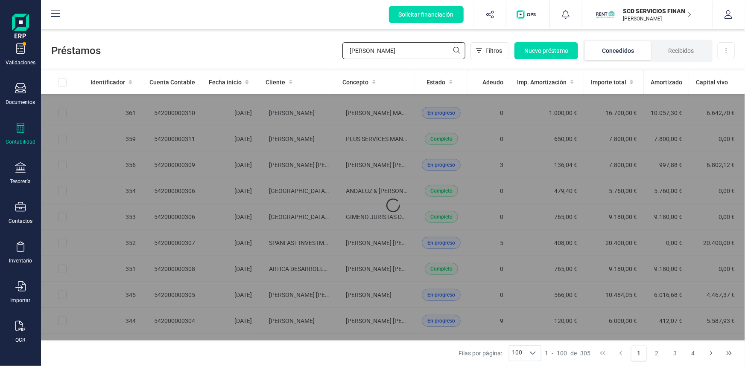
scroll to position [0, 0]
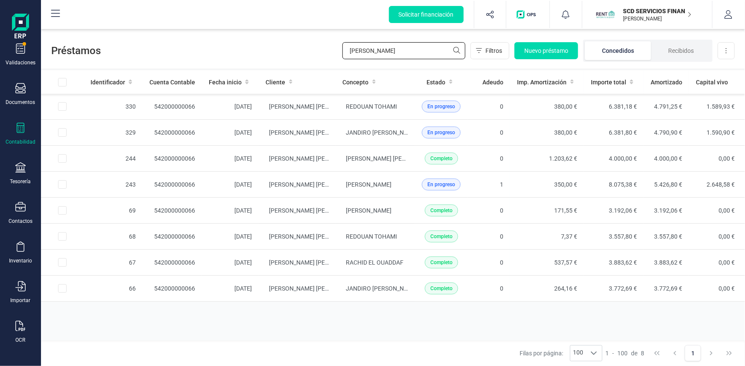
type input "zubia"
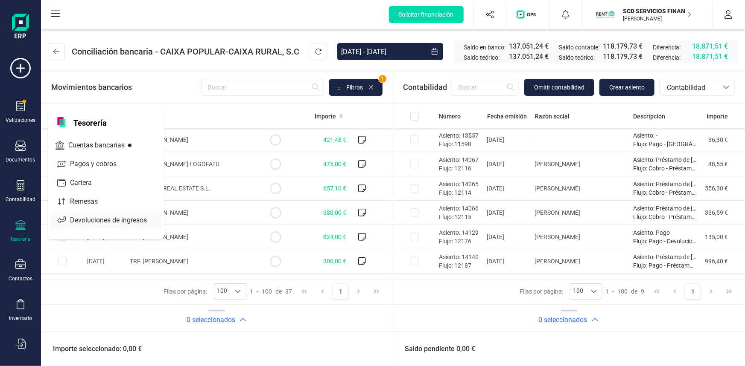
click at [65, 217] on icon at bounding box center [61, 220] width 9 height 7
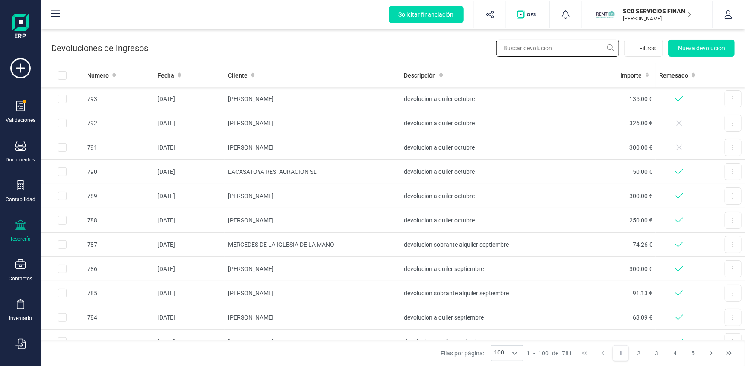
click at [545, 45] on input "text" at bounding box center [557, 48] width 123 height 17
click at [698, 45] on span "Nueva devolución" at bounding box center [701, 48] width 47 height 9
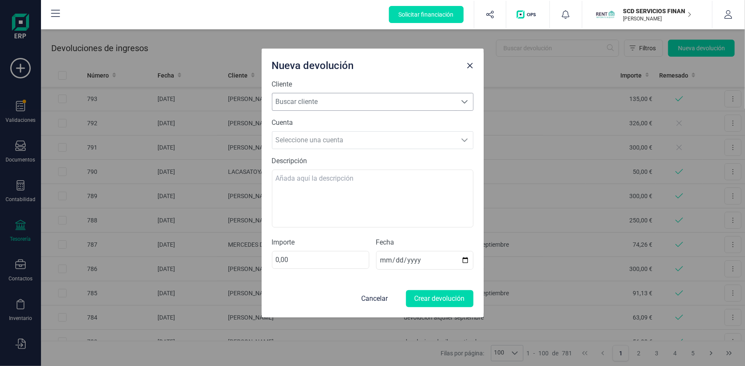
click at [362, 102] on span "Buscar cliente" at bounding box center [364, 101] width 184 height 17
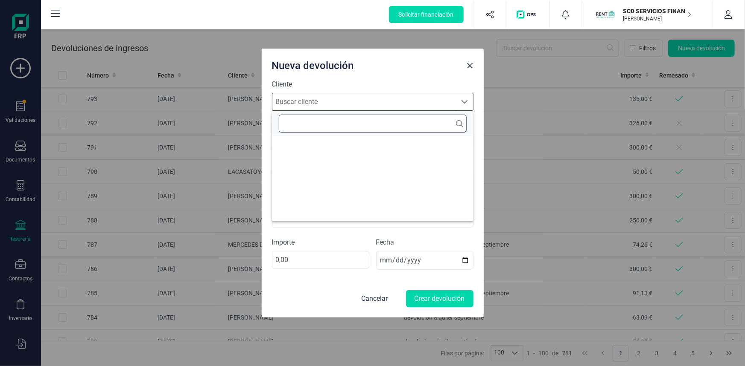
scroll to position [5, 38]
type input "c"
type input "felipe"
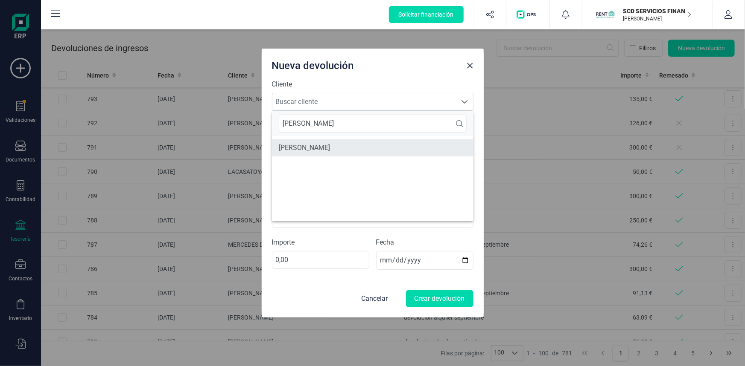
click at [334, 146] on li "[PERSON_NAME]" at bounding box center [372, 148] width 201 height 17
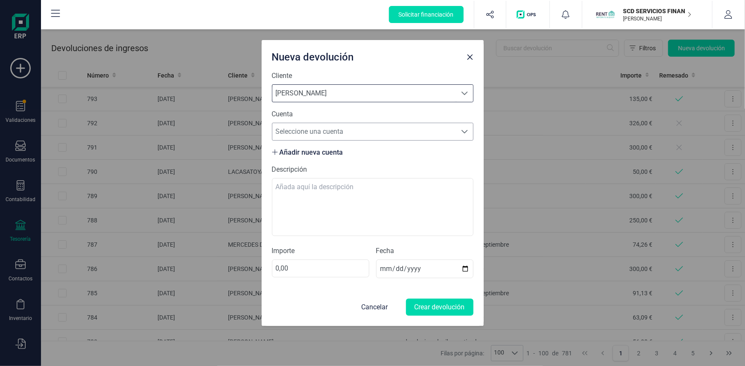
click at [324, 128] on span "Seleccione una cuenta" at bounding box center [364, 131] width 184 height 17
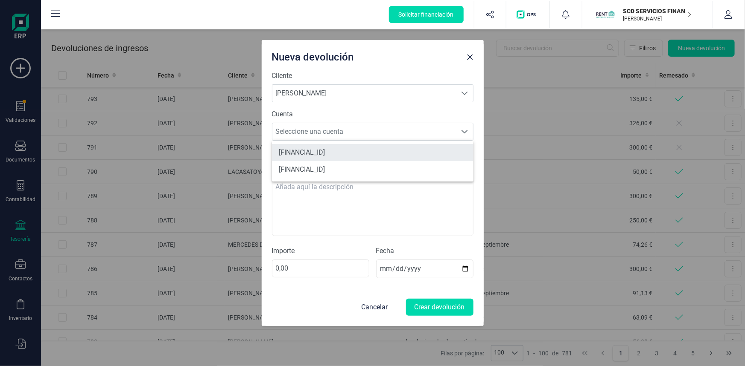
click at [320, 151] on li "ES9020483700363400038382" at bounding box center [372, 152] width 201 height 17
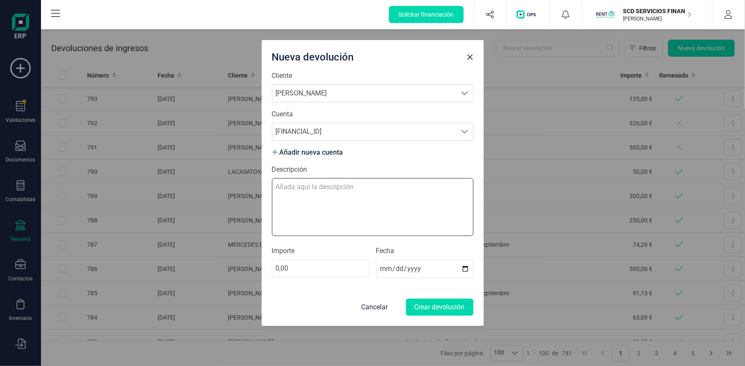
click at [311, 192] on textarea "Descripción" at bounding box center [372, 207] width 201 height 58
type textarea "devolución alquier octubre"
click at [280, 267] on input "0,00" at bounding box center [320, 269] width 97 height 18
click at [274, 268] on input "0,00" at bounding box center [320, 269] width 97 height 18
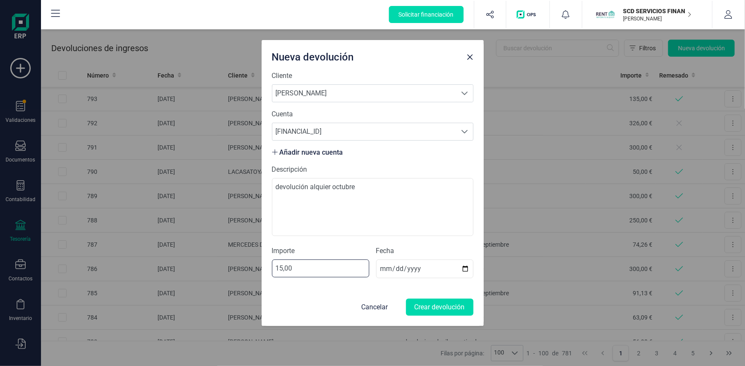
type input "150,00"
click at [426, 302] on button "Crear devolución" at bounding box center [439, 307] width 67 height 17
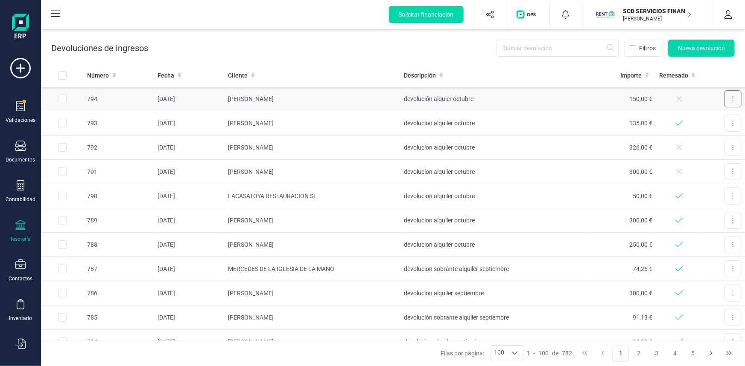
click at [729, 98] on button at bounding box center [732, 98] width 17 height 17
click at [623, 101] on td "150,00 €" at bounding box center [620, 99] width 70 height 24
click at [64, 98] on input "Row Selected 67bbe8af-c693-4386-870f-a0b376e5f314" at bounding box center [62, 99] width 9 height 9
checkbox input "true"
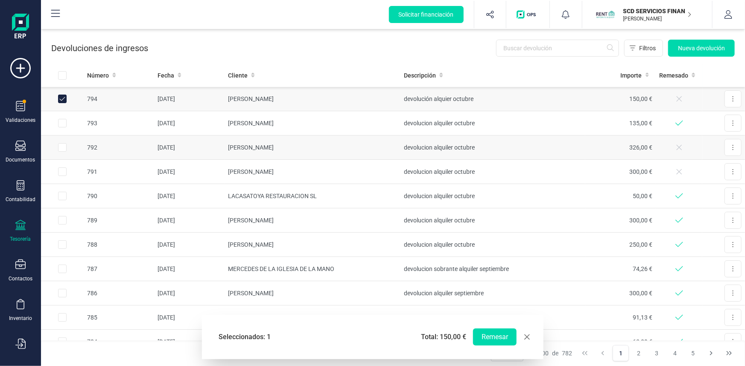
click at [61, 146] on input "Row Selected 4bca7db9-bec3-4d98-8548-923a9ac3e8a9" at bounding box center [62, 147] width 9 height 9
checkbox input "true"
click at [60, 174] on input "Row Selected b19c0d32-a64b-4897-9a47-2a4acd94fae0" at bounding box center [62, 172] width 9 height 9
checkbox input "true"
click at [488, 337] on button "Remesar" at bounding box center [495, 337] width 44 height 17
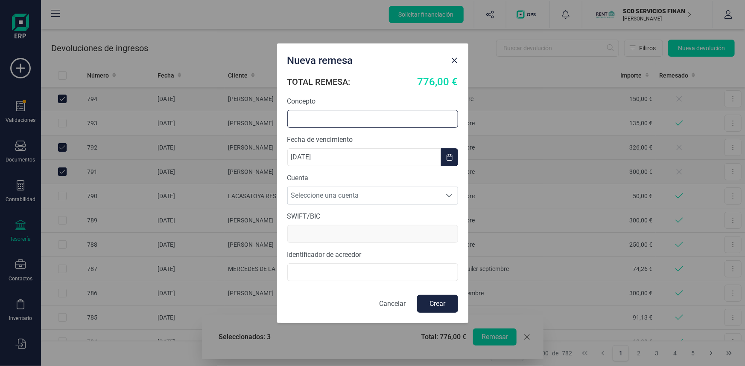
click at [370, 113] on input "text" at bounding box center [372, 119] width 171 height 18
type input "devolucion alquileres"
click at [315, 196] on span "Seleccione una cuenta" at bounding box center [365, 195] width 154 height 17
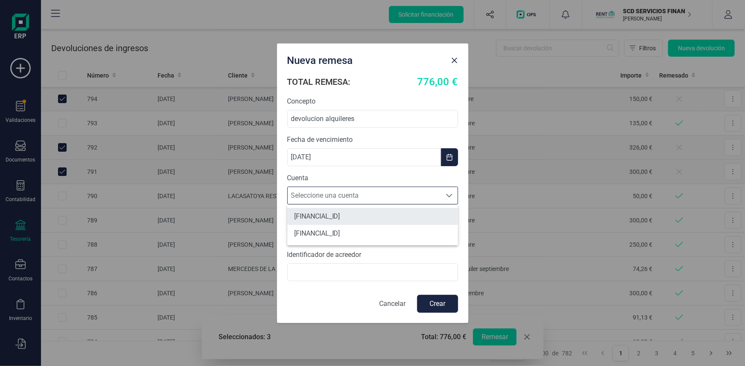
click at [323, 215] on li "[FINANCIAL_ID]" at bounding box center [372, 216] width 171 height 17
type input "BCOEESMM159"
type input "B72840242"
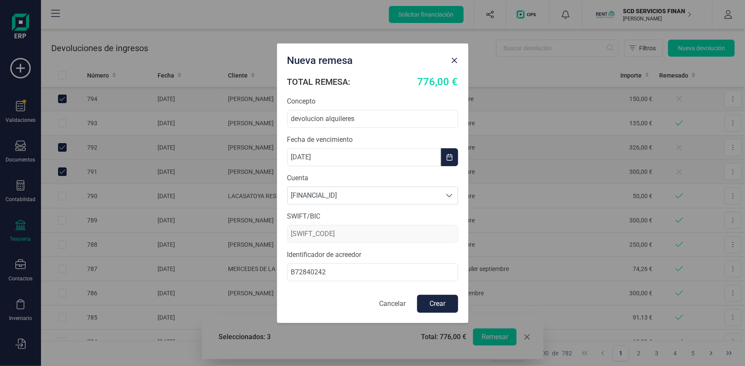
click at [431, 302] on button "Crear" at bounding box center [437, 304] width 41 height 18
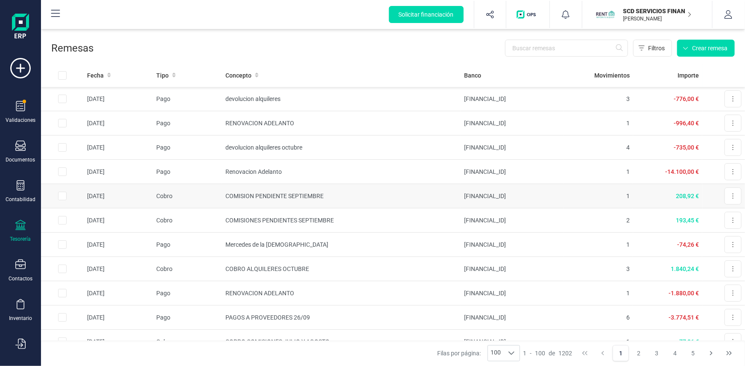
click at [280, 194] on td "COMISION PENDIENTE SEPTIEMBRE" at bounding box center [341, 196] width 239 height 24
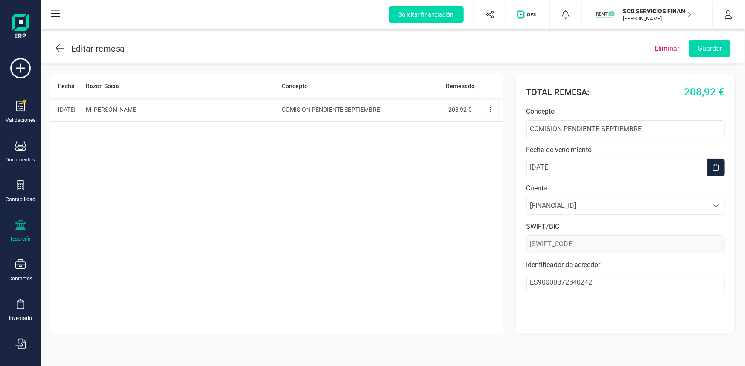
click at [59, 47] on icon at bounding box center [59, 48] width 9 height 10
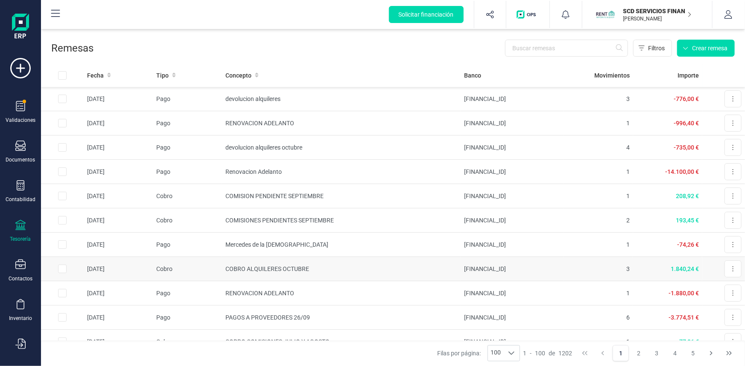
click at [253, 267] on td "COBRO ALQUILERES OCTUBRE" at bounding box center [341, 269] width 239 height 24
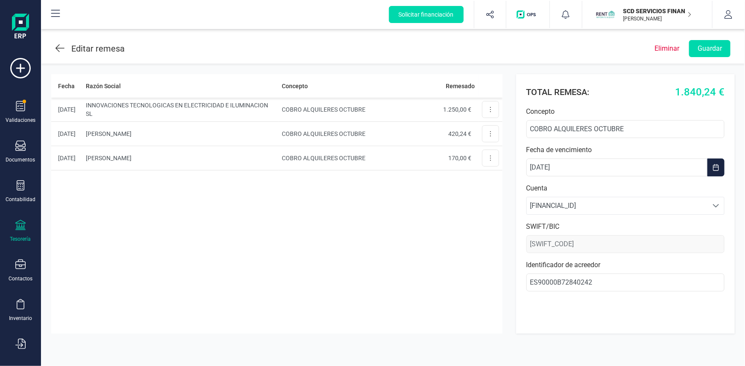
click at [55, 49] on icon at bounding box center [59, 48] width 9 height 10
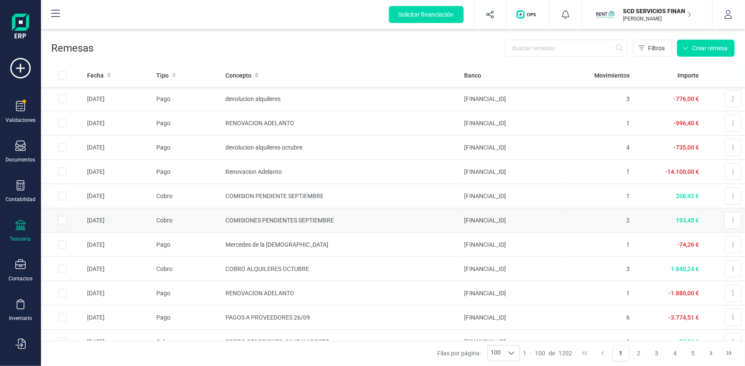
click at [272, 221] on td "COMISIONES PENDIENTES SEPTIEMBRE" at bounding box center [341, 221] width 239 height 24
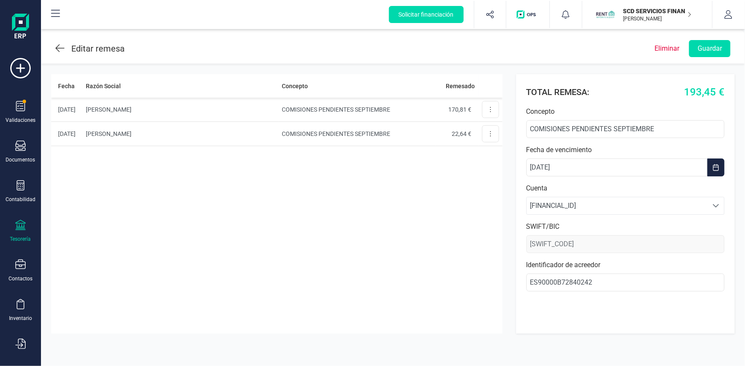
click at [64, 46] on div "Editar remesa" at bounding box center [89, 48] width 69 height 15
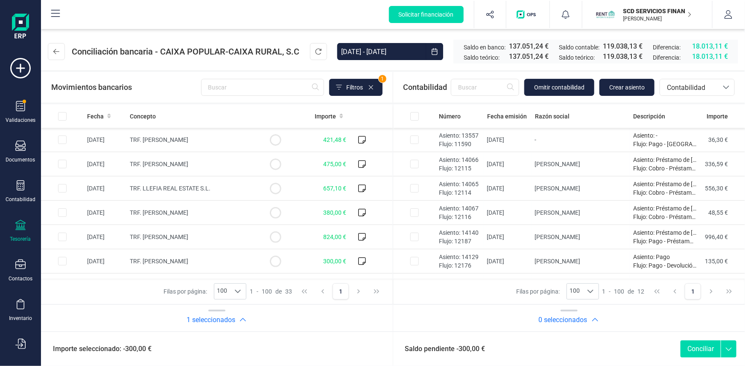
scroll to position [140, 0]
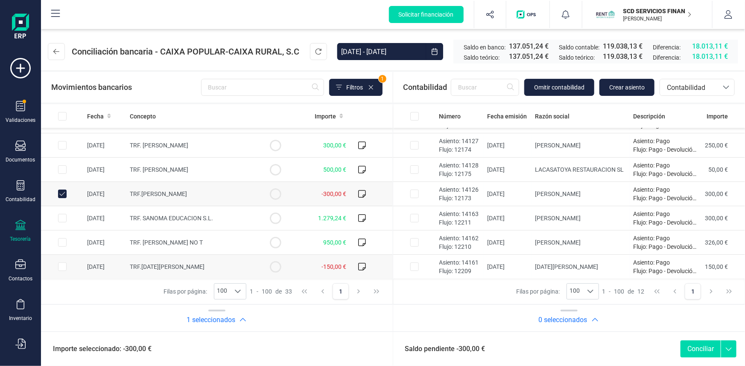
click at [60, 266] on input "Row Selected 71c7c491-4343-40c1-bd88-6188b44d164c" at bounding box center [62, 267] width 9 height 9
checkbox input "true"
click at [413, 216] on input "Row Selected 6995e422-7689-4d18-b24d-09a787490451" at bounding box center [414, 218] width 9 height 9
checkbox input "true"
click at [415, 269] on input "Row Selected 7ef5ecd9-8cac-4773-9b46-f041d1bd5ff3" at bounding box center [414, 267] width 9 height 9
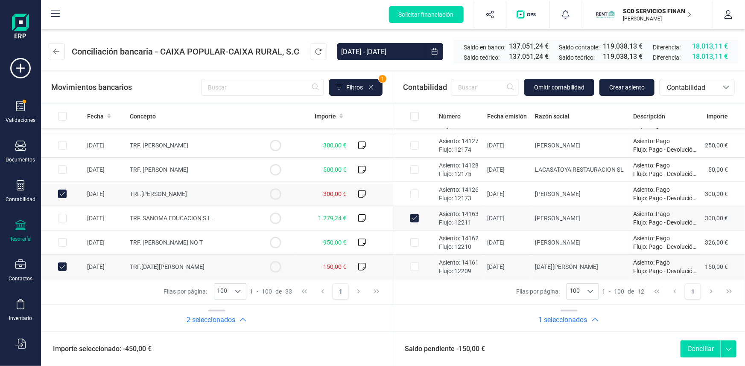
checkbox input "true"
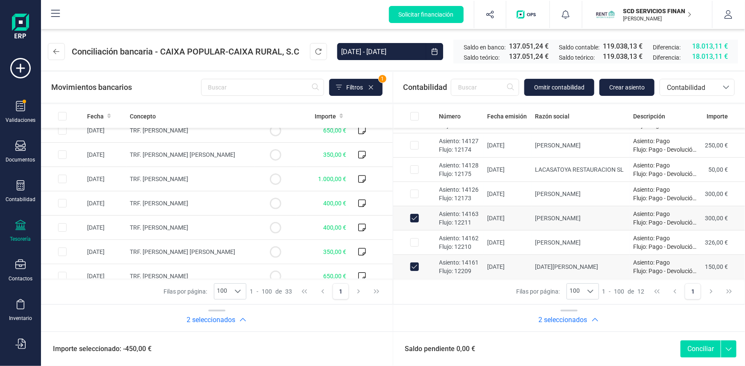
scroll to position [388, 0]
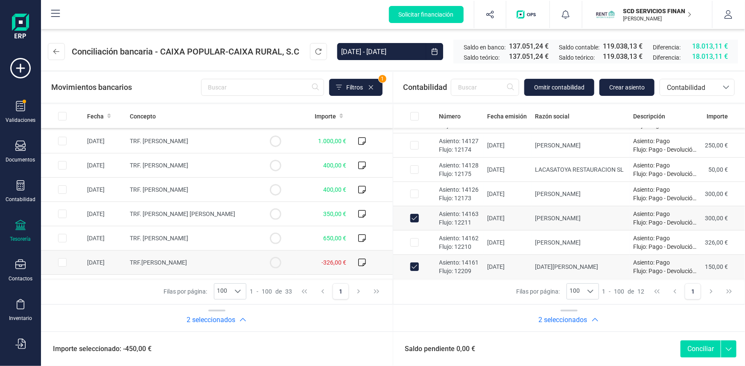
click at [64, 261] on input "Row Selected 20d078f6-5c22-4cc6-96f2-a39be5dfb0e0" at bounding box center [62, 263] width 9 height 9
checkbox input "true"
click at [413, 243] on input "Row Selected 7a89b7fa-fd42-4ee5-b4d3-60e23db7d8d3" at bounding box center [414, 243] width 9 height 9
checkbox input "true"
click at [704, 348] on button "Conciliar" at bounding box center [700, 349] width 40 height 17
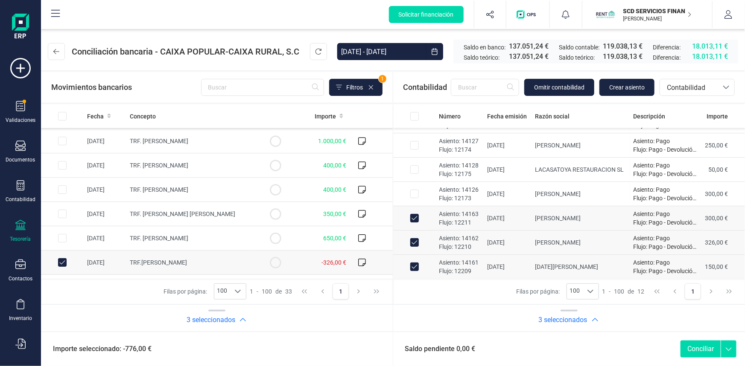
checkbox input "false"
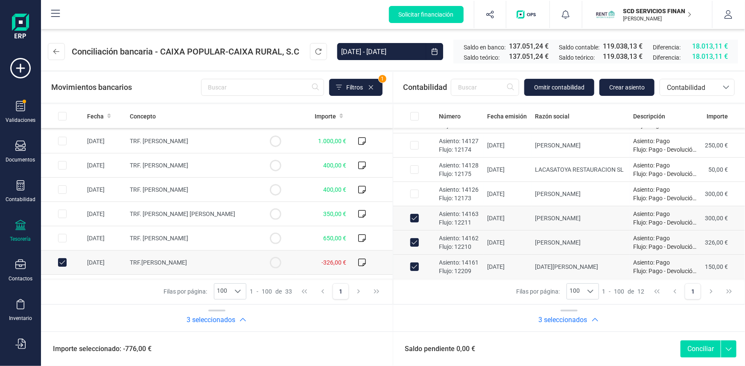
checkbox input "false"
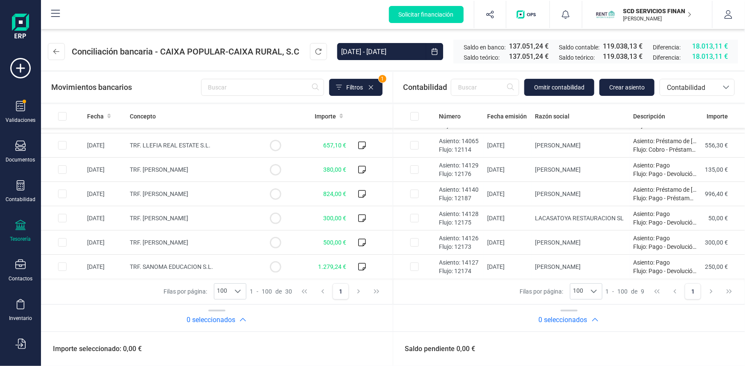
scroll to position [0, 0]
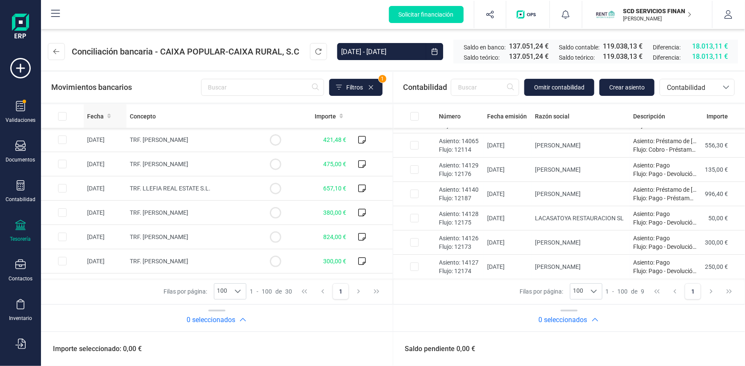
click at [93, 112] on span "Fecha" at bounding box center [95, 116] width 17 height 9
click at [236, 90] on input "text" at bounding box center [262, 87] width 123 height 17
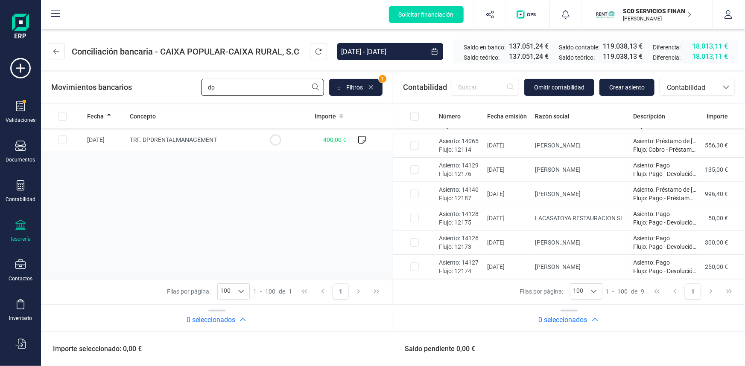
type input "dp"
click at [60, 140] on input "Row Selected d5d57d5b-dbaf-40f1-883d-70e77de03af2" at bounding box center [62, 140] width 9 height 9
checkbox input "true"
click at [689, 88] on span "Contabilidad" at bounding box center [688, 88] width 51 height 10
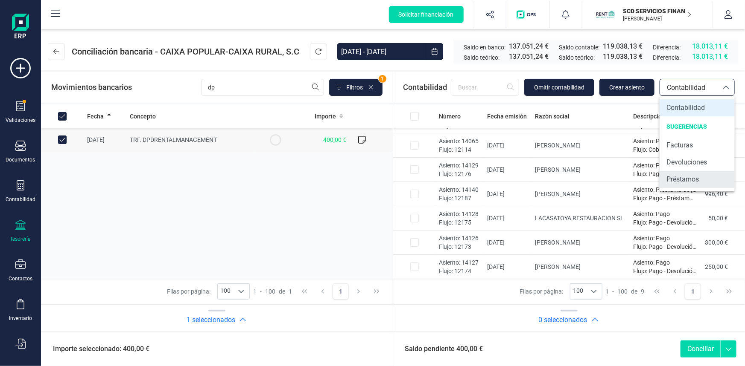
click at [694, 182] on span "Préstamos" at bounding box center [682, 180] width 32 height 10
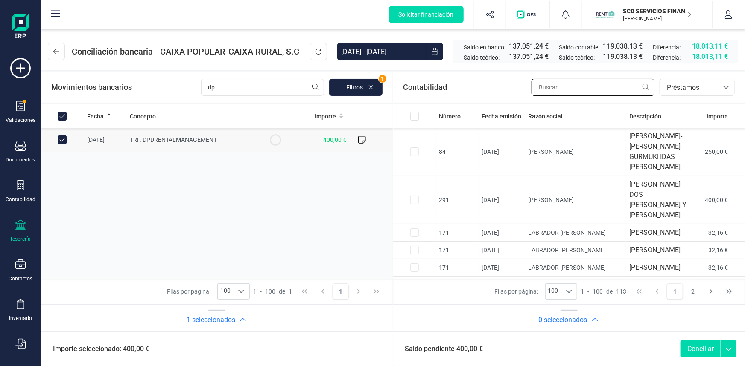
click at [573, 84] on input "text" at bounding box center [592, 87] width 123 height 17
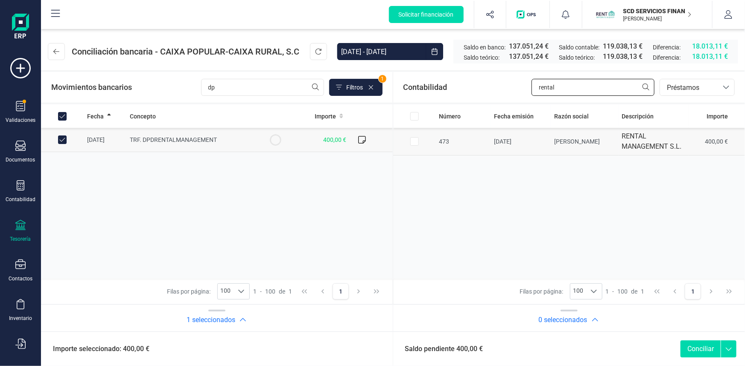
type input "rental"
click at [416, 141] on input "Row Selected 60680fd3-c01d-4d8d-ae8a-258fb07d3c6b" at bounding box center [414, 141] width 9 height 9
checkbox input "true"
click at [696, 349] on button "Conciliar" at bounding box center [700, 349] width 40 height 17
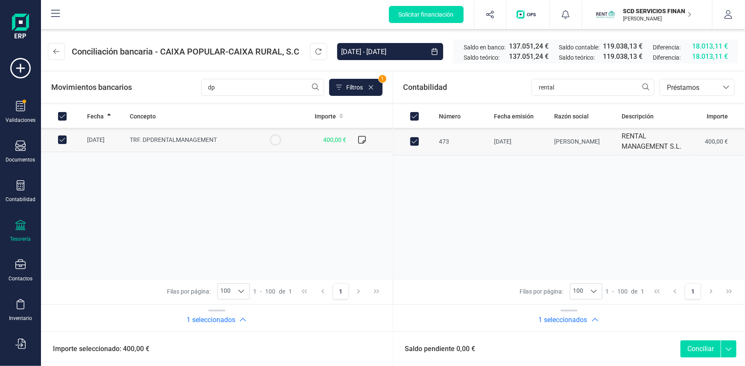
checkbox input "false"
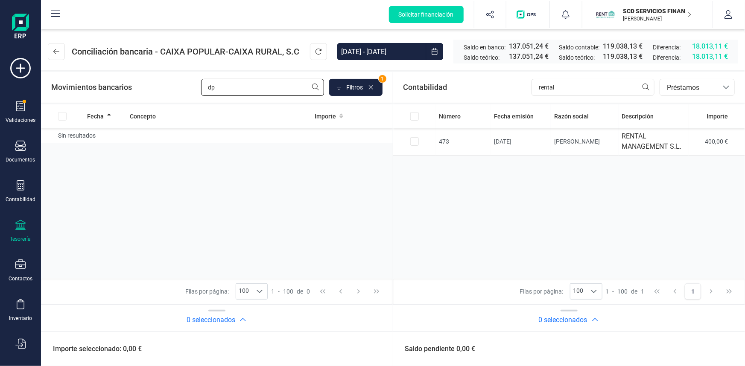
drag, startPoint x: 224, startPoint y: 88, endPoint x: 177, endPoint y: 89, distance: 46.5
click at [178, 89] on div "Movimientos bancarios dp Filtros 1" at bounding box center [216, 87] width 331 height 17
drag, startPoint x: 230, startPoint y: 87, endPoint x: 155, endPoint y: 90, distance: 75.2
click at [158, 90] on div "Movimientos bancarios madrid Filtros 1" at bounding box center [216, 87] width 331 height 17
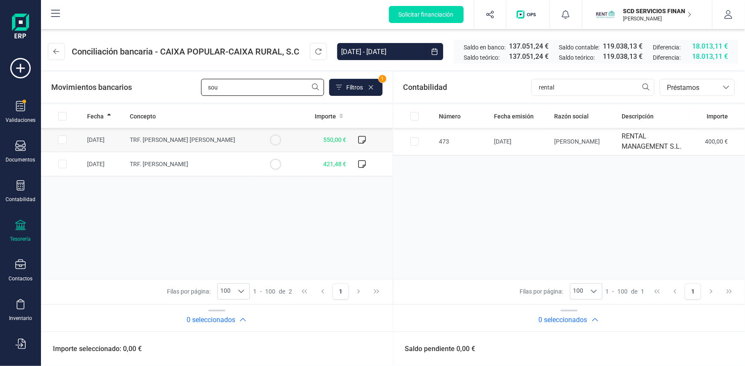
type input "sou"
click at [64, 141] on input "Row Selected 86f749c7-1901-4362-984a-b15c5704ce17" at bounding box center [62, 140] width 9 height 9
checkbox input "true"
drag, startPoint x: 575, startPoint y: 85, endPoint x: 480, endPoint y: 95, distance: 94.8
click at [482, 95] on div "Contabilidad rental bancos.conciliacion.modal.headerLoan bancos.conciliacion.mo…" at bounding box center [569, 87] width 352 height 31
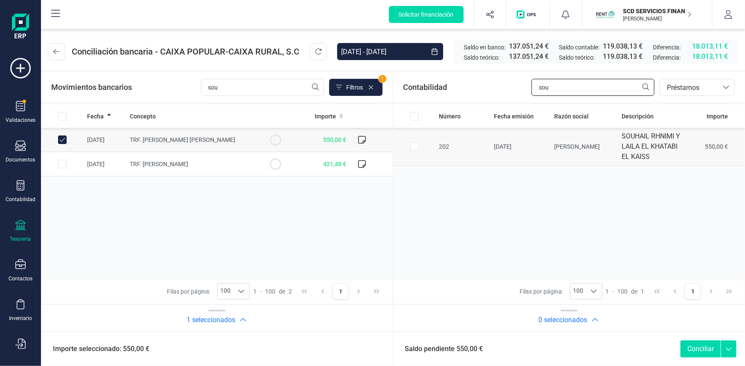
type input "sou"
click at [416, 146] on input "Row Selected 5b1a5705-d63e-4a27-8ccf-0368f144d2cf" at bounding box center [414, 147] width 9 height 9
checkbox input "true"
click at [695, 350] on button "Conciliar" at bounding box center [700, 349] width 40 height 17
checkbox input "false"
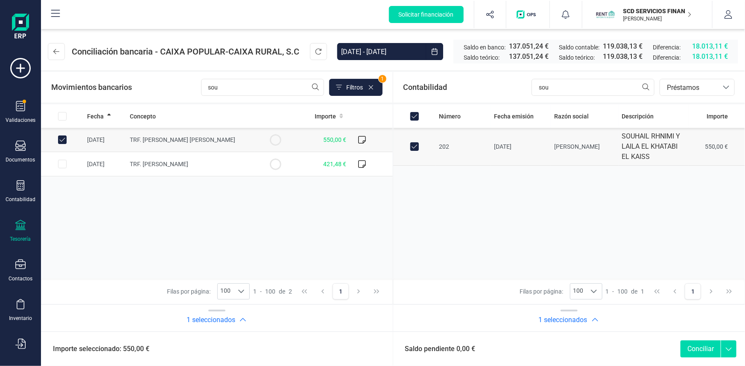
checkbox input "false"
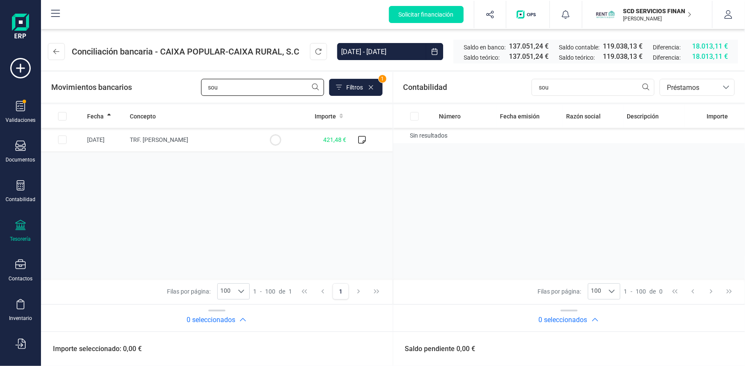
drag, startPoint x: 239, startPoint y: 85, endPoint x: 170, endPoint y: 90, distance: 69.2
click at [170, 90] on div "Movimientos bancarios sou Filtros 1" at bounding box center [216, 87] width 331 height 17
type input "osmer"
click at [64, 142] on input "Row Selected 8370d45c-5b9b-4b8e-996f-15e336faafed" at bounding box center [62, 140] width 9 height 9
checkbox input "true"
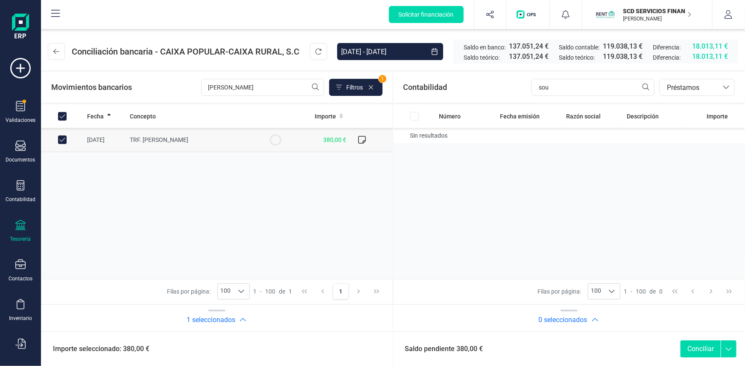
checkbox input "true"
drag, startPoint x: 568, startPoint y: 91, endPoint x: 494, endPoint y: 91, distance: 73.8
click at [496, 91] on div "Contabilidad sou bancos.conciliacion.modal.headerLoan bancos.conciliacion.modal…" at bounding box center [569, 87] width 352 height 31
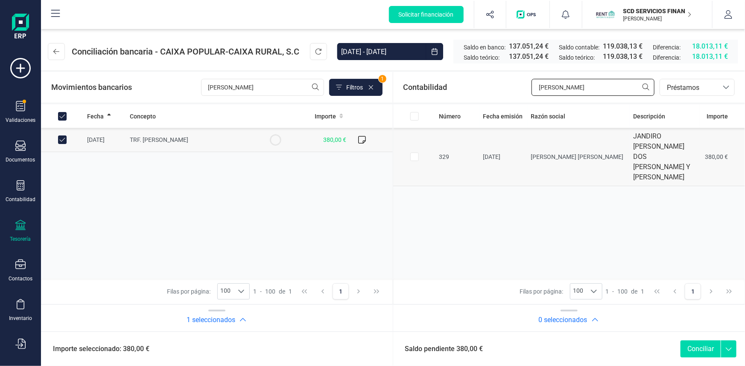
type input "osmer"
click at [415, 153] on input "Row Selected c3f1ac71-ba26-49bc-bfe1-506e2dbe9ff1" at bounding box center [414, 157] width 9 height 9
checkbox input "true"
click at [699, 346] on button "Conciliar" at bounding box center [700, 349] width 40 height 17
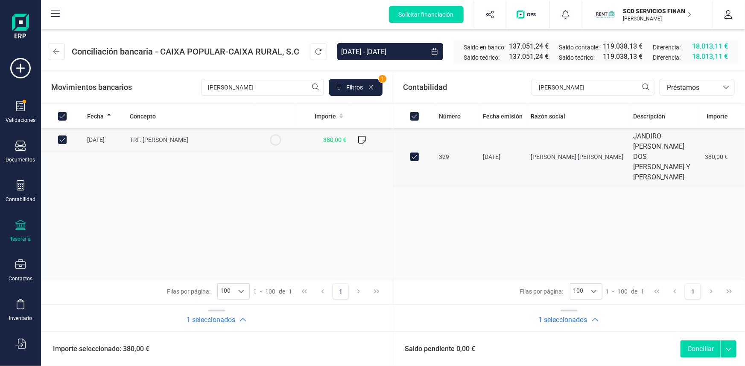
checkbox input "false"
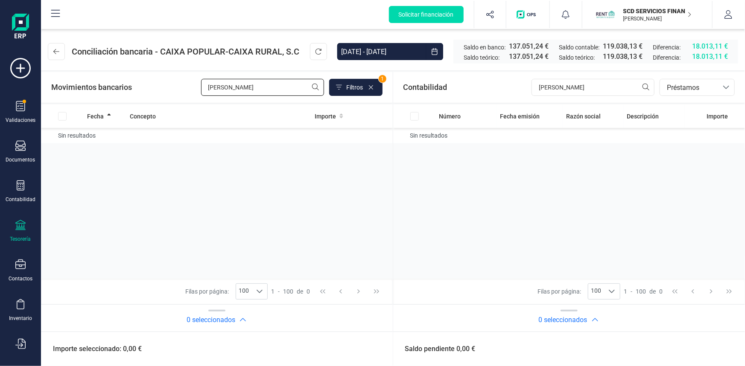
drag, startPoint x: 230, startPoint y: 84, endPoint x: 122, endPoint y: 92, distance: 109.1
click at [128, 92] on div "Movimientos bancarios osmer Filtros 1" at bounding box center [216, 87] width 331 height 17
type input "arna"
click at [59, 138] on input "Row Selected 1dab3f5e-3b65-4bbb-9b23-835335bc322d" at bounding box center [62, 140] width 9 height 9
checkbox input "true"
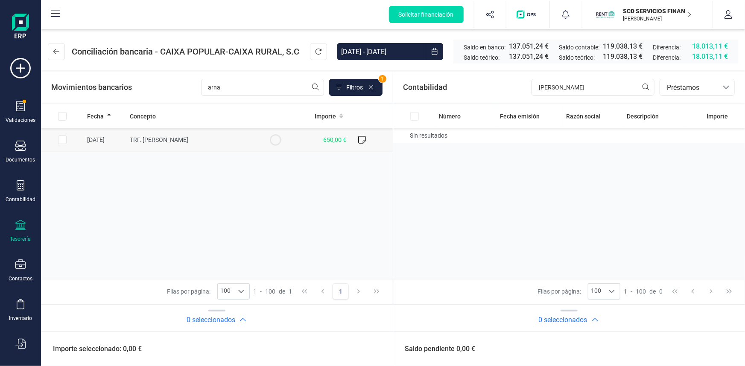
checkbox input "true"
drag, startPoint x: 510, startPoint y: 87, endPoint x: 476, endPoint y: 91, distance: 34.0
click at [478, 91] on div "Contabilidad osmer bancos.conciliacion.modal.headerLoan bancos.conciliacion.mod…" at bounding box center [569, 87] width 352 height 31
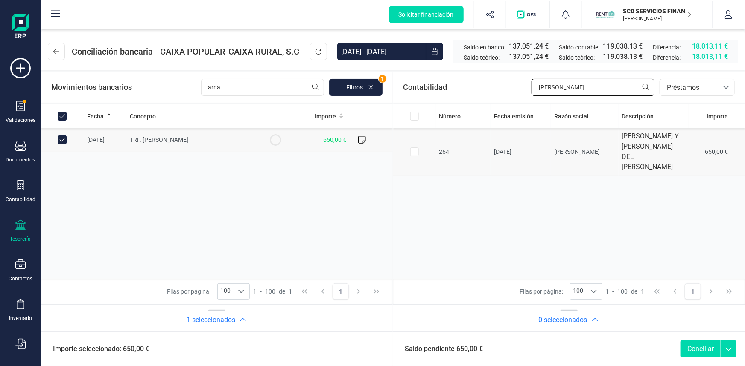
type input "arnau"
click at [410, 156] on input "Row Selected 6d012cd7-ebf6-468a-9720-d774dfa3e0be" at bounding box center [414, 152] width 9 height 9
checkbox input "true"
click at [691, 350] on button "Conciliar" at bounding box center [700, 349] width 40 height 17
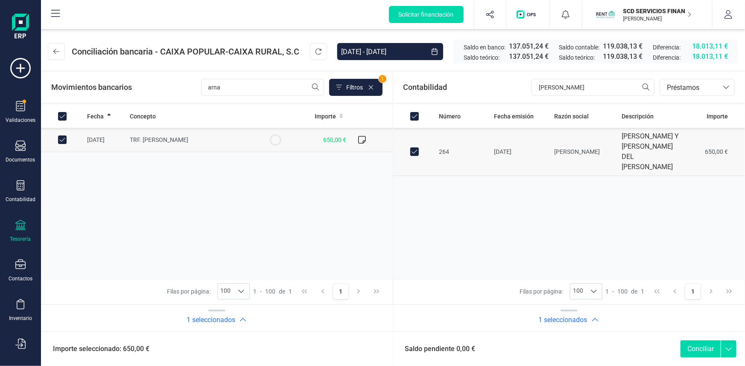
checkbox input "false"
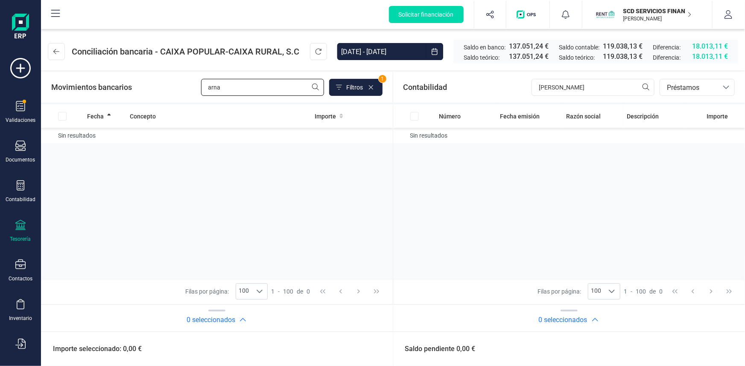
drag, startPoint x: 220, startPoint y: 84, endPoint x: 151, endPoint y: 85, distance: 69.1
click at [152, 85] on div "Movimientos bancarios arna Filtros 1" at bounding box center [216, 87] width 331 height 17
type input "toha"
click at [60, 140] on input "Row Selected ba0e4536-8142-48b6-a1fd-bbd47fcea5f6" at bounding box center [62, 140] width 9 height 9
checkbox input "true"
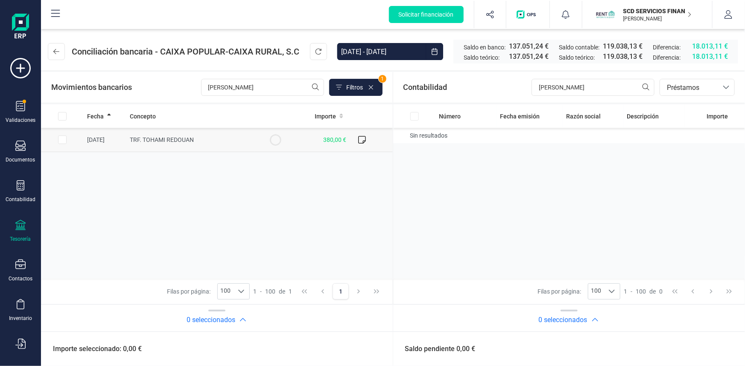
checkbox input "true"
drag, startPoint x: 564, startPoint y: 85, endPoint x: 509, endPoint y: 87, distance: 55.5
click at [509, 87] on div "Contabilidad arnau bancos.conciliacion.modal.headerLoan bancos.conciliacion.mod…" at bounding box center [569, 87] width 352 height 31
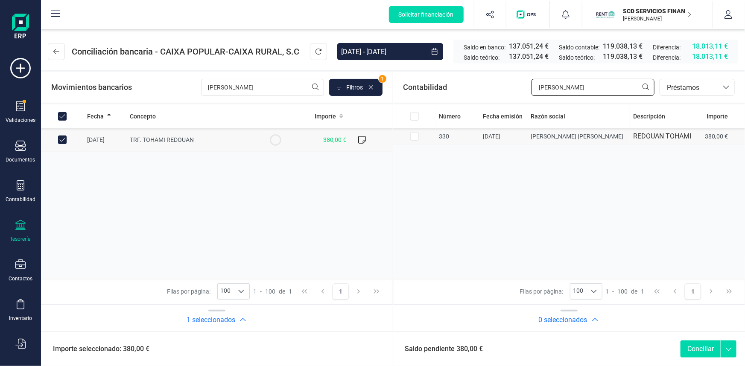
type input "toha"
click at [413, 135] on input "Row Selected b45e2586-ac43-4eba-8209-402b19bc0acd" at bounding box center [414, 136] width 9 height 9
checkbox input "true"
click at [703, 348] on button "Conciliar" at bounding box center [700, 349] width 40 height 17
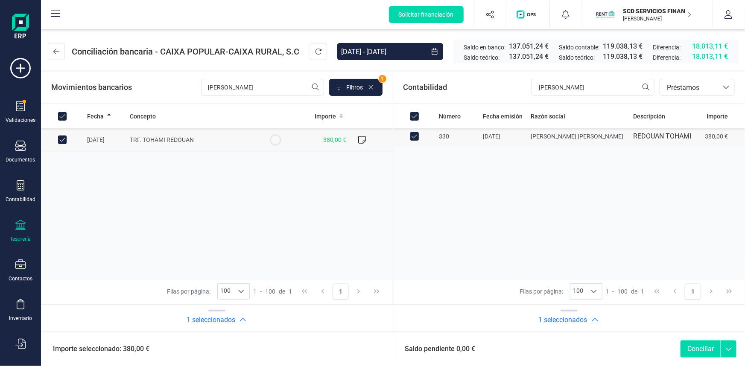
checkbox input "false"
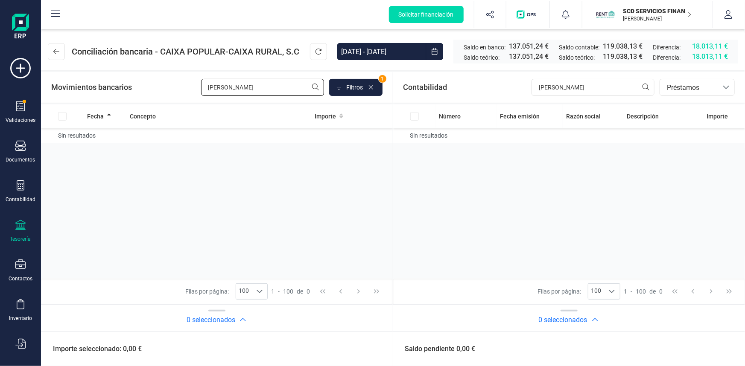
drag, startPoint x: 250, startPoint y: 85, endPoint x: 132, endPoint y: 90, distance: 118.3
click at [132, 90] on div "Movimientos bancarios toha Filtros 1" at bounding box center [216, 87] width 331 height 17
type input "sanoma"
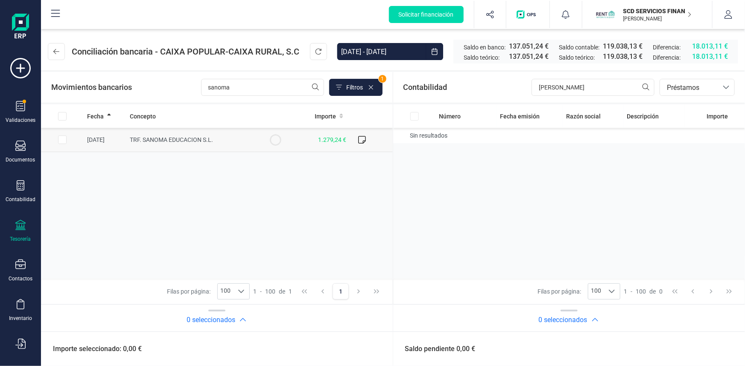
click at [65, 141] on input "Row Selected 698456bc-47a4-441f-9896-515aea0f9d64" at bounding box center [62, 140] width 9 height 9
checkbox input "true"
drag, startPoint x: 564, startPoint y: 88, endPoint x: 491, endPoint y: 96, distance: 73.0
click at [492, 96] on div "Contabilidad toha bancos.conciliacion.modal.headerLoan bancos.conciliacion.moda…" at bounding box center [569, 87] width 352 height 31
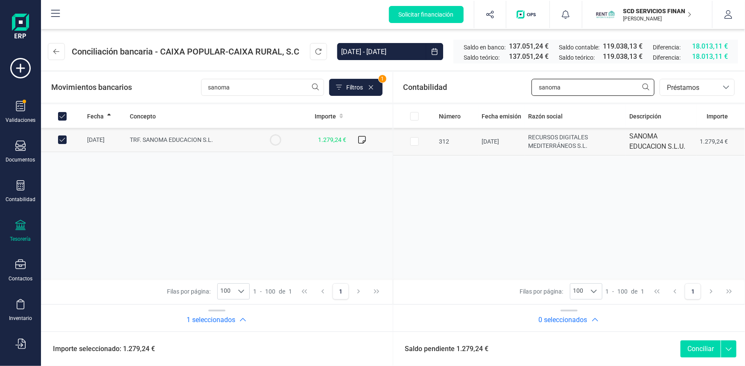
type input "sanoma"
click at [413, 142] on input "Row Selected aaa9a211-8d41-4145-867c-b64cb6df0242" at bounding box center [414, 141] width 9 height 9
checkbox input "true"
click at [702, 346] on button "Conciliar" at bounding box center [700, 349] width 40 height 17
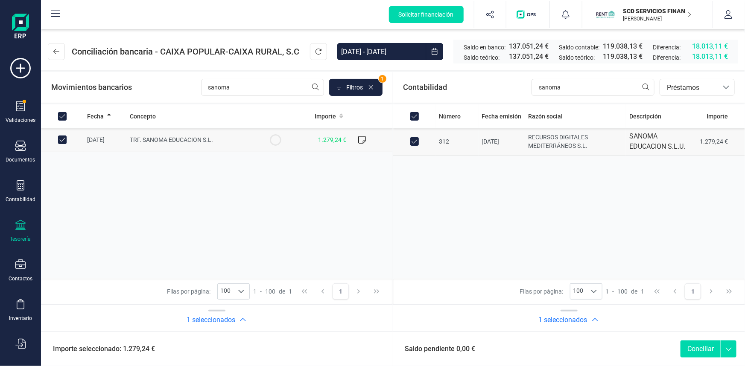
checkbox input "false"
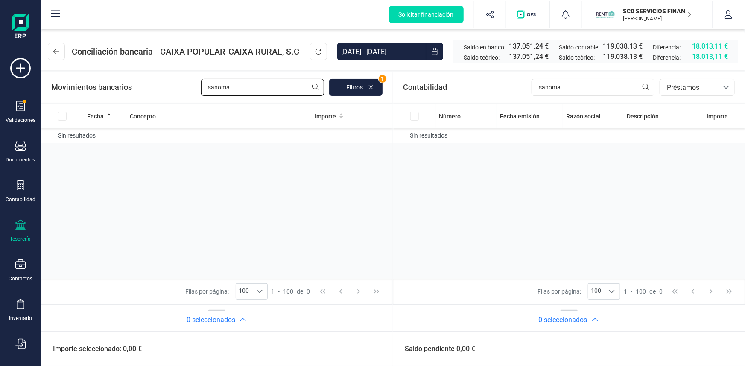
drag, startPoint x: 223, startPoint y: 84, endPoint x: 161, endPoint y: 90, distance: 62.2
click at [161, 90] on div "Movimientos bancarios sanoma Filtros 1" at bounding box center [216, 87] width 331 height 17
type input "tania"
click at [61, 139] on input "Row Selected 6c494940-bafa-4108-ba62-c4f55b17a843" at bounding box center [62, 140] width 9 height 9
checkbox input "true"
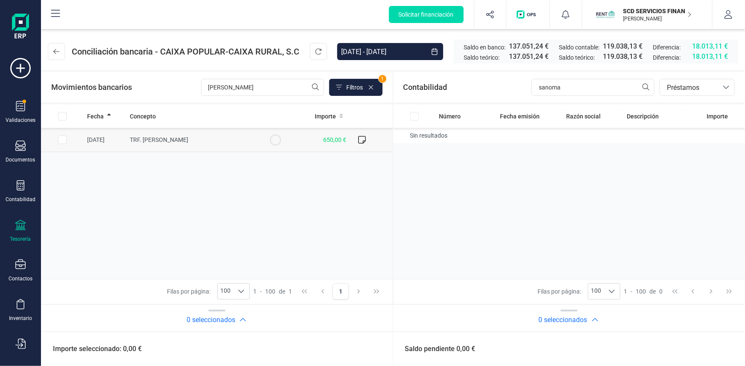
checkbox input "true"
drag, startPoint x: 570, startPoint y: 89, endPoint x: 478, endPoint y: 92, distance: 92.6
click at [479, 92] on div "Contabilidad sanoma bancos.conciliacion.modal.headerLoan bancos.conciliacion.mo…" at bounding box center [569, 87] width 352 height 31
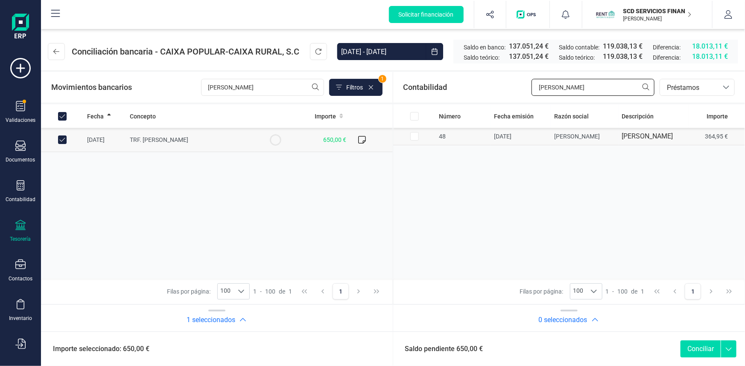
type input "susana"
click at [410, 141] on input "Row Selected 8caf212d-abfb-4c78-9630-76a4f73b1df7" at bounding box center [414, 136] width 9 height 9
checkbox input "true"
click at [683, 89] on span "Préstamos" at bounding box center [688, 88] width 51 height 10
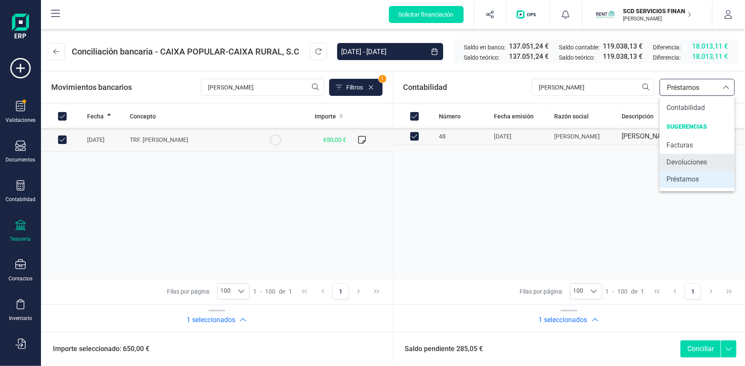
click at [681, 162] on span "Devoluciones" at bounding box center [686, 162] width 41 height 10
checkbox input "false"
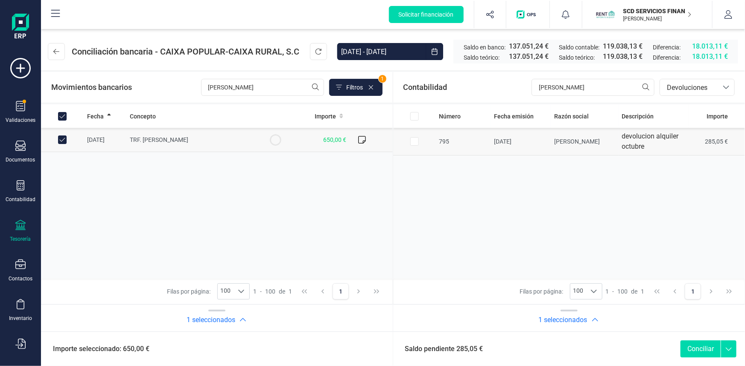
click at [414, 141] on input "Row Selected 827a6dad-1fc2-44fc-8335-16cc610671e7" at bounding box center [414, 141] width 9 height 9
checkbox input "true"
click at [698, 349] on button "Conciliar" at bounding box center [700, 349] width 40 height 17
checkbox input "false"
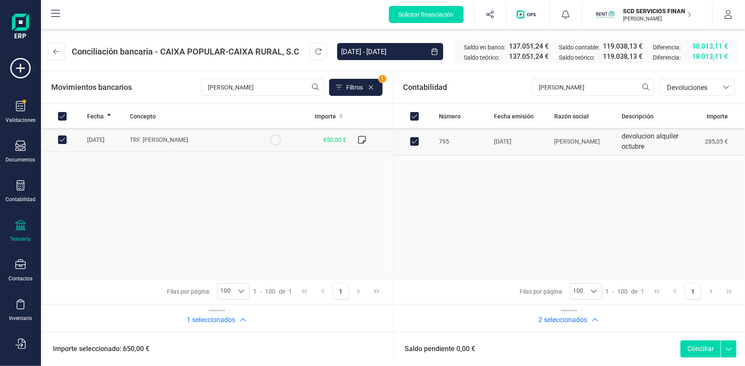
checkbox input "false"
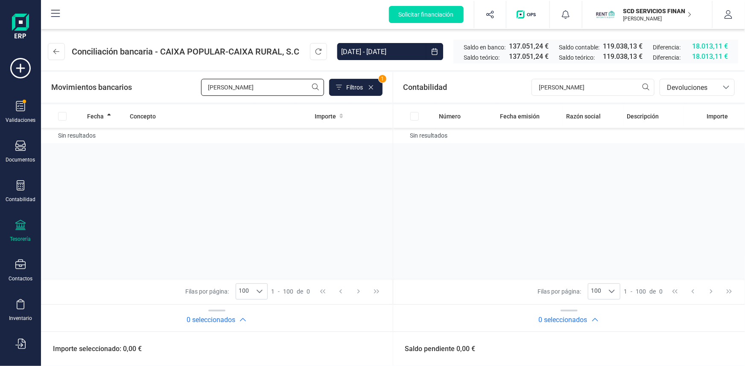
drag, startPoint x: 232, startPoint y: 90, endPoint x: 163, endPoint y: 90, distance: 68.7
click at [164, 90] on div "Movimientos bancarios tania Filtros 1" at bounding box center [216, 87] width 331 height 17
type input "estela"
click at [61, 138] on input "Row Selected ce820016-8084-4651-a1ad-1de3e6775c1b" at bounding box center [62, 140] width 9 height 9
checkbox input "true"
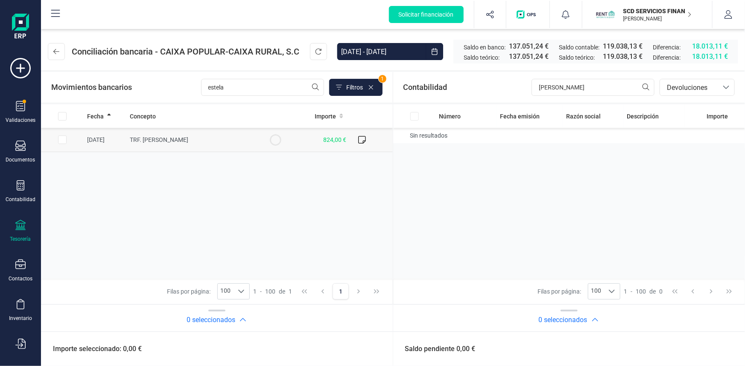
checkbox input "true"
drag, startPoint x: 565, startPoint y: 84, endPoint x: 463, endPoint y: 93, distance: 102.8
click at [469, 93] on div "Contabilidad susana bancos.conciliacion.modal.headerDev bancos.conciliacion.mod…" at bounding box center [569, 87] width 352 height 31
type input "estela"
click at [685, 85] on span "Devoluciones" at bounding box center [688, 88] width 51 height 10
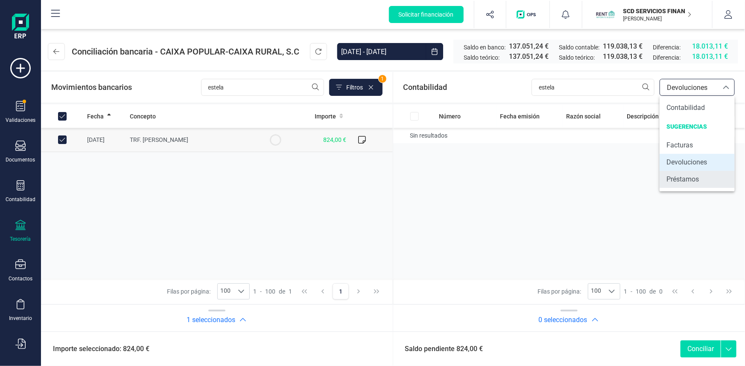
click at [684, 180] on span "Préstamos" at bounding box center [682, 180] width 32 height 10
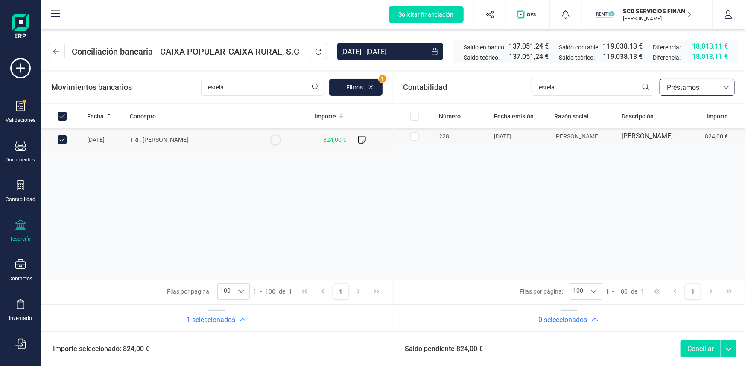
click at [416, 141] on input "Row Selected 6097c84d-40aa-4acf-a89a-3beef1cc6f5e" at bounding box center [414, 136] width 9 height 9
checkbox input "true"
click at [700, 348] on button "Conciliar" at bounding box center [700, 349] width 40 height 17
checkbox input "false"
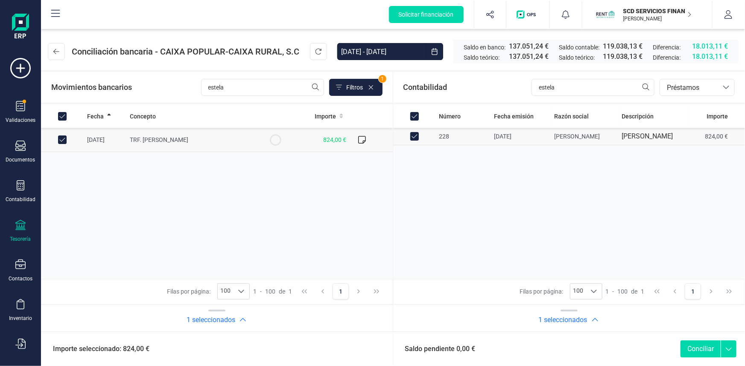
checkbox input "false"
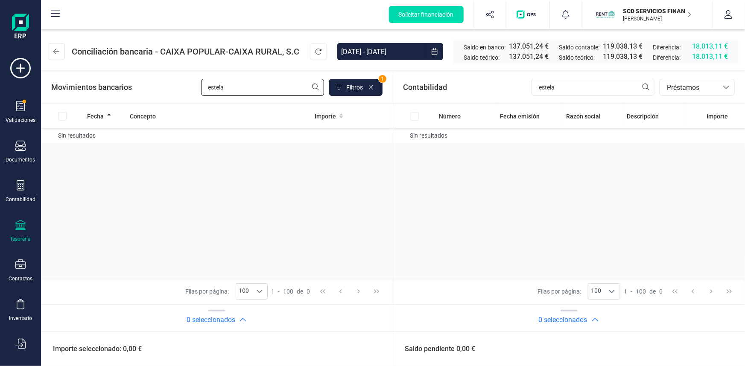
drag, startPoint x: 242, startPoint y: 83, endPoint x: 105, endPoint y: 95, distance: 137.4
click at [106, 94] on div "Movimientos bancarios estela Filtros 1" at bounding box center [216, 87] width 331 height 17
type input "sheila"
click at [61, 140] on input "Row Selected 76bcd7a1-fca9-42c4-a239-4c7c3c678e25" at bounding box center [62, 140] width 9 height 9
checkbox input "true"
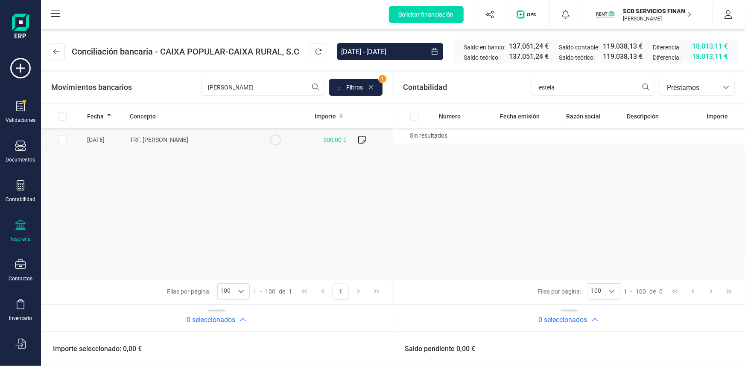
checkbox input "true"
drag, startPoint x: 582, startPoint y: 96, endPoint x: 494, endPoint y: 93, distance: 88.0
click at [498, 93] on div "Contabilidad estela bancos.conciliacion.modal.headerLoan bancos.conciliacion.mo…" at bounding box center [569, 87] width 352 height 31
click at [575, 86] on input "estela" at bounding box center [592, 87] width 123 height 17
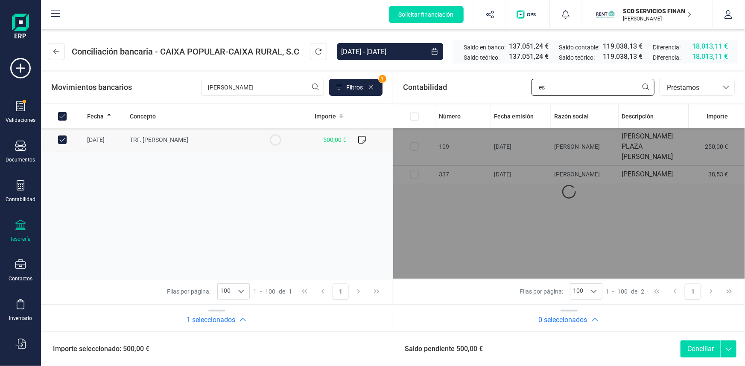
type input "e"
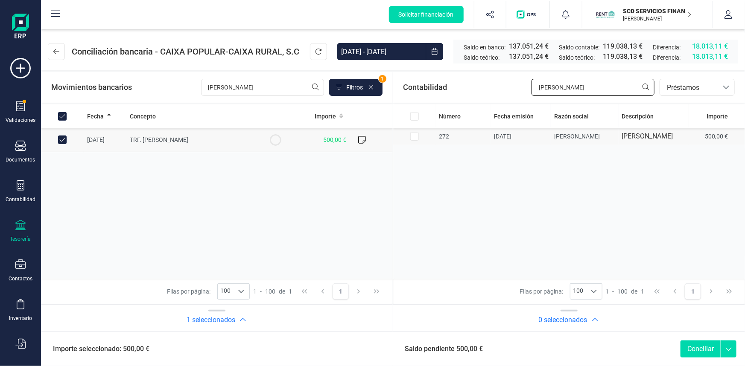
type input "sheila"
click at [416, 141] on input "Row Selected f92552c4-eb6b-4b71-a44d-4d65ec145a12" at bounding box center [414, 136] width 9 height 9
checkbox input "true"
click at [696, 350] on button "Conciliar" at bounding box center [700, 349] width 40 height 17
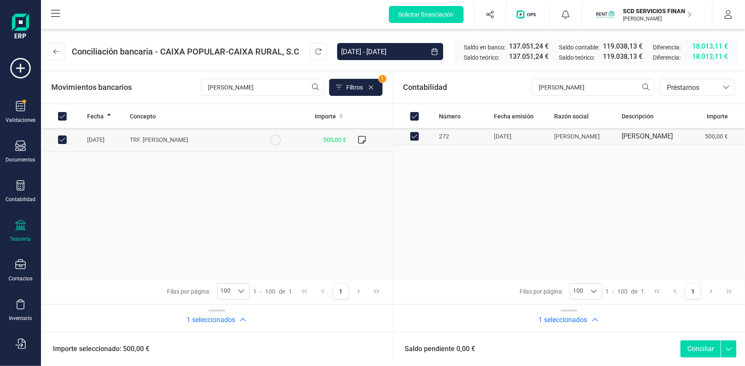
checkbox input "false"
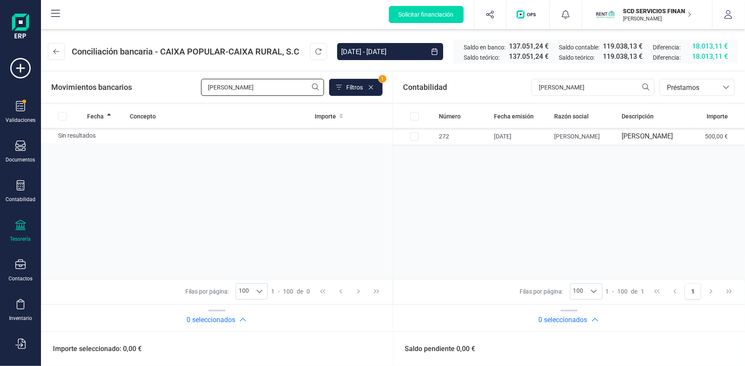
drag, startPoint x: 239, startPoint y: 85, endPoint x: 161, endPoint y: 92, distance: 78.4
click at [185, 88] on div "Movimientos bancarios sheila Filtros 1" at bounding box center [216, 87] width 331 height 17
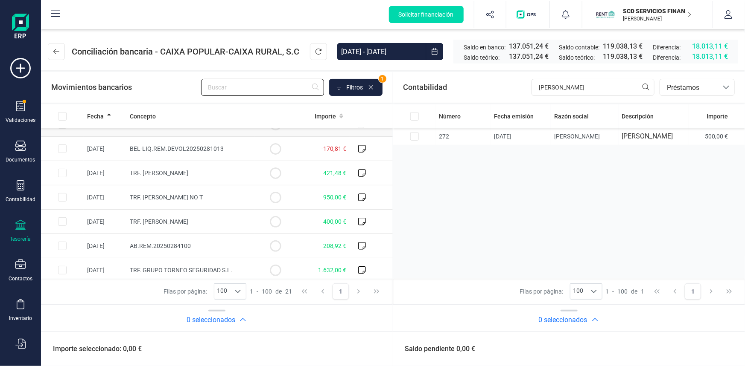
scroll to position [77, 0]
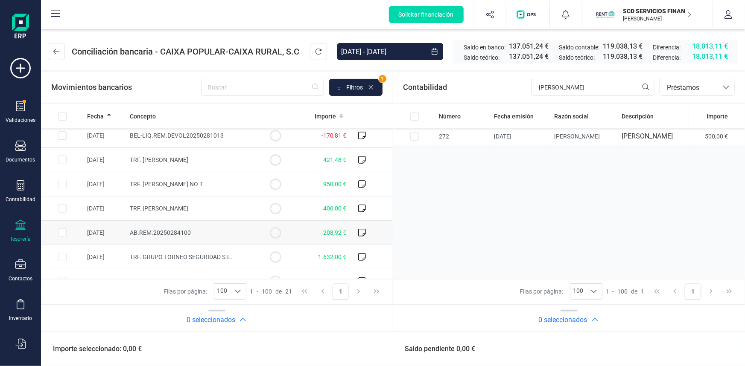
click at [63, 231] on input "Row Selected f6fd106b-65b9-402c-b929-f3ef714f9210" at bounding box center [62, 233] width 9 height 9
checkbox input "true"
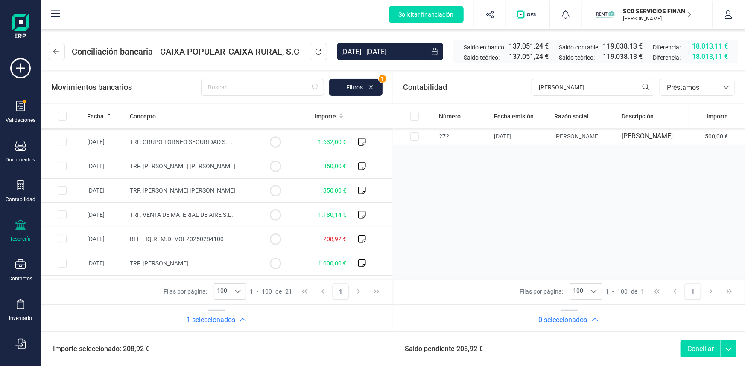
scroll to position [194, 0]
click at [64, 236] on input "Row Selected b4ca41a5-f625-4d2c-84fa-71524960e281" at bounding box center [62, 238] width 9 height 9
checkbox input "true"
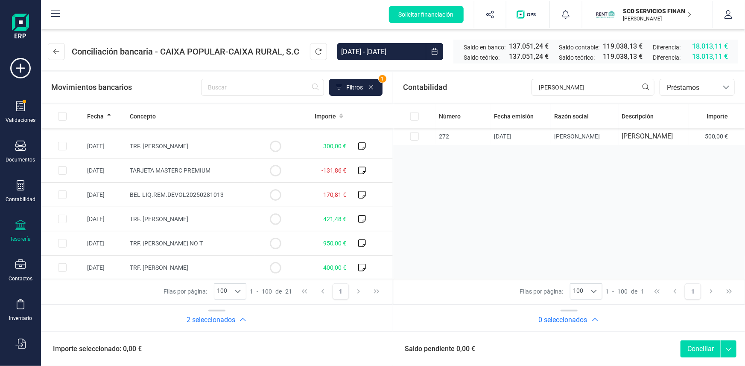
scroll to position [0, 0]
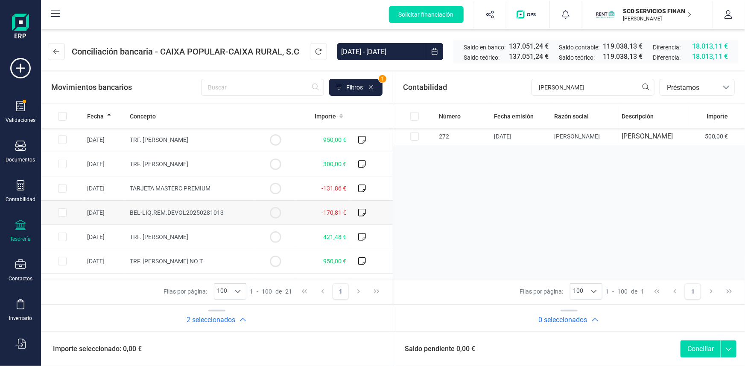
click at [60, 209] on input "Row Selected 0c608f59-6b32-4b9b-b959-d5d98fe93ba9" at bounding box center [62, 213] width 9 height 9
checkbox input "true"
drag, startPoint x: 570, startPoint y: 87, endPoint x: 493, endPoint y: 90, distance: 76.8
click at [511, 88] on div "Contabilidad sheila bancos.conciliacion.modal.headerLoan bancos.conciliacion.mo…" at bounding box center [569, 87] width 352 height 31
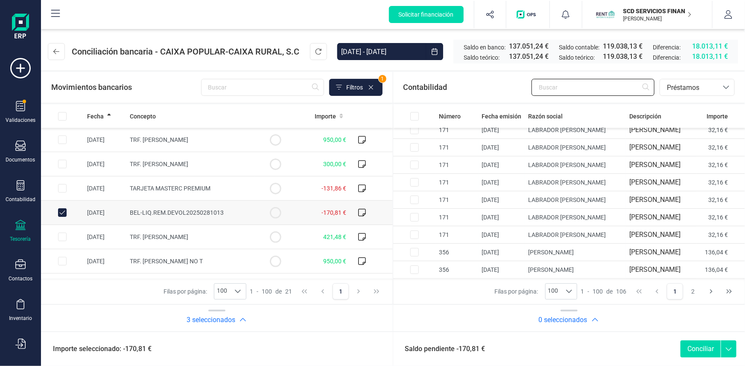
scroll to position [155, 0]
click at [688, 88] on span "Préstamos" at bounding box center [688, 88] width 51 height 10
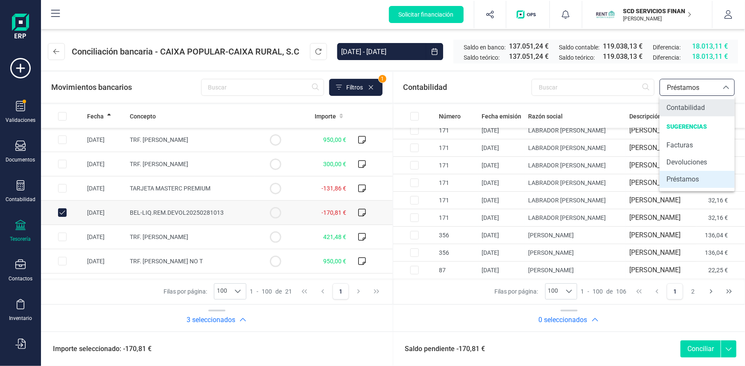
click at [681, 108] on span "Contabilidad" at bounding box center [685, 108] width 38 height 10
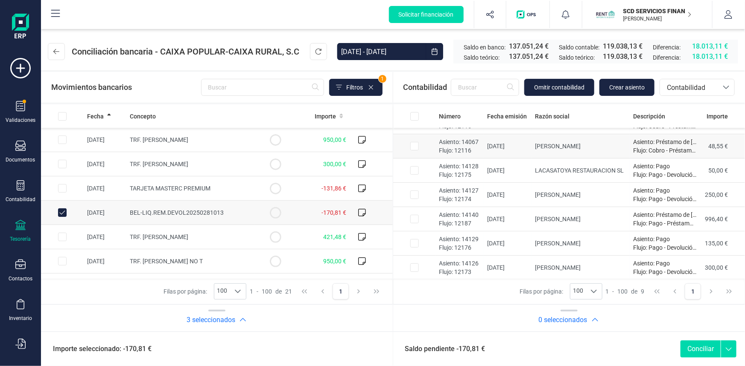
scroll to position [67, 0]
click at [415, 218] on input "Row Selected cee92f2c-60ee-4ab0-9c30-304526668240" at bounding box center [414, 218] width 9 height 9
click at [415, 218] on input "Row Unselected cee92f2c-60ee-4ab0-9c30-304526668240" at bounding box center [414, 218] width 9 height 9
checkbox input "false"
click at [414, 242] on input "Row Selected 1878b1e8-fdec-482d-b1f3-36225db5af3a" at bounding box center [414, 243] width 9 height 9
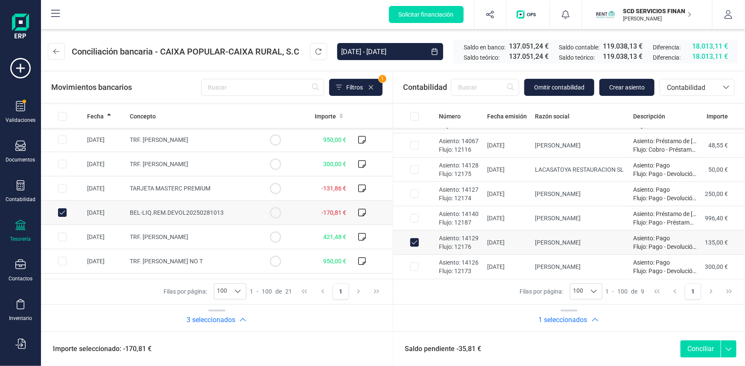
click at [414, 242] on input "Row Unselected 1878b1e8-fdec-482d-b1f3-36225db5af3a" at bounding box center [414, 243] width 9 height 9
checkbox input "false"
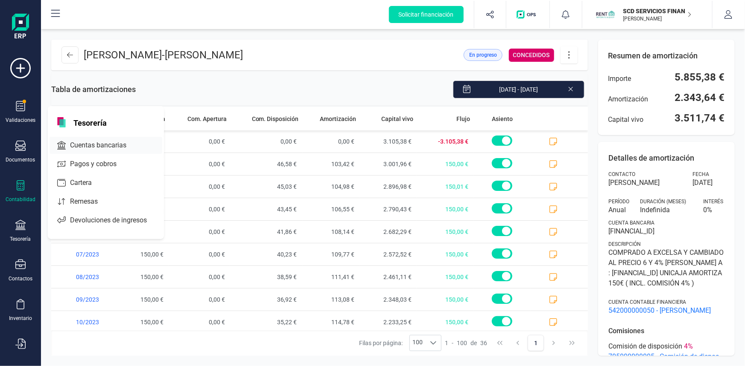
click at [78, 141] on span "Cuentas bancarias" at bounding box center [104, 145] width 75 height 10
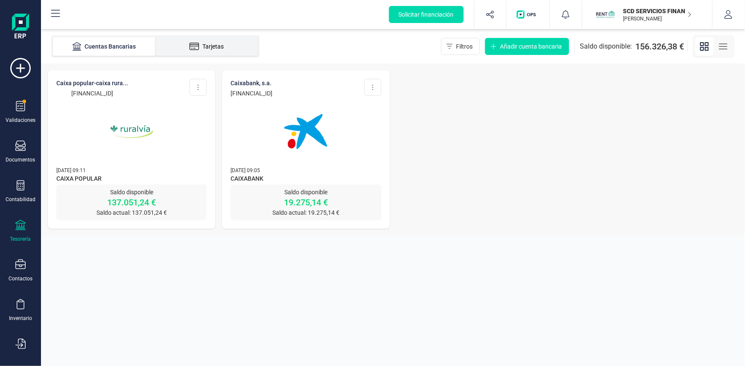
click at [219, 45] on div "Tarjetas" at bounding box center [206, 46] width 68 height 9
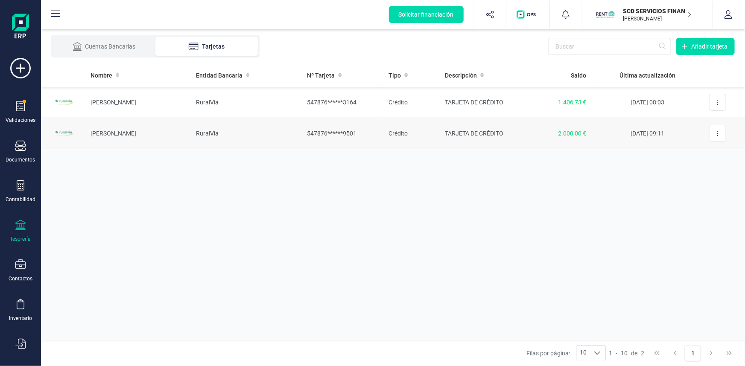
click at [118, 134] on td "[PERSON_NAME]" at bounding box center [136, 133] width 105 height 31
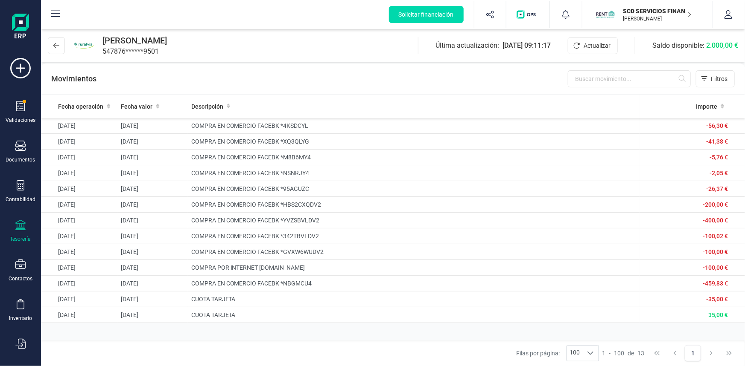
click at [24, 236] on div "Tesorería" at bounding box center [20, 239] width 21 height 7
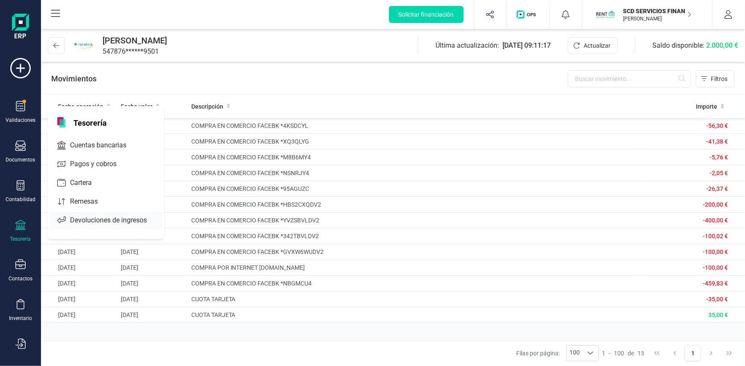
click at [100, 220] on span "Devoluciones de ingresos" at bounding box center [115, 220] width 96 height 10
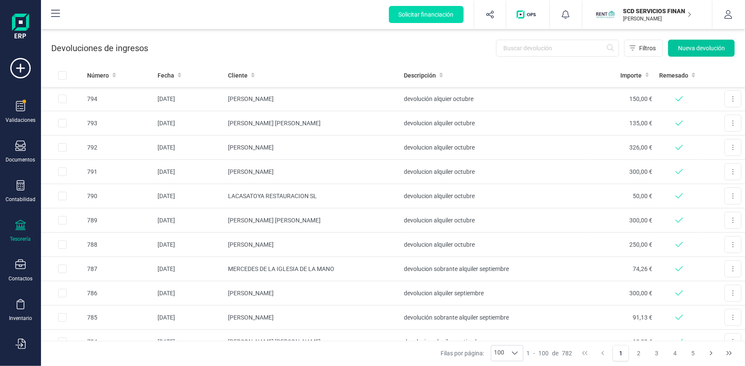
click at [708, 44] on span "Nueva devolución" at bounding box center [701, 48] width 47 height 9
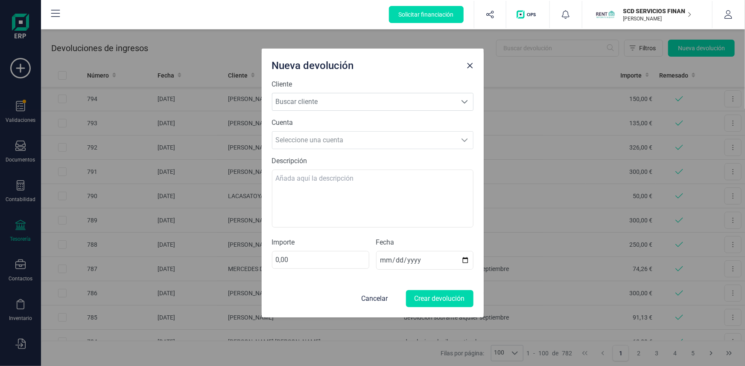
drag, startPoint x: 341, startPoint y: 101, endPoint x: 296, endPoint y: 72, distance: 53.7
click at [341, 101] on span "Buscar cliente" at bounding box center [364, 101] width 184 height 17
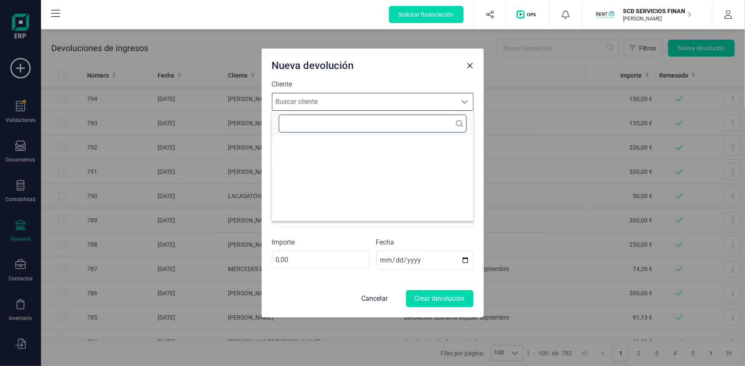
scroll to position [5, 38]
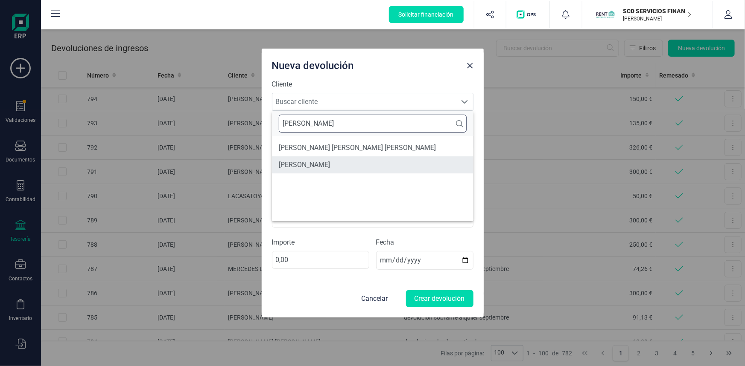
type input "[PERSON_NAME]"
click at [312, 163] on li "[PERSON_NAME]" at bounding box center [372, 165] width 201 height 17
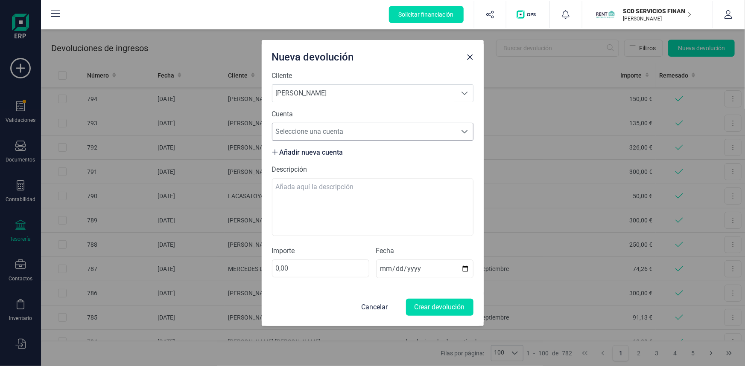
click at [317, 131] on span "Seleccione una cuenta" at bounding box center [364, 131] width 184 height 17
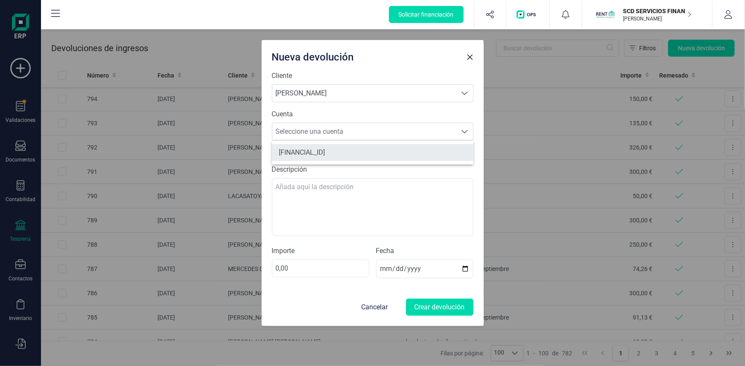
click at [319, 150] on li "[FINANCIAL_ID]" at bounding box center [372, 152] width 201 height 17
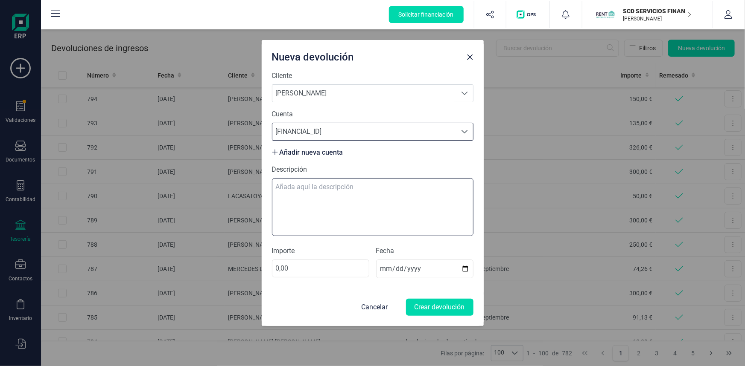
click at [306, 184] on textarea "Descripción" at bounding box center [372, 207] width 201 height 58
type textarea "devolucion alquiler octubre"
click at [274, 268] on input "0,00" at bounding box center [320, 269] width 97 height 18
type input "285,00"
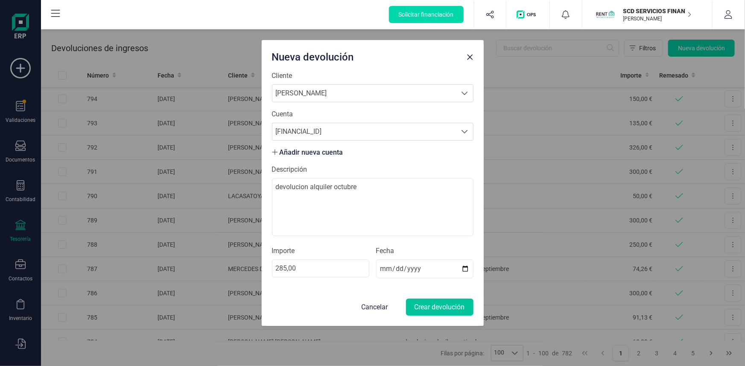
click at [436, 306] on button "Crear devolución" at bounding box center [439, 307] width 67 height 17
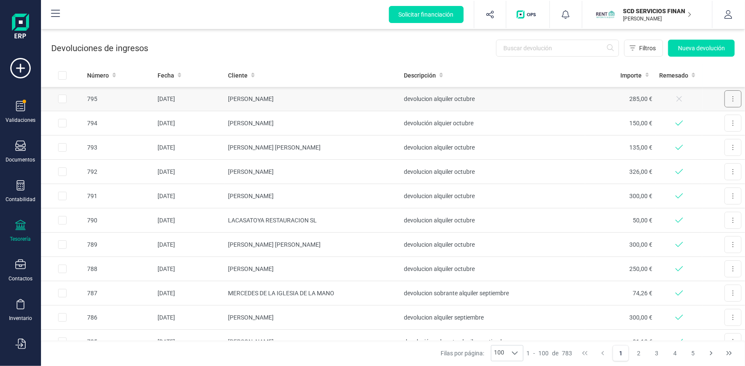
click at [732, 98] on icon at bounding box center [733, 99] width 2 height 7
click at [708, 119] on span "Editar devolución" at bounding box center [706, 120] width 46 height 9
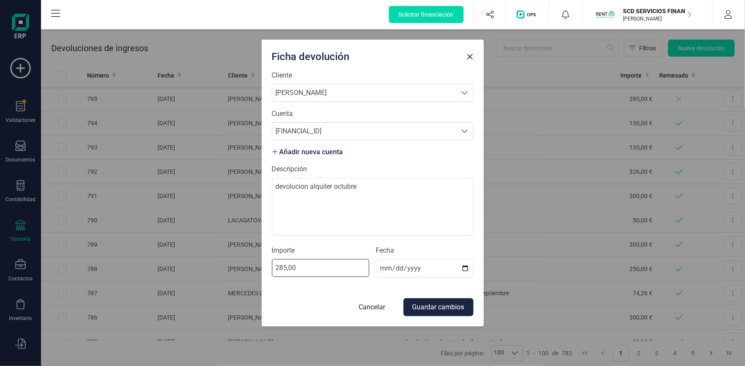
click at [291, 266] on input "285,00" at bounding box center [320, 268] width 97 height 18
type input "285,05"
click at [453, 308] on button "Guardar cambios" at bounding box center [438, 308] width 70 height 18
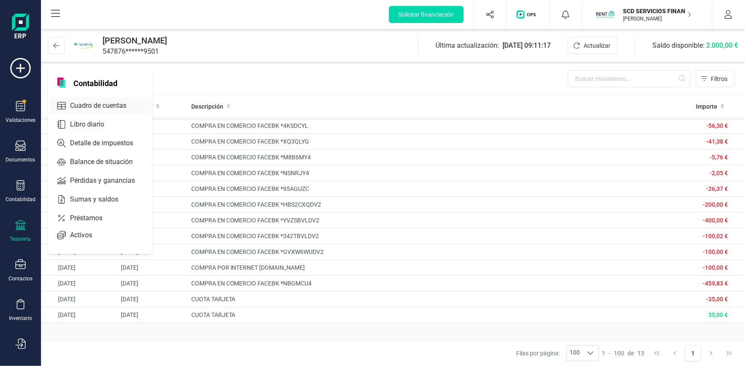
click at [98, 102] on span "Cuadro de cuentas" at bounding box center [104, 106] width 75 height 10
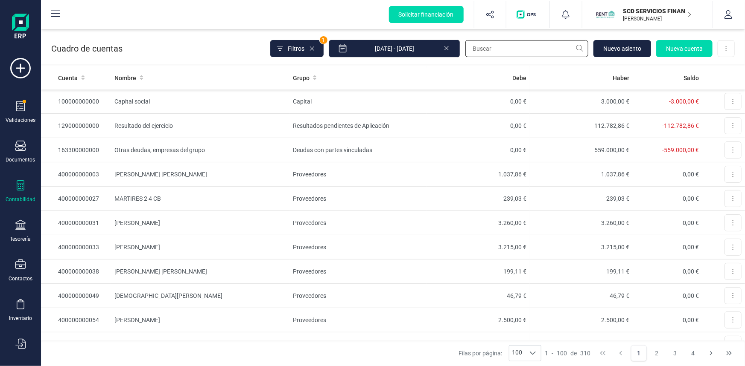
click at [491, 51] on input "text" at bounding box center [526, 48] width 123 height 17
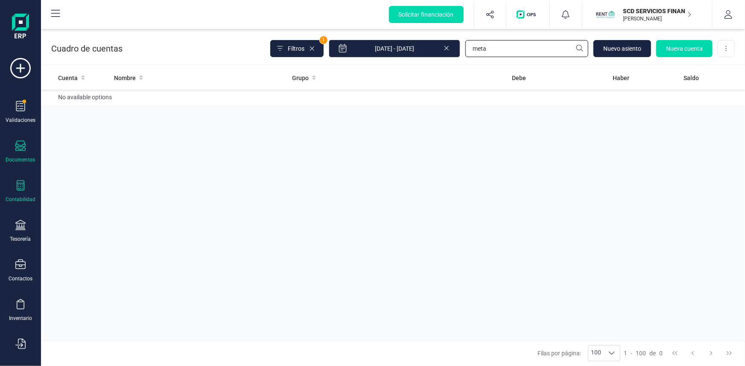
type input "meta"
click at [21, 149] on icon at bounding box center [20, 146] width 10 height 10
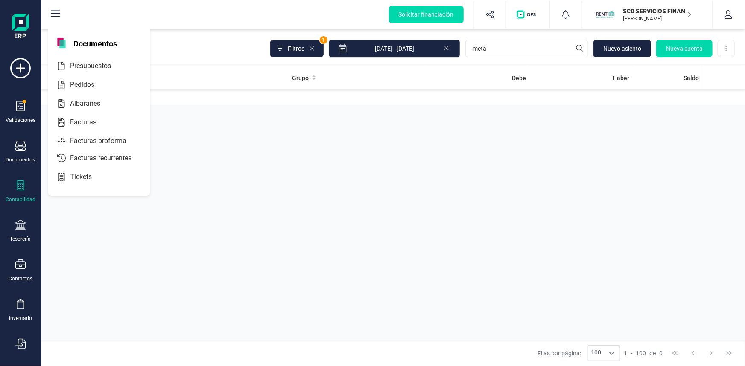
click at [20, 192] on div "Contabilidad" at bounding box center [20, 191] width 34 height 23
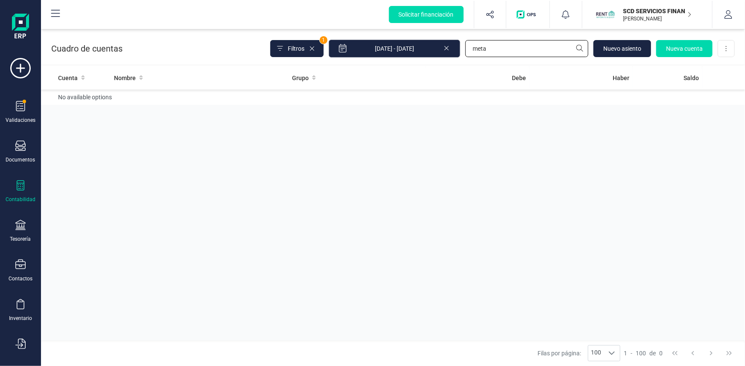
drag, startPoint x: 499, startPoint y: 47, endPoint x: 419, endPoint y: 52, distance: 79.9
click at [420, 51] on div "Filtros 1 [DATE] - [DATE] meta [GEOGRAPHIC_DATA] Nueva cuenta Descargar Excel" at bounding box center [502, 49] width 464 height 18
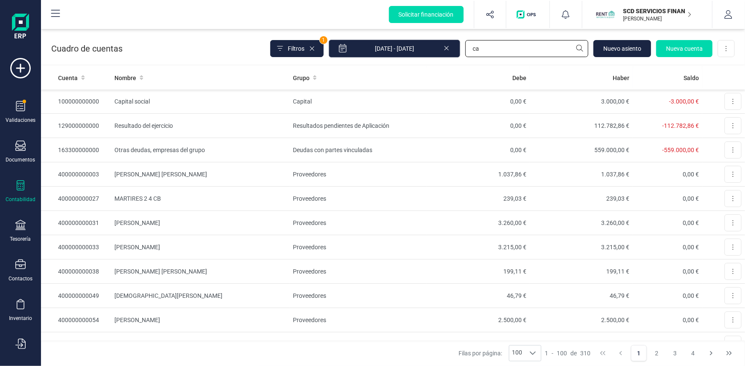
type input "c"
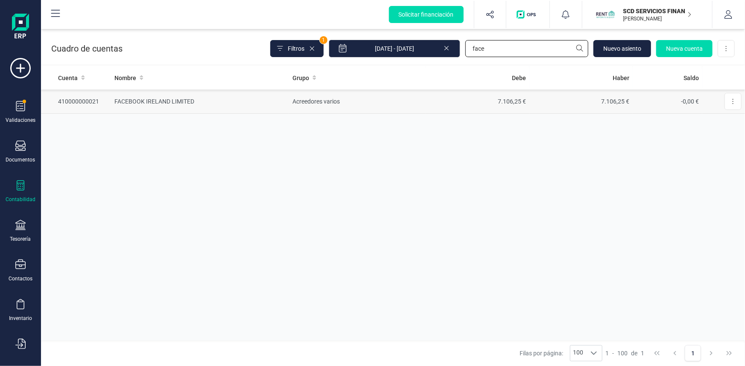
type input "face"
click at [172, 100] on td "FACEBOOK IRELAND LIMITED" at bounding box center [200, 102] width 178 height 24
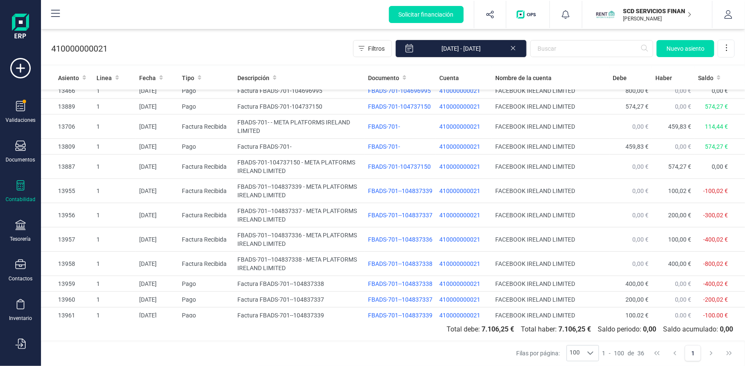
scroll to position [492, 0]
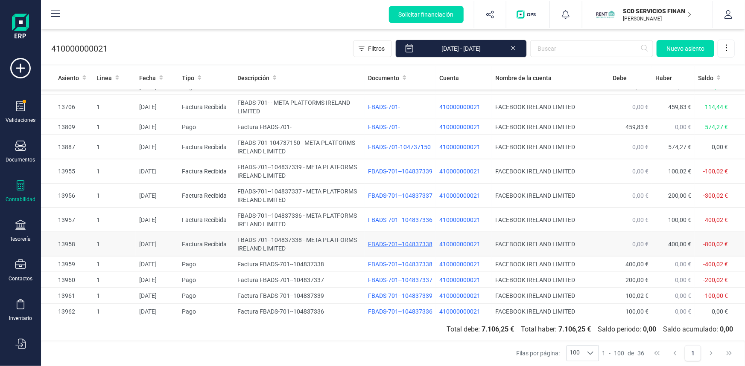
click at [404, 240] on div "FBADS-701--104837338" at bounding box center [400, 244] width 64 height 9
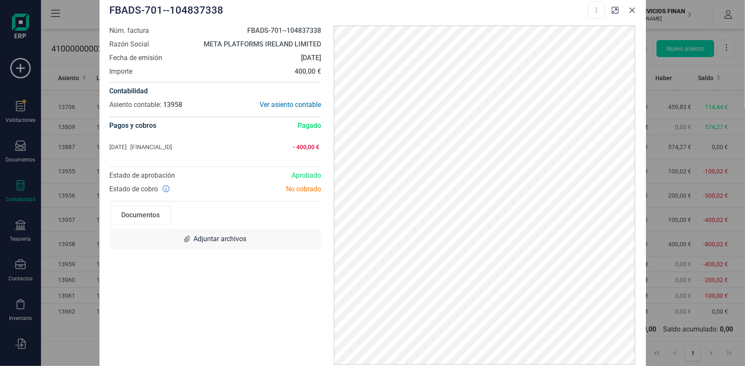
click at [634, 12] on icon "Close" at bounding box center [632, 10] width 6 height 6
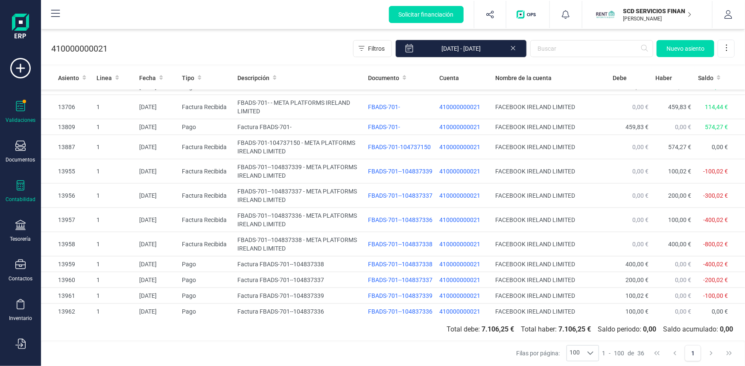
click at [15, 106] on div "Validaciones" at bounding box center [20, 112] width 34 height 23
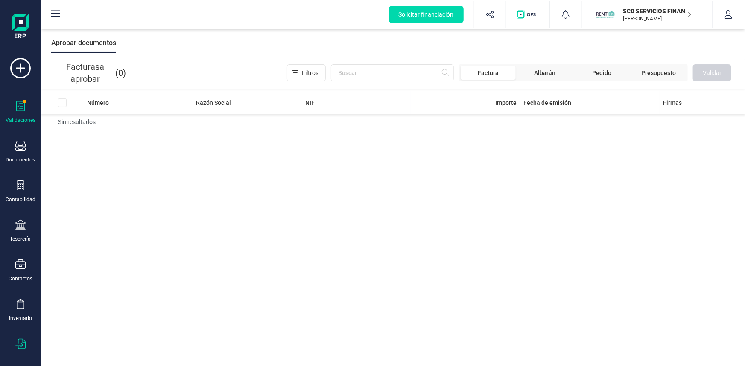
drag, startPoint x: 21, startPoint y: 341, endPoint x: 32, endPoint y: 338, distance: 11.6
click at [20, 341] on icon at bounding box center [20, 344] width 10 height 10
click at [257, 259] on div "Número Razón Social NIF Importe Fecha de emisión Firmas Sin resultados" at bounding box center [393, 229] width 704 height 276
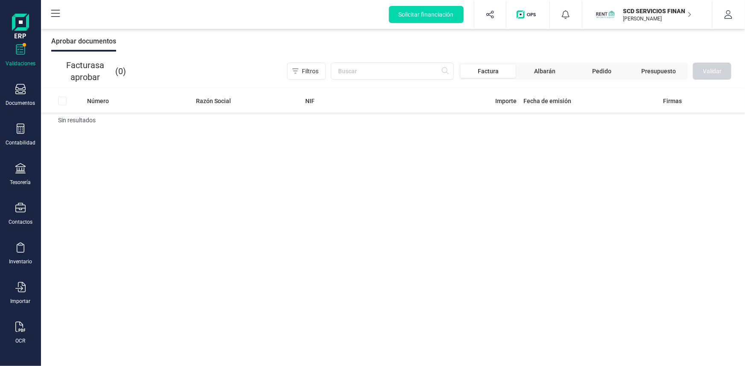
scroll to position [58, 0]
click at [19, 326] on icon at bounding box center [20, 326] width 10 height 10
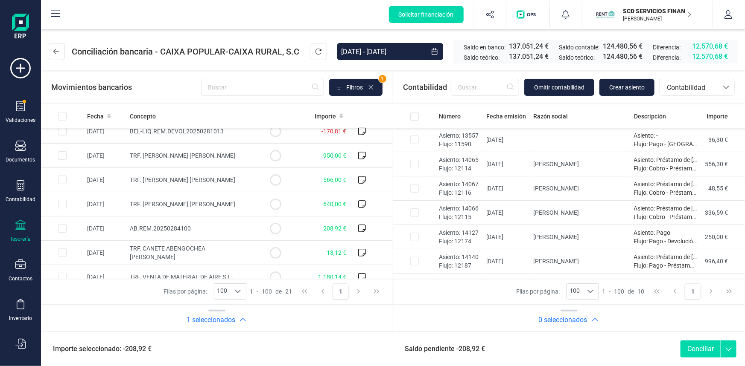
scroll to position [358, 0]
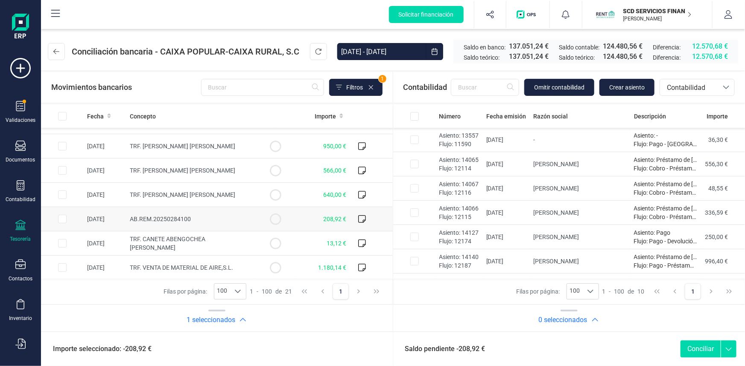
click at [62, 217] on input "Row Selected f6fd106b-65b9-402c-b929-f3ef714f9210" at bounding box center [62, 219] width 9 height 9
checkbox input "true"
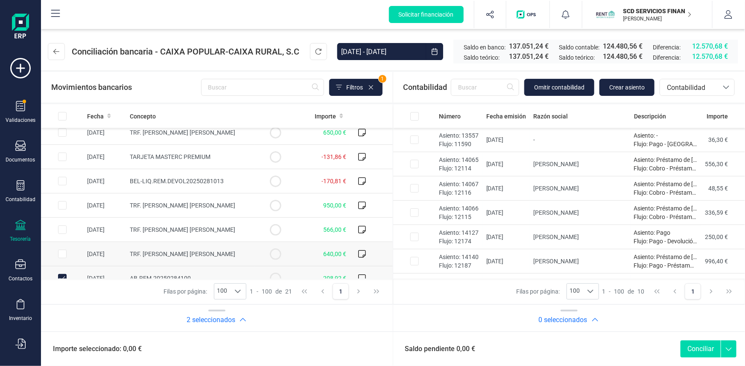
scroll to position [281, 0]
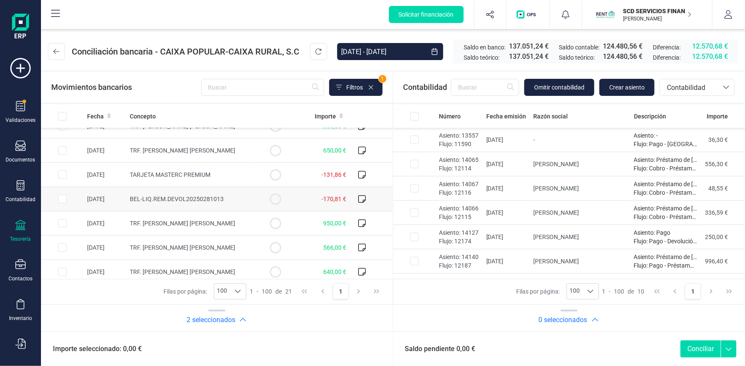
drag, startPoint x: 66, startPoint y: 197, endPoint x: 76, endPoint y: 196, distance: 9.9
click at [66, 197] on input "Row Selected 0c608f59-6b32-4b9b-b959-d5d98fe93ba9" at bounding box center [62, 199] width 9 height 9
checkbox input "true"
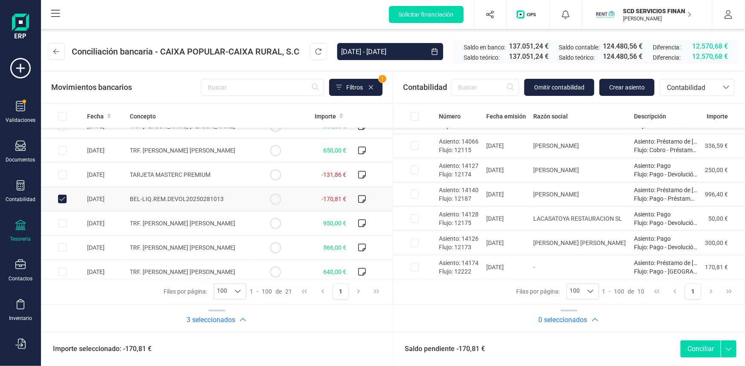
scroll to position [91, 0]
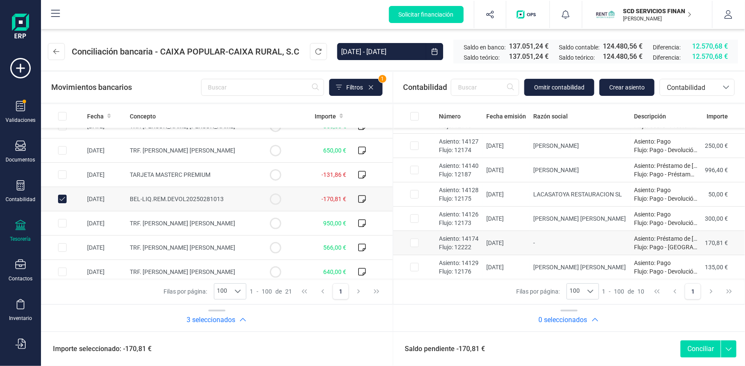
click at [413, 240] on input "Row Selected 6937ffb2-76b6-4a10-9489-2a48e5053538" at bounding box center [414, 243] width 9 height 9
checkbox input "true"
click at [698, 347] on button "Conciliar" at bounding box center [700, 349] width 40 height 17
checkbox input "false"
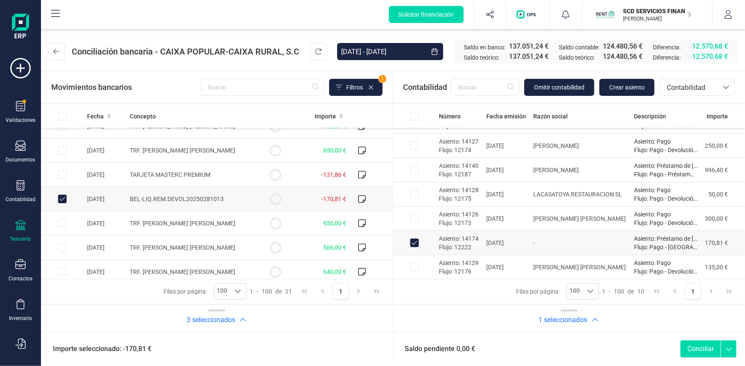
checkbox input "false"
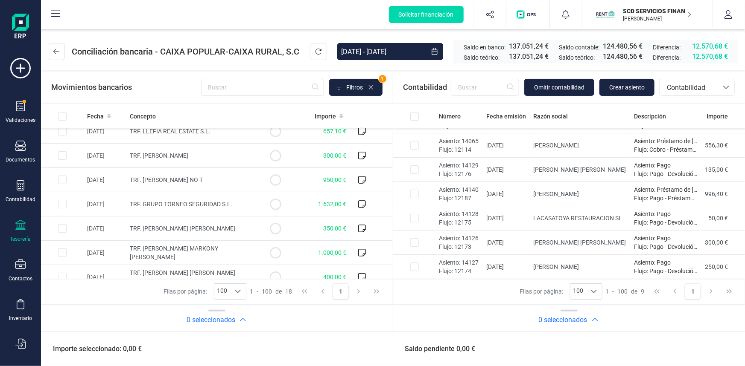
scroll to position [0, 0]
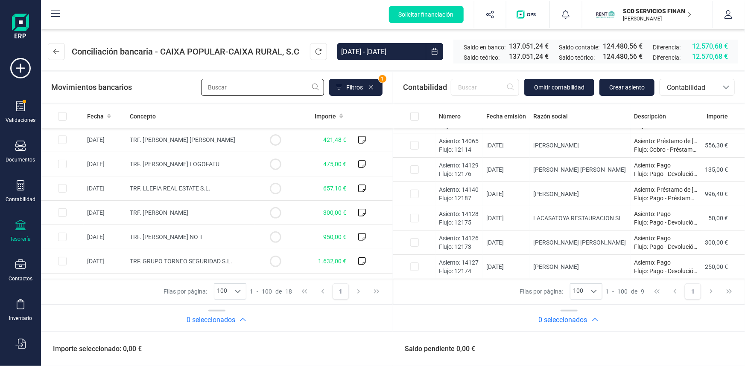
click at [235, 87] on input "text" at bounding box center [262, 87] width 123 height 17
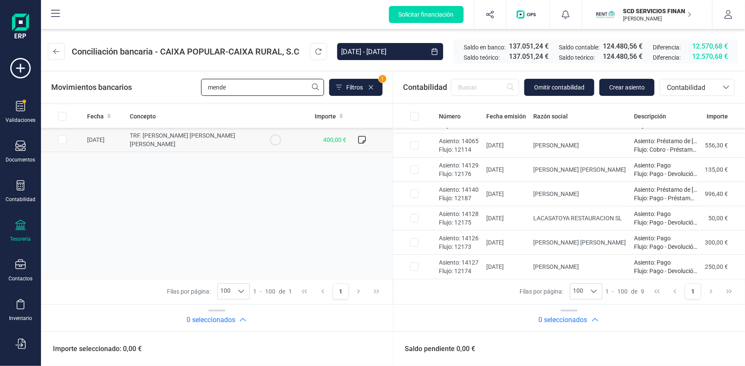
type input "mende"
click at [61, 140] on input "Row Selected c0559045-15f3-4701-86d6-94616681dac5" at bounding box center [62, 140] width 9 height 9
checkbox input "true"
click at [692, 86] on span "Contabilidad" at bounding box center [688, 88] width 51 height 10
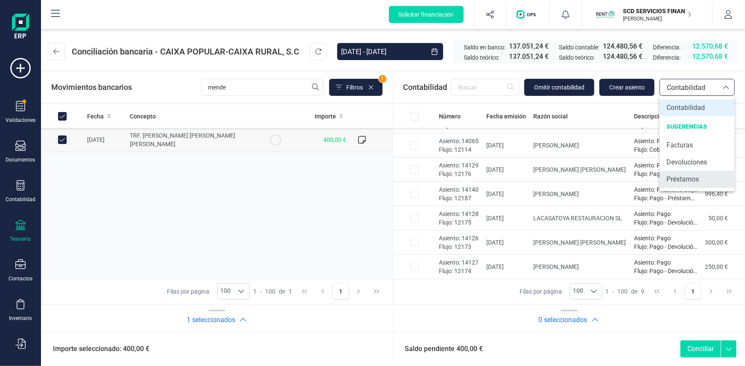
click at [683, 183] on span "Préstamos" at bounding box center [682, 180] width 32 height 10
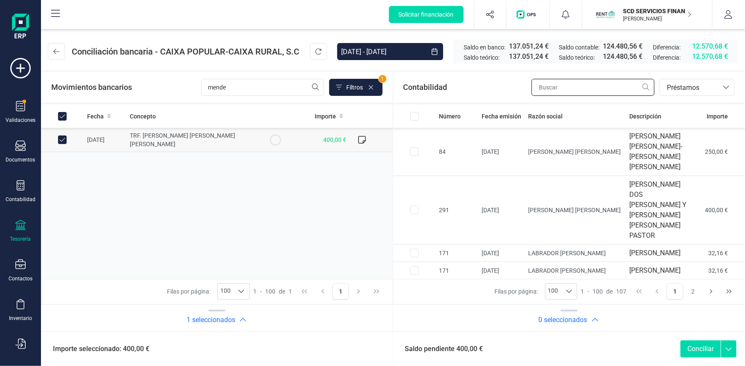
click at [574, 88] on input "text" at bounding box center [592, 87] width 123 height 17
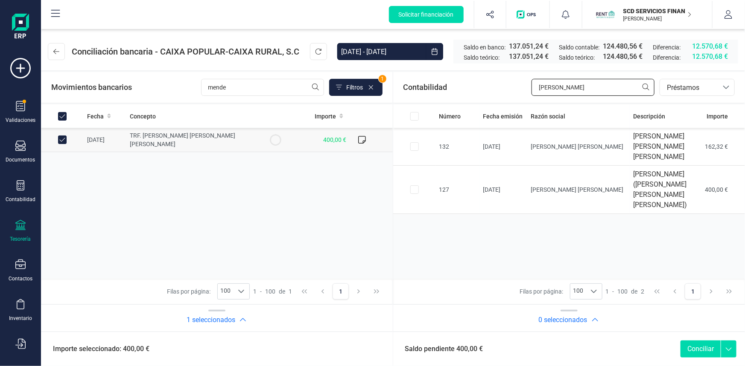
type input "[PERSON_NAME]"
drag, startPoint x: 243, startPoint y: 87, endPoint x: 110, endPoint y: 78, distance: 133.0
click at [111, 78] on div "Movimientos bancarios mende Filtros 1" at bounding box center [217, 87] width 352 height 31
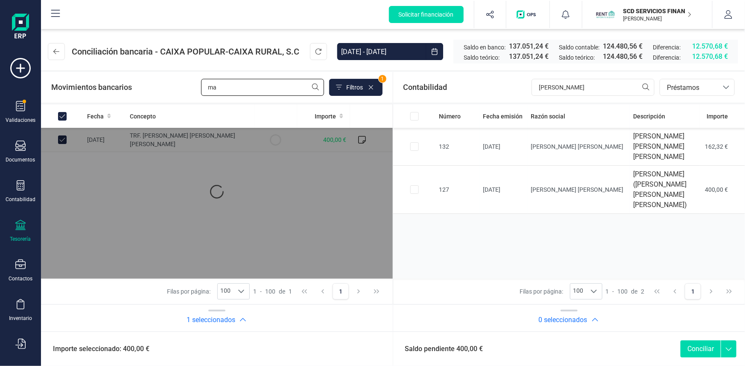
type input "mas"
checkbox input "false"
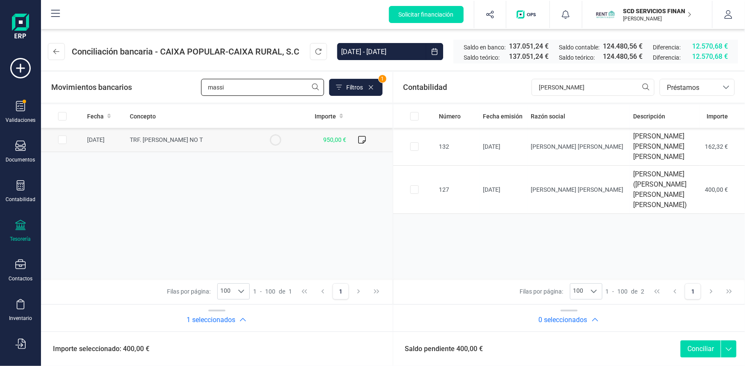
type input "massi"
click at [62, 140] on input "Row Selected 88181158-7243-4b2d-b6ce-5865f8f8c6c9" at bounding box center [62, 140] width 9 height 9
checkbox input "true"
drag, startPoint x: 574, startPoint y: 84, endPoint x: 455, endPoint y: 90, distance: 119.2
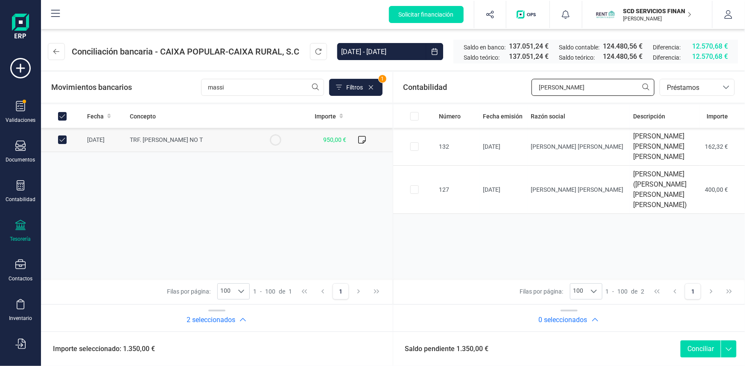
click at [464, 89] on div "Contabilidad [PERSON_NAME].conciliacion.modal.headerLoan bancos.conciliacion.mo…" at bounding box center [569, 87] width 352 height 31
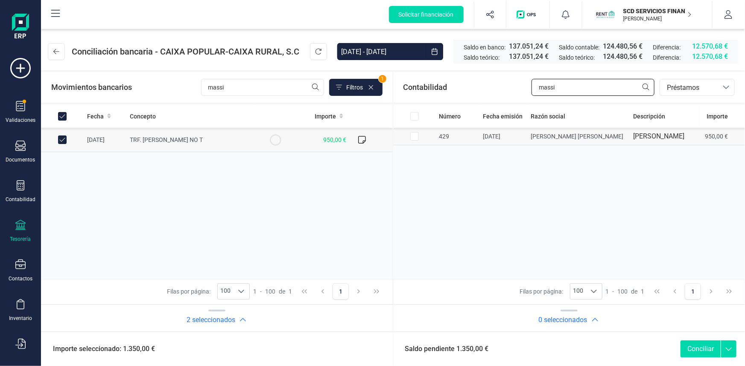
type input "massi"
click at [414, 134] on input "Row Selected 63b0de88-b144-4c25-81c8-347bc10cbaa5" at bounding box center [414, 136] width 9 height 9
checkbox input "true"
click at [699, 349] on button "Conciliar" at bounding box center [700, 349] width 40 height 17
checkbox input "false"
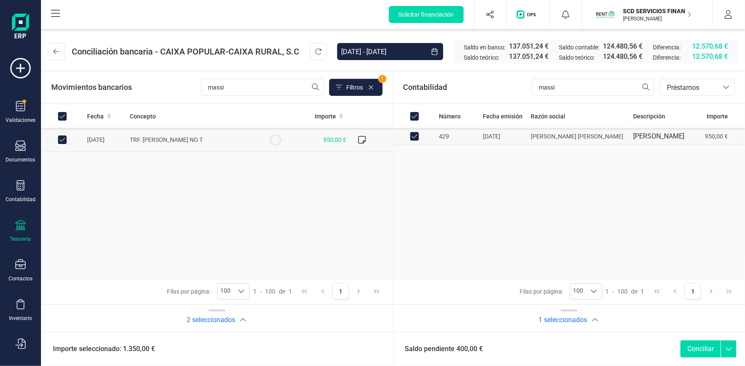
checkbox input "false"
click at [64, 117] on input "All items selected" at bounding box center [62, 116] width 9 height 9
checkbox input "false"
click at [64, 142] on input "Row Selected 88181158-7243-4b2d-b6ce-5865f8f8c6c9" at bounding box center [62, 140] width 9 height 9
checkbox input "true"
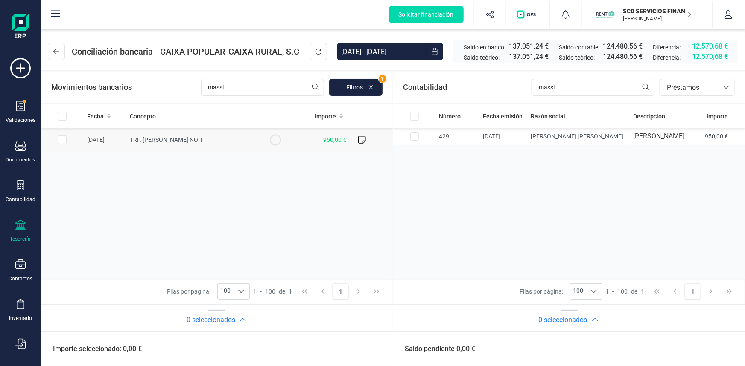
checkbox input "true"
click at [415, 135] on input "Row Selected 63b0de88-b144-4c25-81c8-347bc10cbaa5" at bounding box center [414, 136] width 9 height 9
checkbox input "true"
click at [698, 346] on button "Conciliar" at bounding box center [700, 349] width 40 height 17
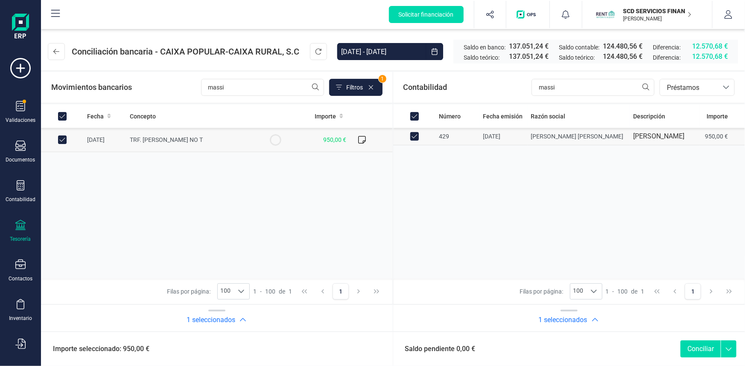
checkbox input "false"
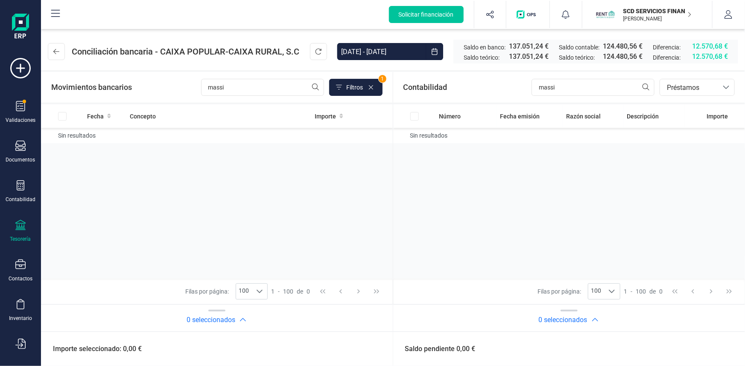
drag, startPoint x: 452, startPoint y: 25, endPoint x: 430, endPoint y: 15, distance: 24.2
drag, startPoint x: 430, startPoint y: 15, endPoint x: 301, endPoint y: 244, distance: 263.3
click at [301, 244] on div "Fecha Concepto Importe Sin resultados" at bounding box center [217, 192] width 352 height 175
drag, startPoint x: 232, startPoint y: 86, endPoint x: 150, endPoint y: 87, distance: 81.9
click at [150, 87] on div "Movimientos bancarios massi Filtros 1" at bounding box center [216, 87] width 331 height 17
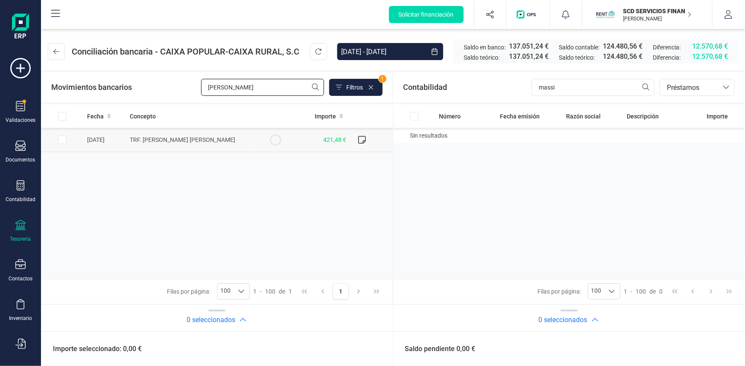
type input "[PERSON_NAME]"
click at [66, 138] on input "Row Selected 64cc5757-2b43-4693-a40e-04349f3d3c5b" at bounding box center [62, 140] width 9 height 9
checkbox input "true"
drag, startPoint x: 240, startPoint y: 85, endPoint x: 164, endPoint y: 91, distance: 75.8
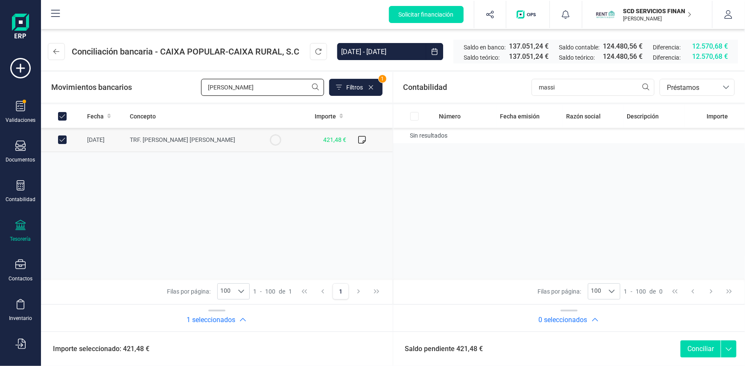
click at [172, 91] on div "Movimientos bancarios [PERSON_NAME] 1" at bounding box center [216, 87] width 331 height 17
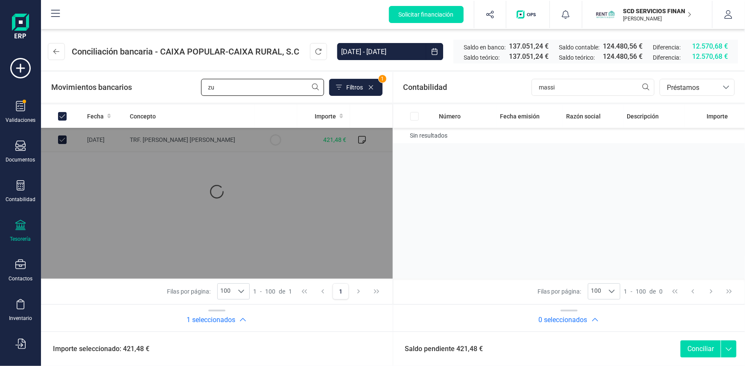
type input "zub"
checkbox input "false"
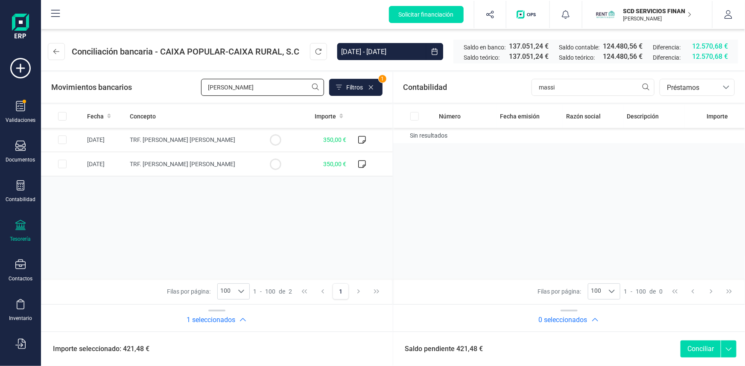
type input "[PERSON_NAME]"
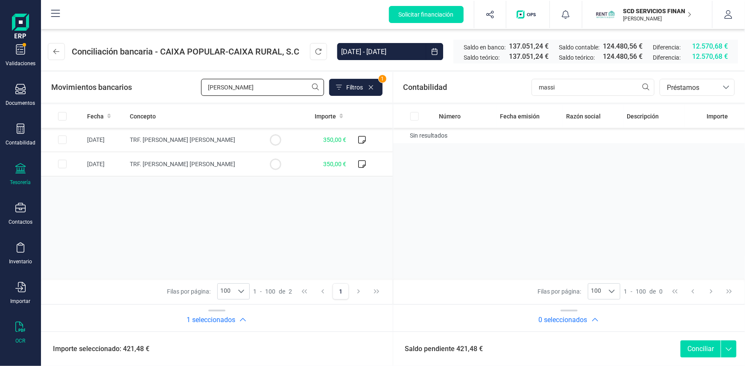
scroll to position [58, 0]
click at [23, 329] on icon at bounding box center [20, 326] width 10 height 10
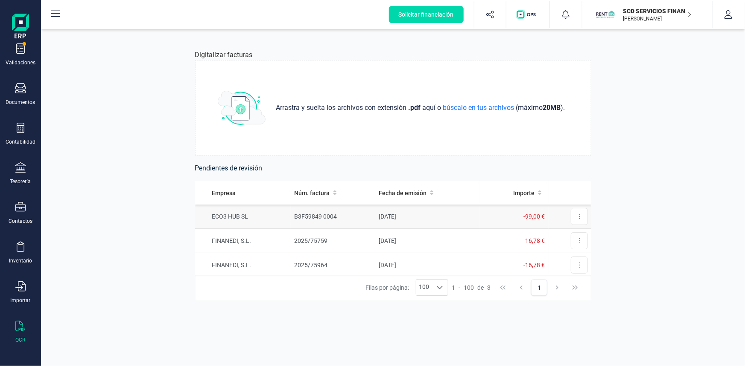
click at [524, 215] on span "-99,00 €" at bounding box center [534, 216] width 21 height 7
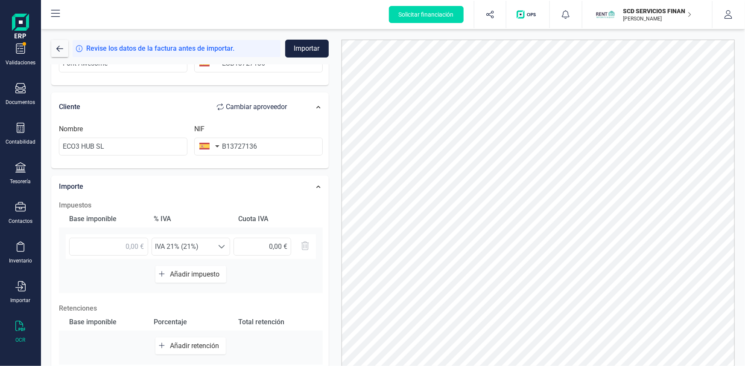
scroll to position [155, 0]
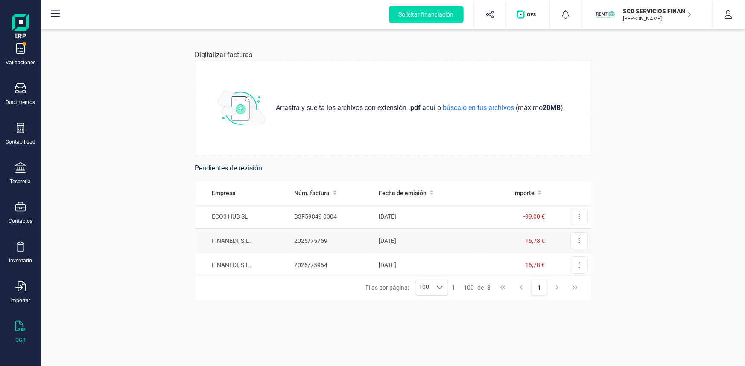
click at [241, 241] on td "FINANEDI, S.L." at bounding box center [243, 241] width 96 height 24
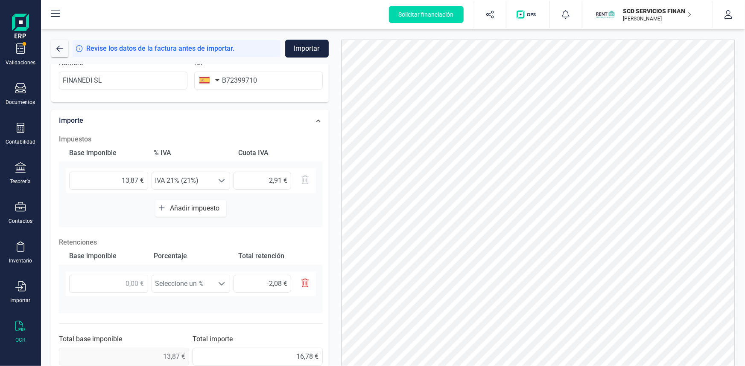
scroll to position [210, 0]
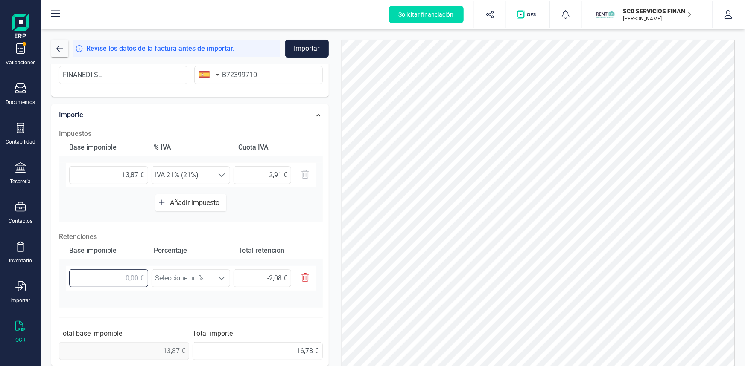
click at [125, 279] on input "text" at bounding box center [108, 279] width 79 height 18
type input "1,00 €"
type input "0,15 €"
type input "13,00 €"
type input "1,95 €"
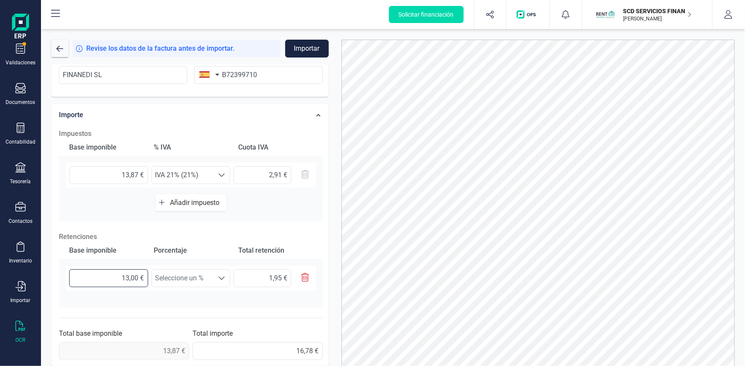
type input "138,00 €"
type input "20,70 €"
type input "1.387,00 €"
type input "208,05 €"
type input "138,00 €"
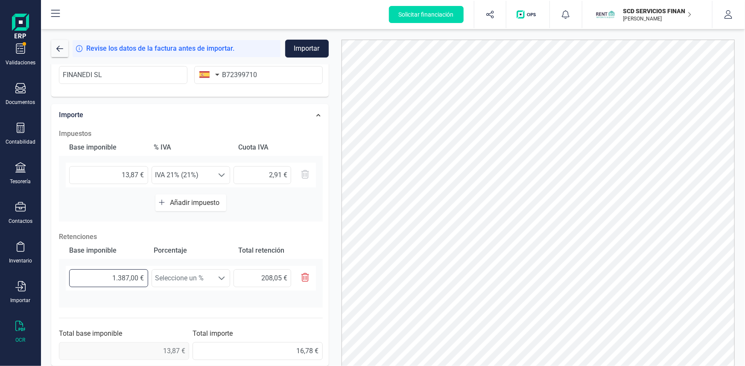
type input "20,70 €"
type input "13,00 €"
type input "1,95 €"
type input "13,80 €"
type input "2,07 €"
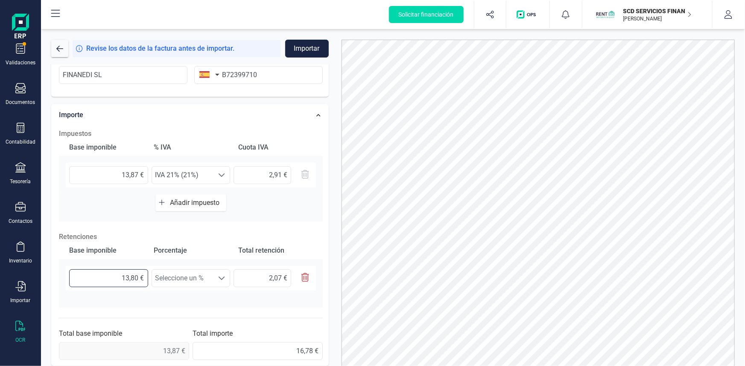
type input "13,87 €"
click at [189, 277] on span "Seleccione un %" at bounding box center [183, 278] width 62 height 17
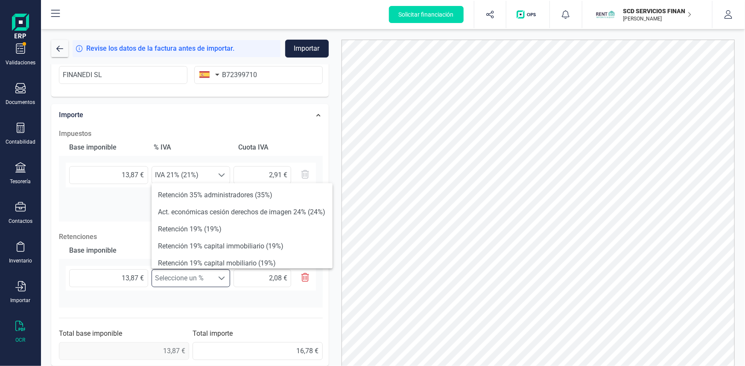
scroll to position [5, 38]
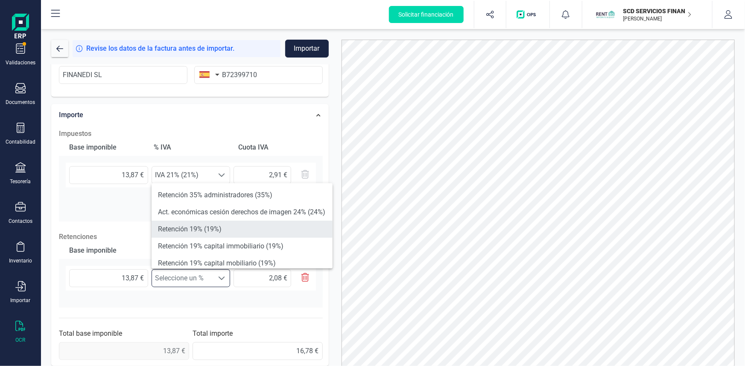
click at [200, 230] on li "Retención 19% (19%)" at bounding box center [241, 229] width 181 height 17
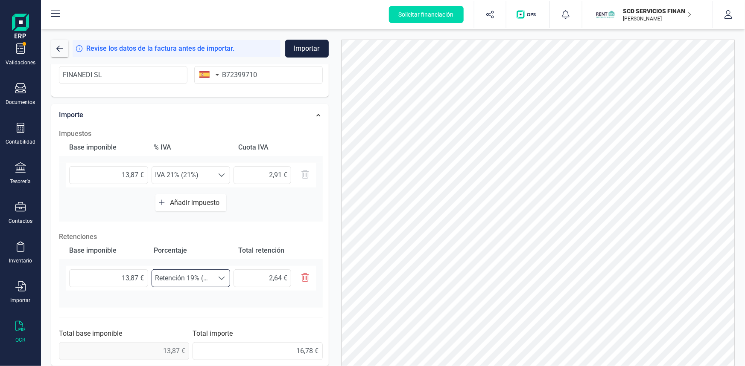
click at [216, 277] on div at bounding box center [221, 278] width 16 height 17
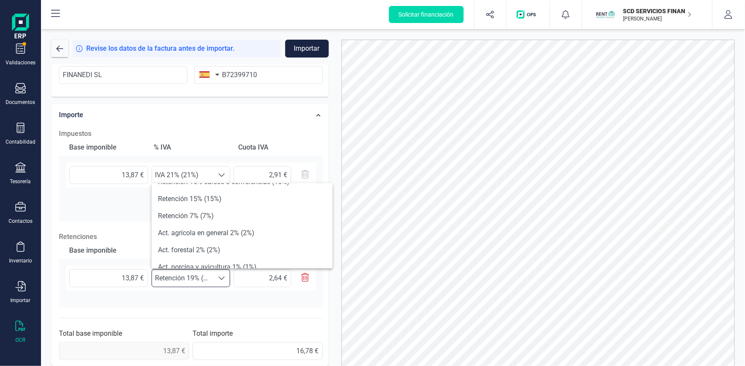
scroll to position [116, 0]
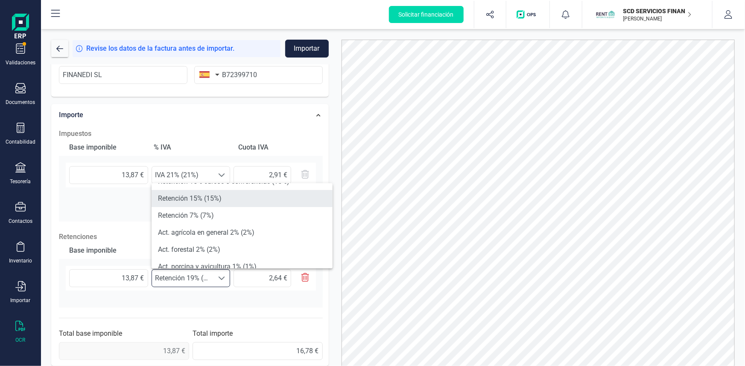
click at [189, 193] on li "Retención 15% (15%)" at bounding box center [241, 198] width 181 height 17
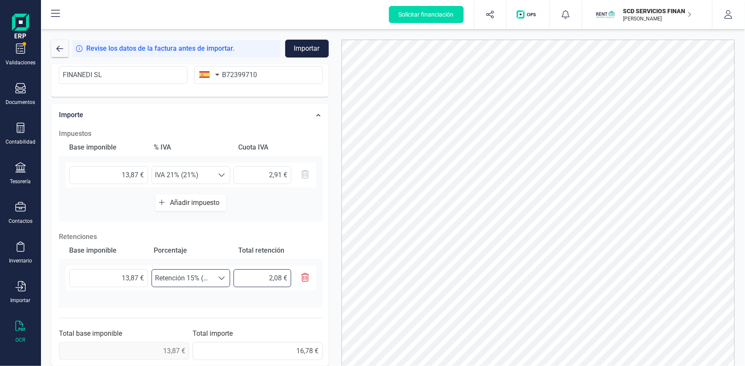
click at [250, 275] on input "2,08 €" at bounding box center [262, 279] width 58 height 18
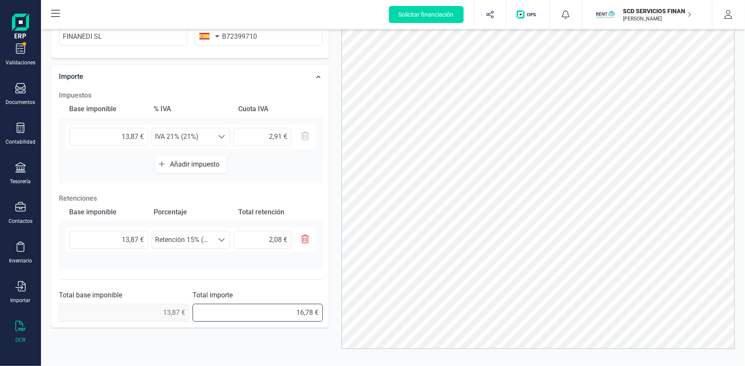
click at [282, 308] on input "16,78 €" at bounding box center [257, 313] width 130 height 18
click at [269, 238] on input "2,08 €" at bounding box center [262, 240] width 58 height 18
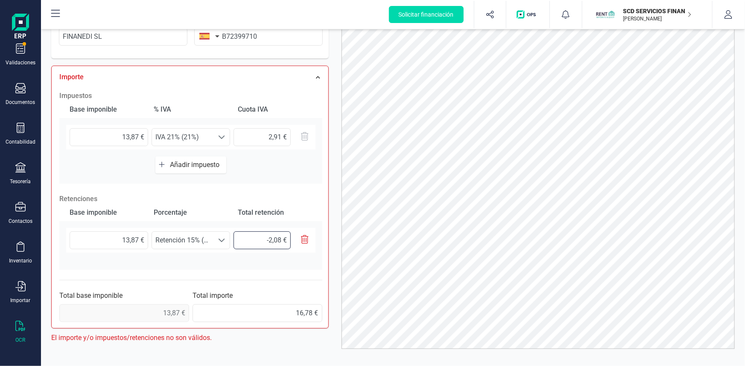
type input "2,08 €"
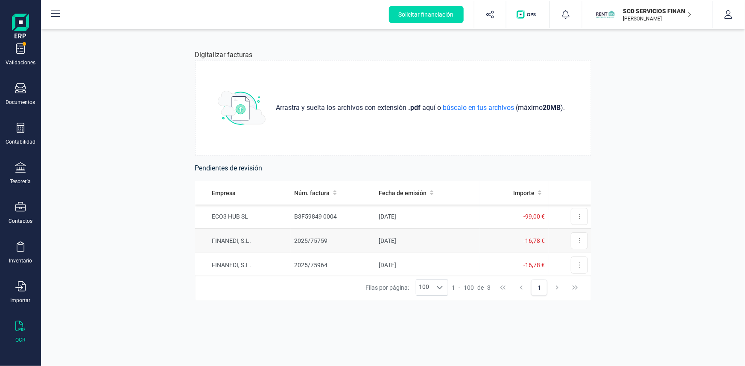
click at [235, 240] on td "FINANEDI, S.L." at bounding box center [243, 241] width 96 height 24
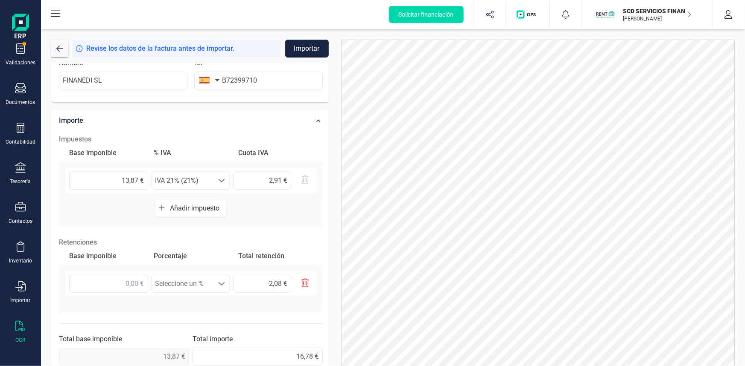
scroll to position [210, 0]
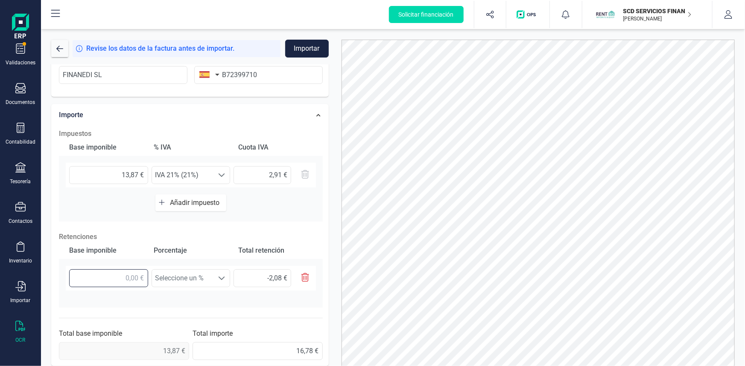
click at [120, 276] on input "text" at bounding box center [108, 279] width 79 height 18
type input "1,00 €"
type input "0,15 €"
type input "13,00 €"
type input "1,95 €"
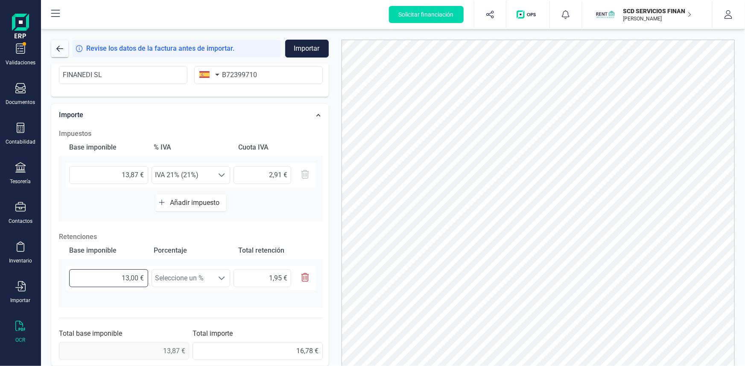
type input "138,00 €"
type input "20,70 €"
type input "13,00 €"
type input "1,95 €"
type input "13,80 €"
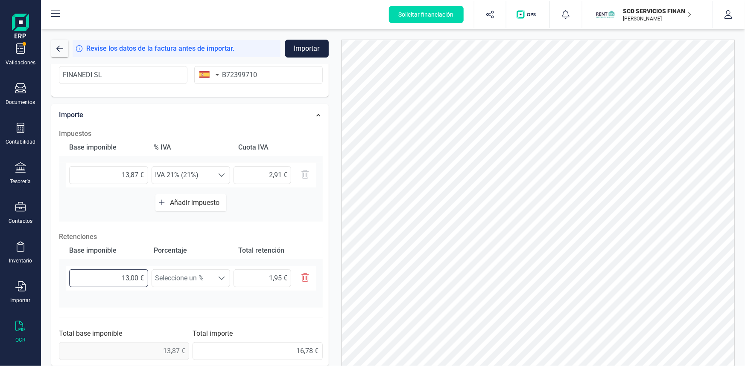
type input "2,07 €"
type input "13,87 €"
type input "2,08 €"
click at [170, 278] on span "Seleccione un %" at bounding box center [183, 278] width 62 height 17
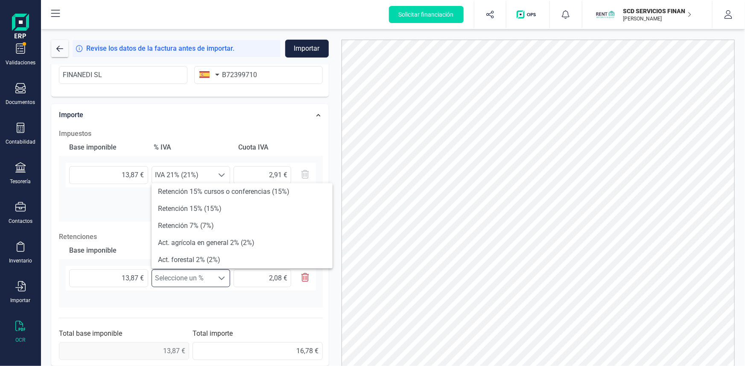
scroll to position [116, 0]
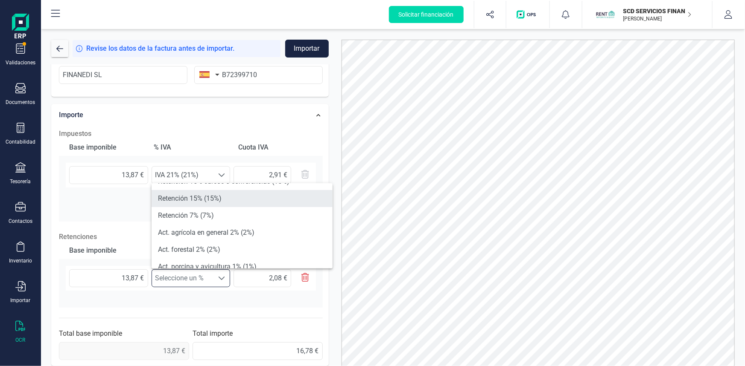
click at [192, 197] on li "Retención 15% (15%)" at bounding box center [241, 198] width 181 height 17
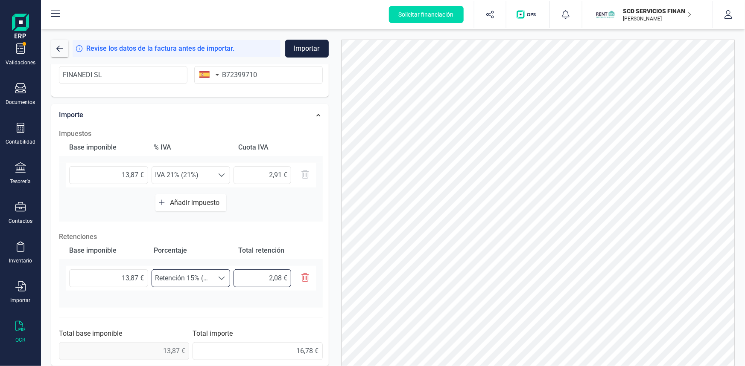
click at [260, 276] on input "2,08 €" at bounding box center [262, 279] width 58 height 18
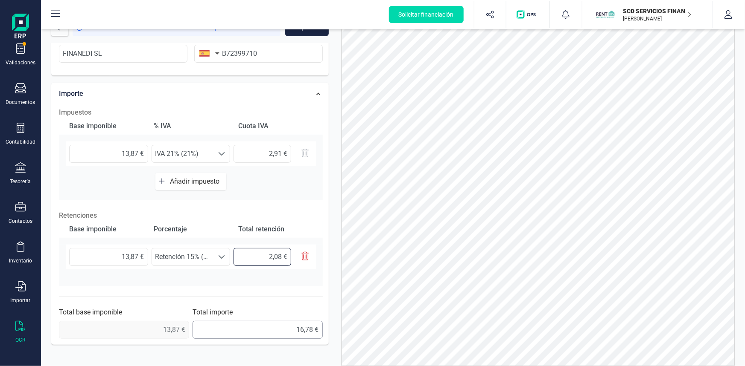
scroll to position [38, 0]
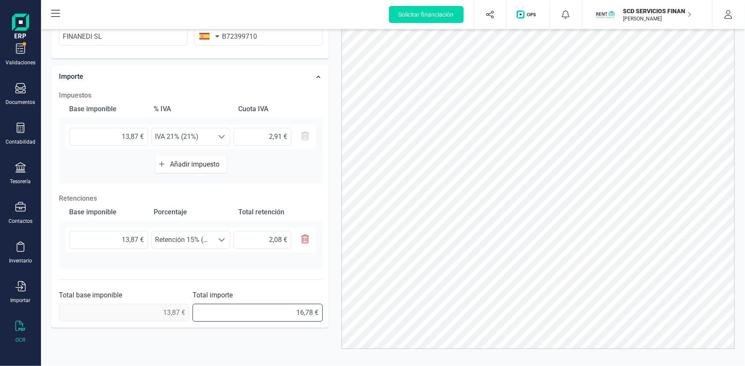
drag, startPoint x: 289, startPoint y: 308, endPoint x: 340, endPoint y: 311, distance: 51.3
click at [14, 288] on div "Solicitar financiación Validaciones Documentos Documentos Presupuestos Pedidos …" at bounding box center [372, 183] width 745 height 366
type input "14,70 €"
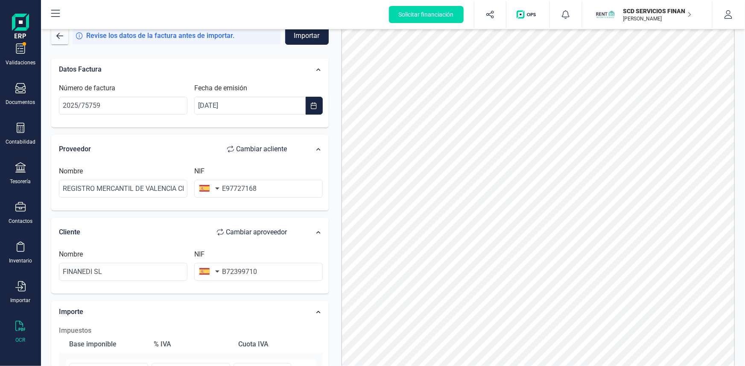
scroll to position [0, 0]
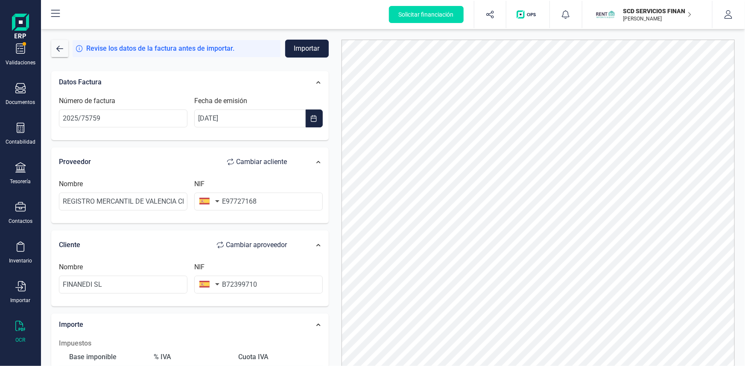
click at [308, 47] on button "Importar" at bounding box center [307, 49] width 44 height 18
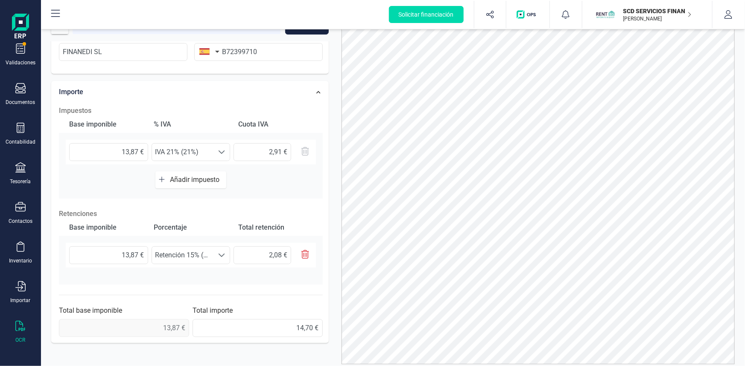
scroll to position [46, 0]
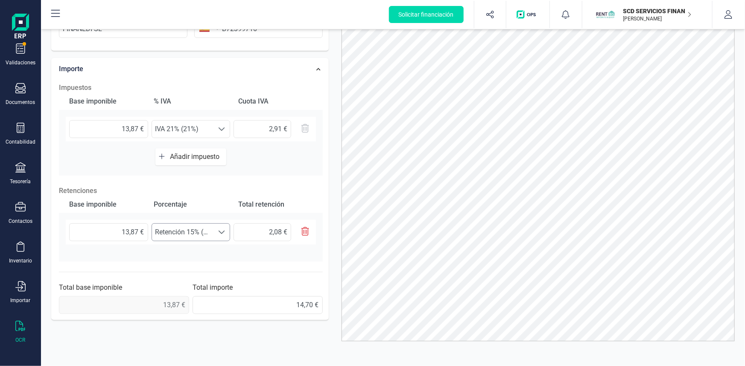
click at [210, 230] on span "Retención 15% (15%)" at bounding box center [183, 232] width 62 height 17
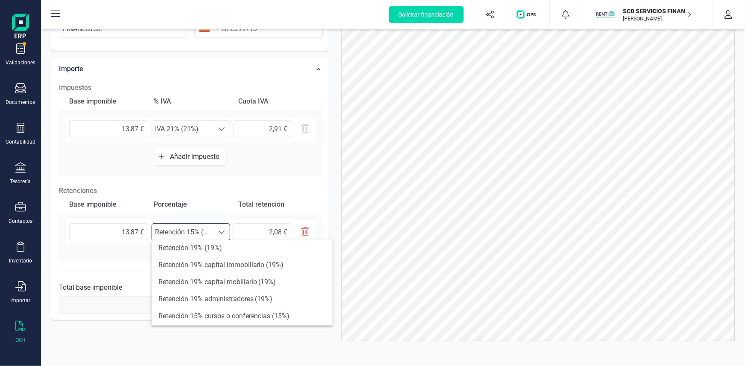
scroll to position [116, 0]
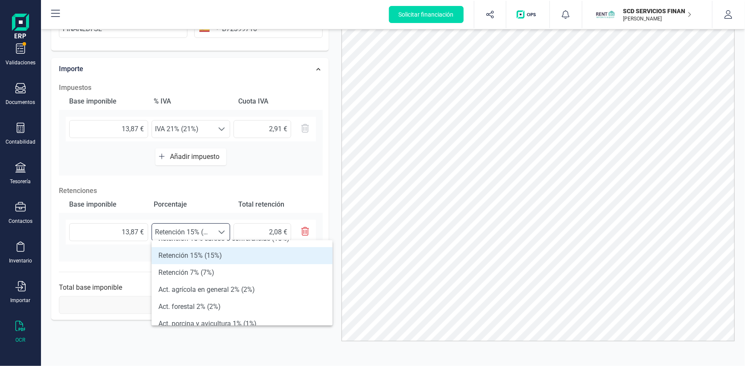
click at [198, 257] on li "Retención 15% (15%)" at bounding box center [241, 255] width 181 height 17
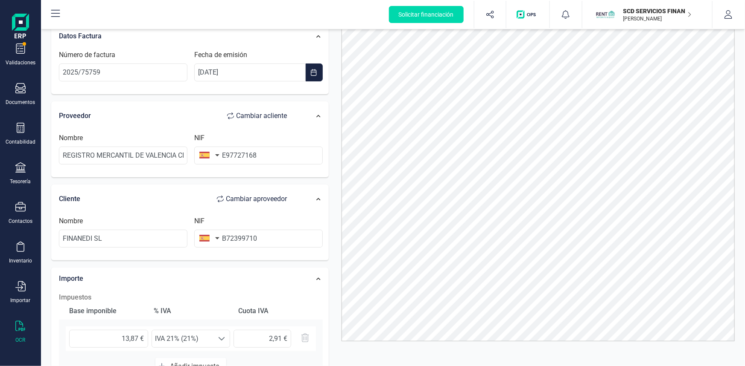
scroll to position [0, 0]
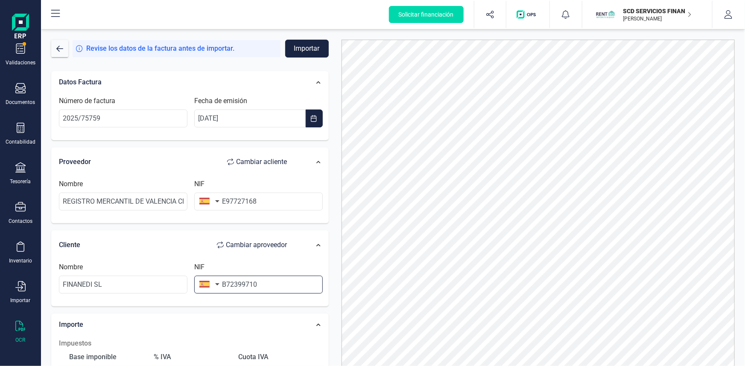
click at [260, 284] on input "B72399710" at bounding box center [258, 285] width 128 height 18
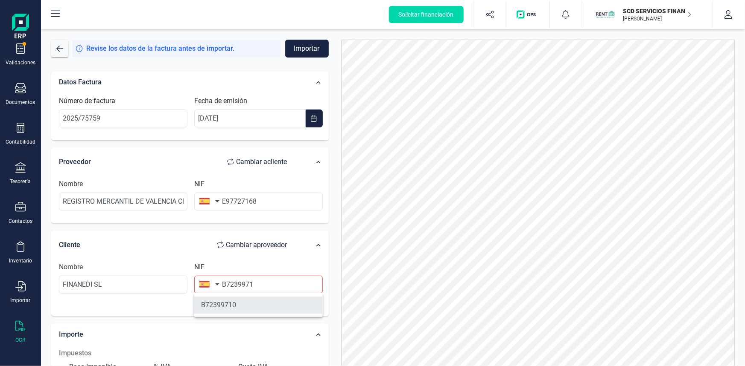
click at [241, 305] on li "B72399710" at bounding box center [258, 305] width 128 height 17
type input "B72399710"
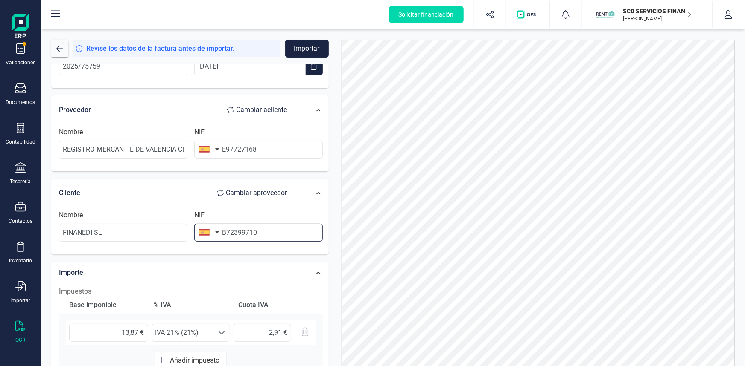
scroll to position [77, 0]
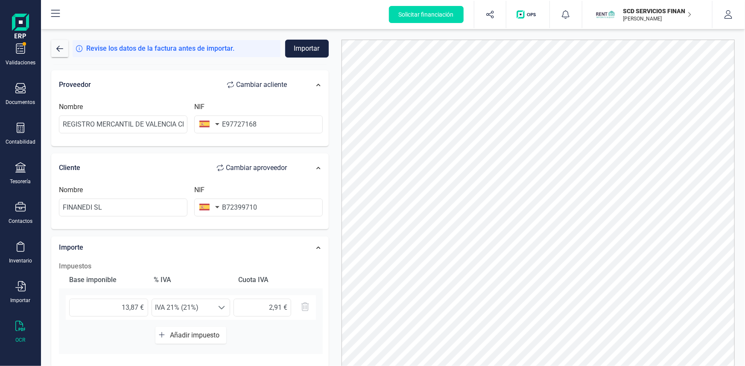
click at [303, 46] on button "Importar" at bounding box center [307, 49] width 44 height 18
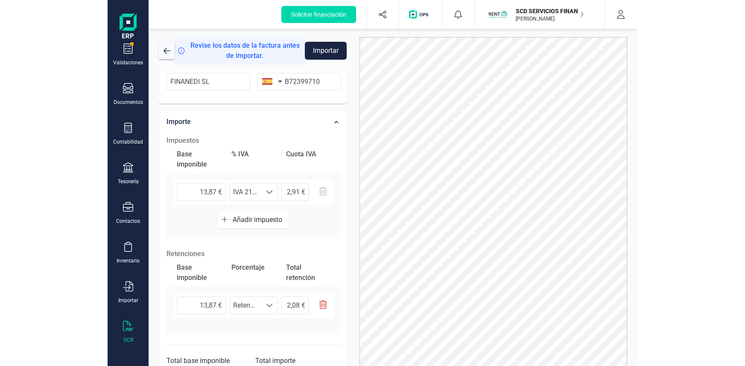
scroll to position [0, 0]
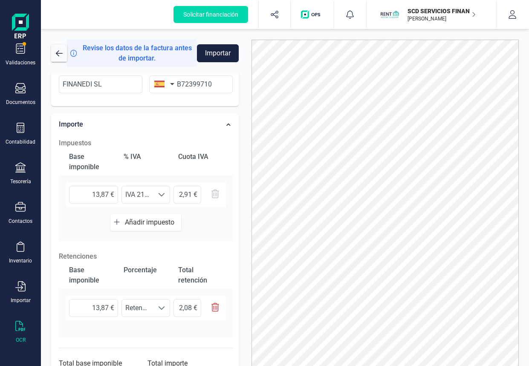
click at [213, 55] on button "Importar" at bounding box center [217, 53] width 41 height 18
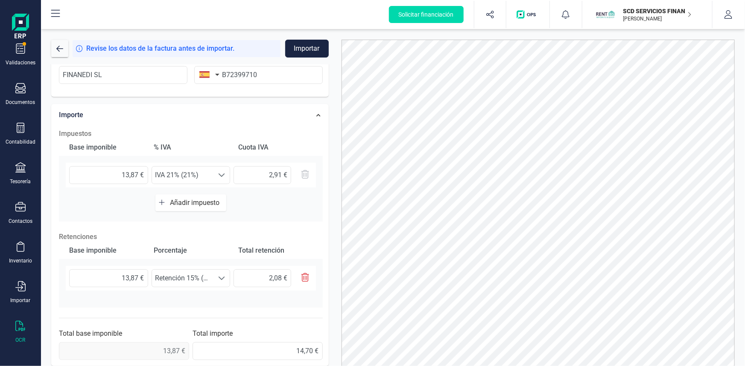
click at [664, 9] on p "SCD SERVICIOS FINANCIEROS SL" at bounding box center [657, 11] width 68 height 9
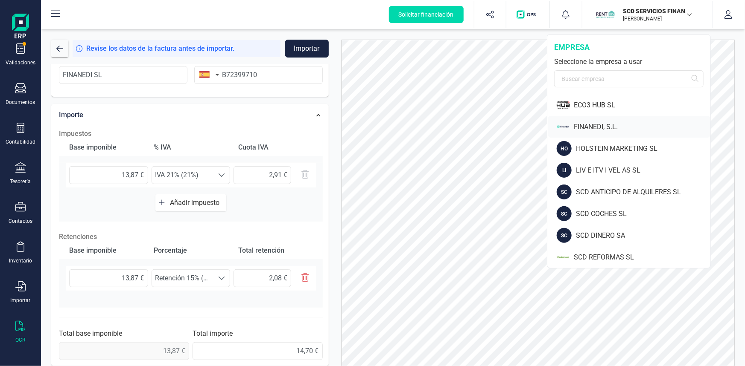
click at [594, 127] on div "FINANEDI, S.L." at bounding box center [642, 127] width 136 height 10
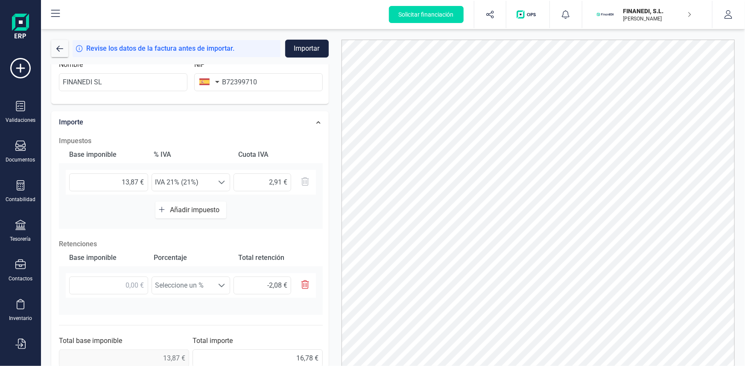
scroll to position [210, 0]
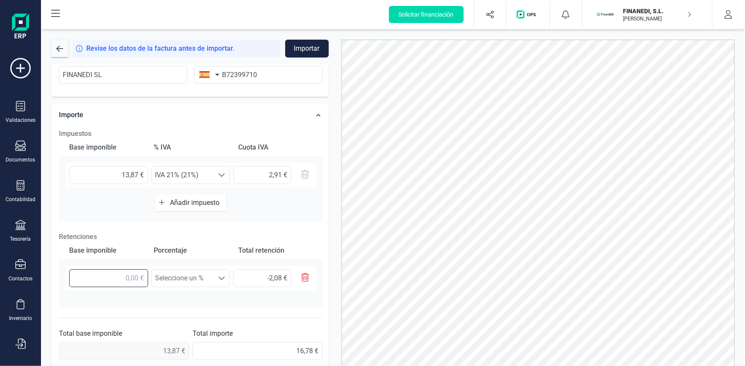
click at [130, 277] on input "text" at bounding box center [108, 279] width 79 height 18
type input "1,00 €"
type input "0,15 €"
type input "13,00 €"
type input "1,95 €"
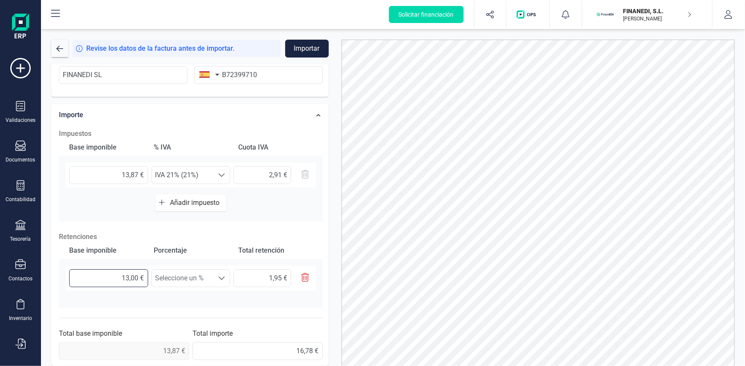
type input "138,00 €"
type input "20,70 €"
type input "1.387,00 €"
type input "208,05 €"
click at [120, 274] on input "1.387,00 €" at bounding box center [108, 279] width 79 height 18
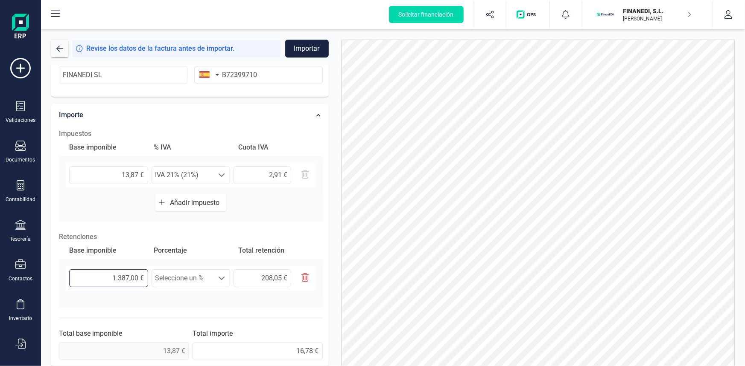
type input "137,00 €"
type input "20,55 €"
type input "13,00 €"
type input "1,95 €"
type input "13,80 €"
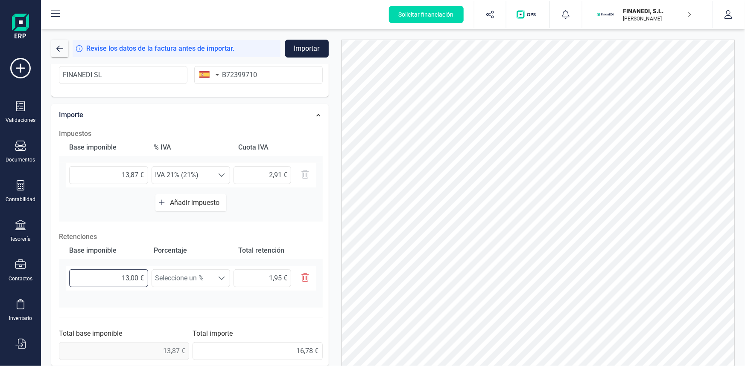
type input "2,07 €"
type input "13,87 €"
type input "2,08 €"
click at [186, 277] on span "Seleccione un %" at bounding box center [183, 278] width 62 height 17
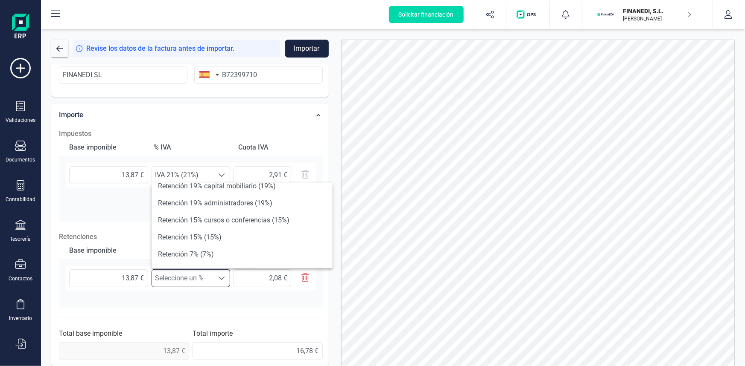
scroll to position [116, 0]
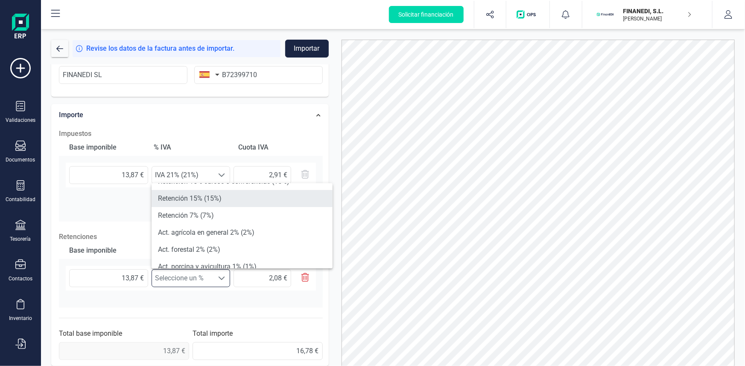
click at [192, 199] on li "Retención 15% (15%)" at bounding box center [241, 198] width 181 height 17
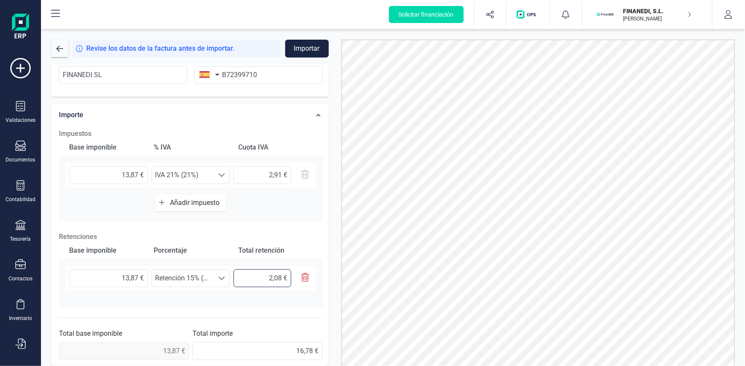
click at [261, 277] on input "2,08 €" at bounding box center [262, 279] width 58 height 18
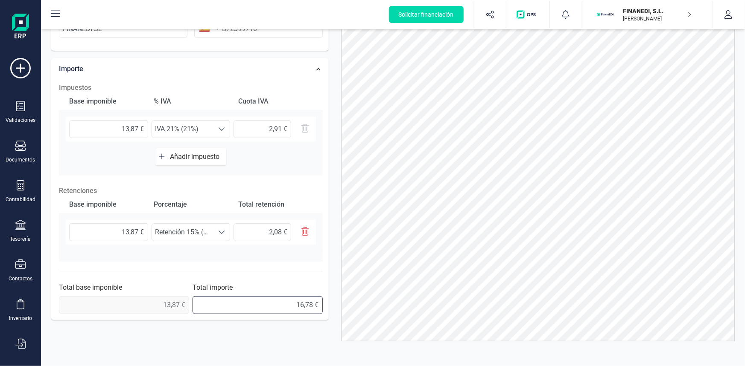
click at [294, 304] on input "16,78 €" at bounding box center [257, 306] width 130 height 18
type input "14,70 €"
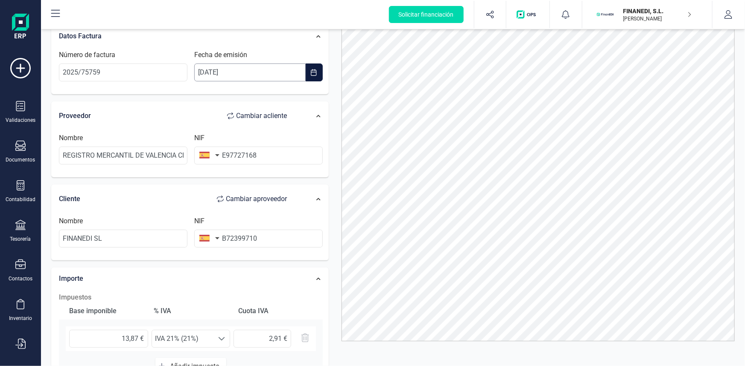
scroll to position [0, 0]
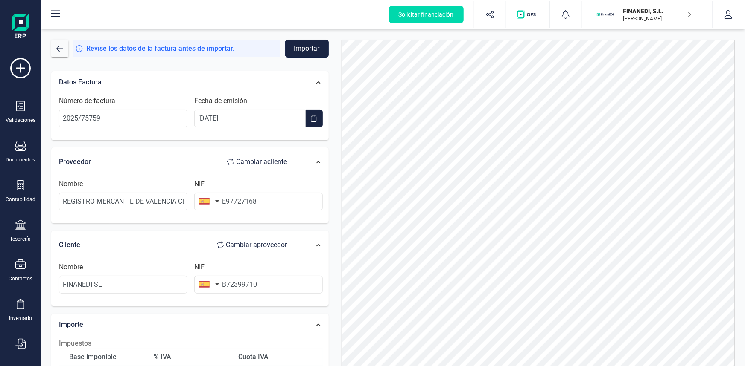
click at [303, 48] on button "Importar" at bounding box center [307, 49] width 44 height 18
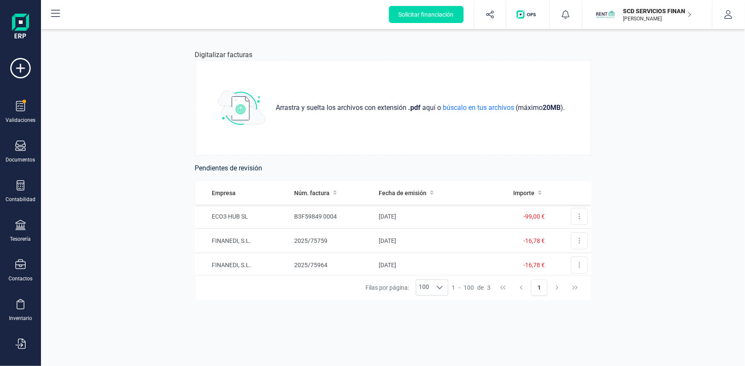
scroll to position [58, 0]
